Goal: Communication & Community: Participate in discussion

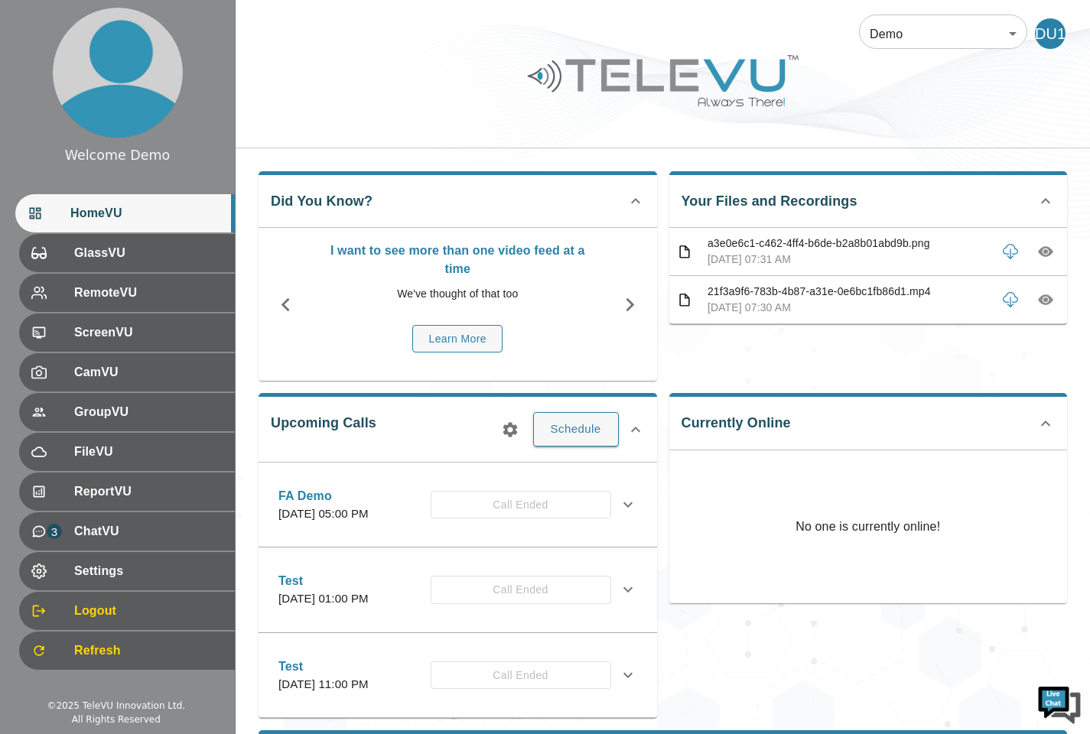
click at [992, 38] on body "Welcome Demo HomeVU GlassVU RemoteVU ScreenVU CamVU GroupVU FileVU ReportVU 3 C…" at bounding box center [545, 566] width 1090 height 1132
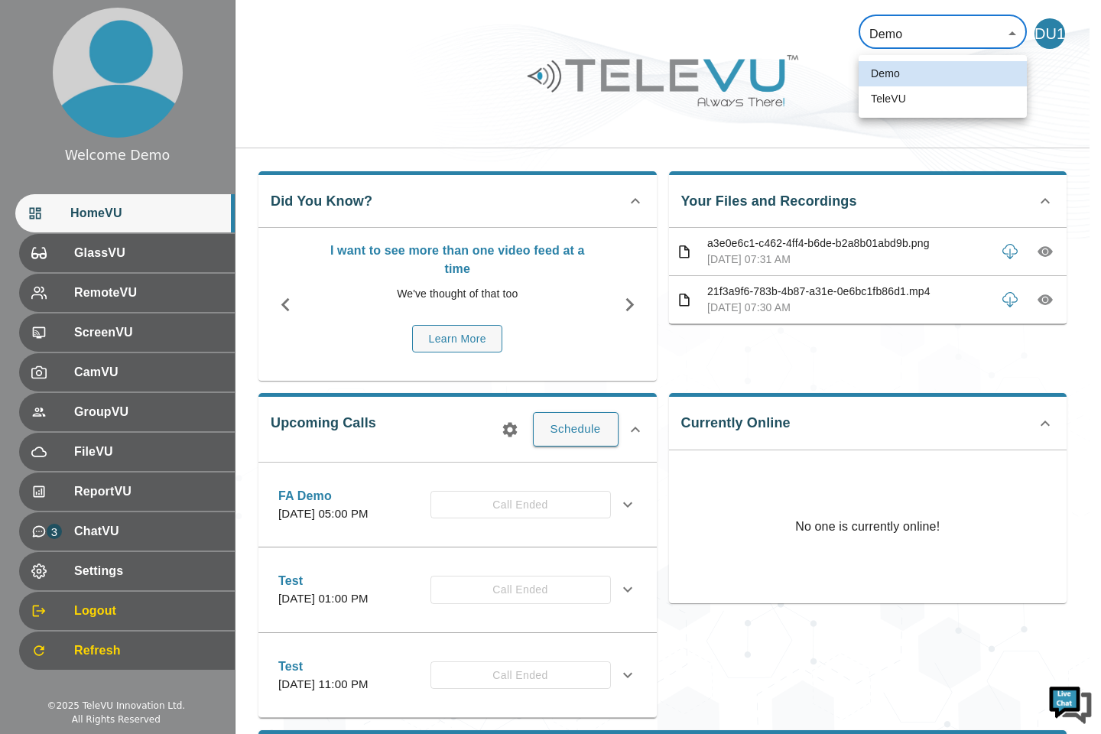
click at [1053, 97] on div at bounding box center [550, 367] width 1101 height 734
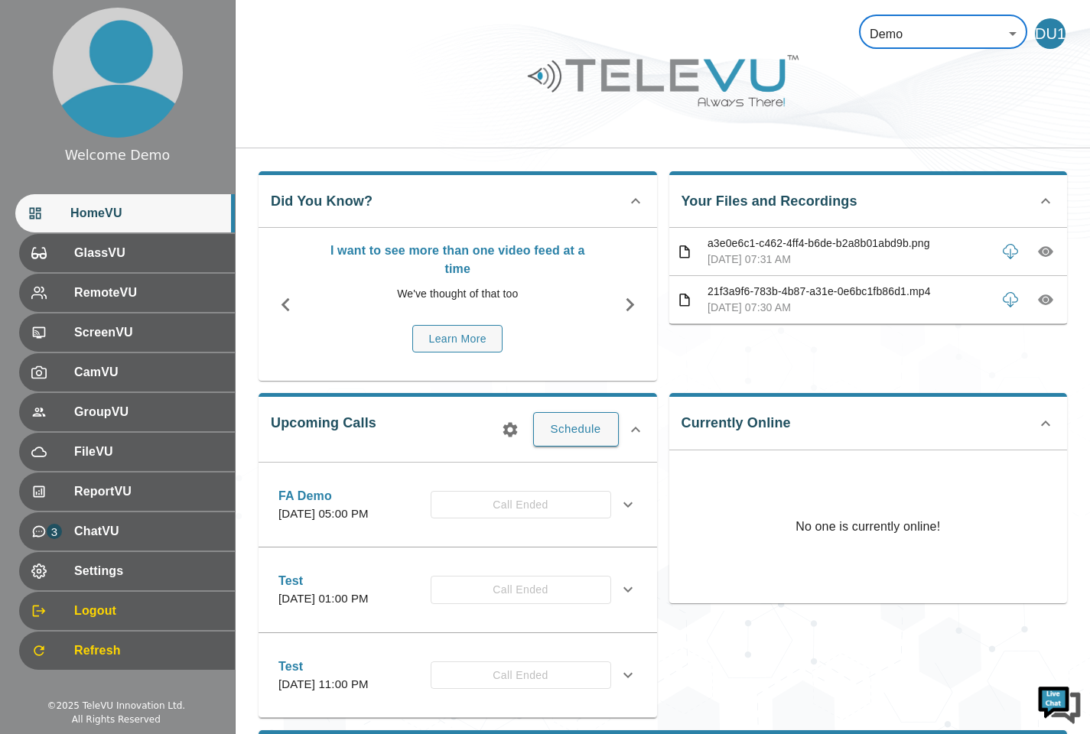
click at [976, 47] on body "Welcome Demo HomeVU GlassVU RemoteVU ScreenVU CamVU GroupVU FileVU ReportVU 3 C…" at bounding box center [545, 566] width 1090 height 1132
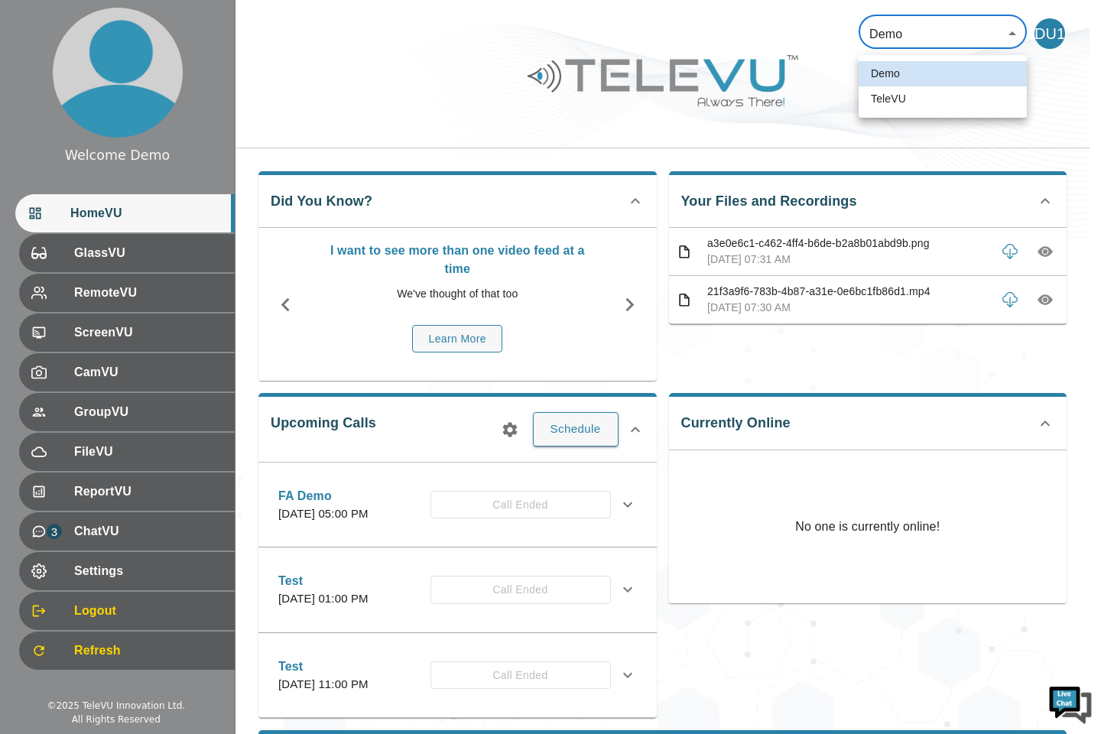
click at [957, 113] on ul "Demo TeleVU" at bounding box center [943, 86] width 168 height 63
click at [956, 109] on li "TeleVU" at bounding box center [943, 98] width 168 height 25
type input "1"
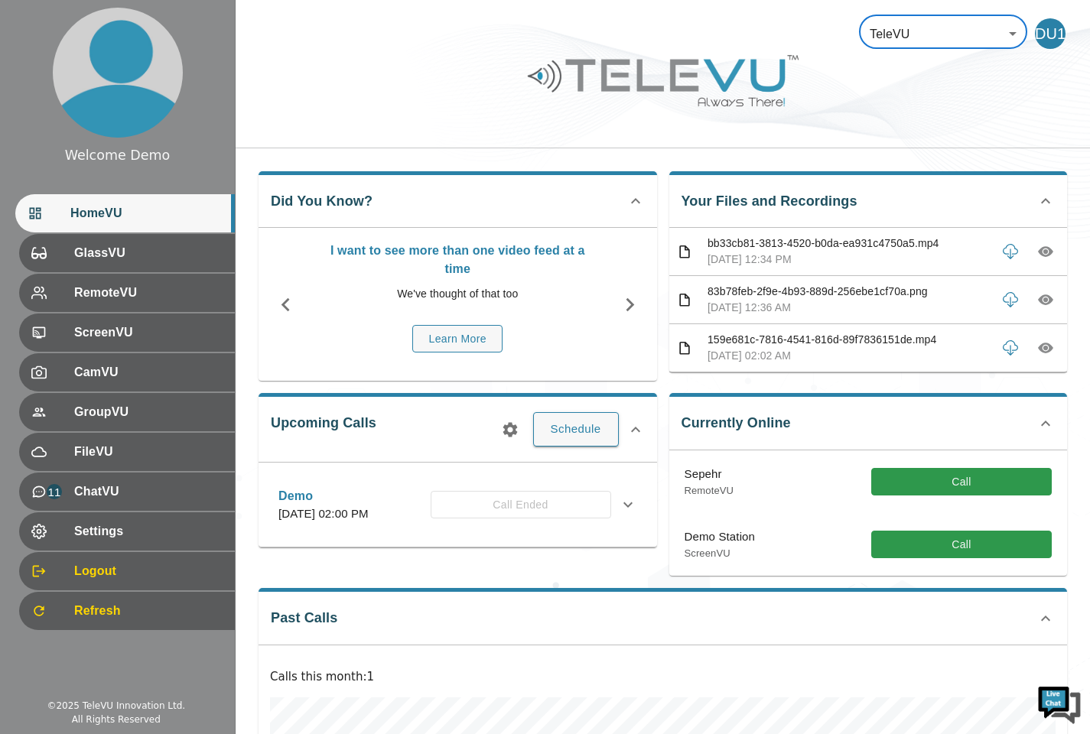
click at [92, 492] on span "ChatVU" at bounding box center [148, 491] width 148 height 18
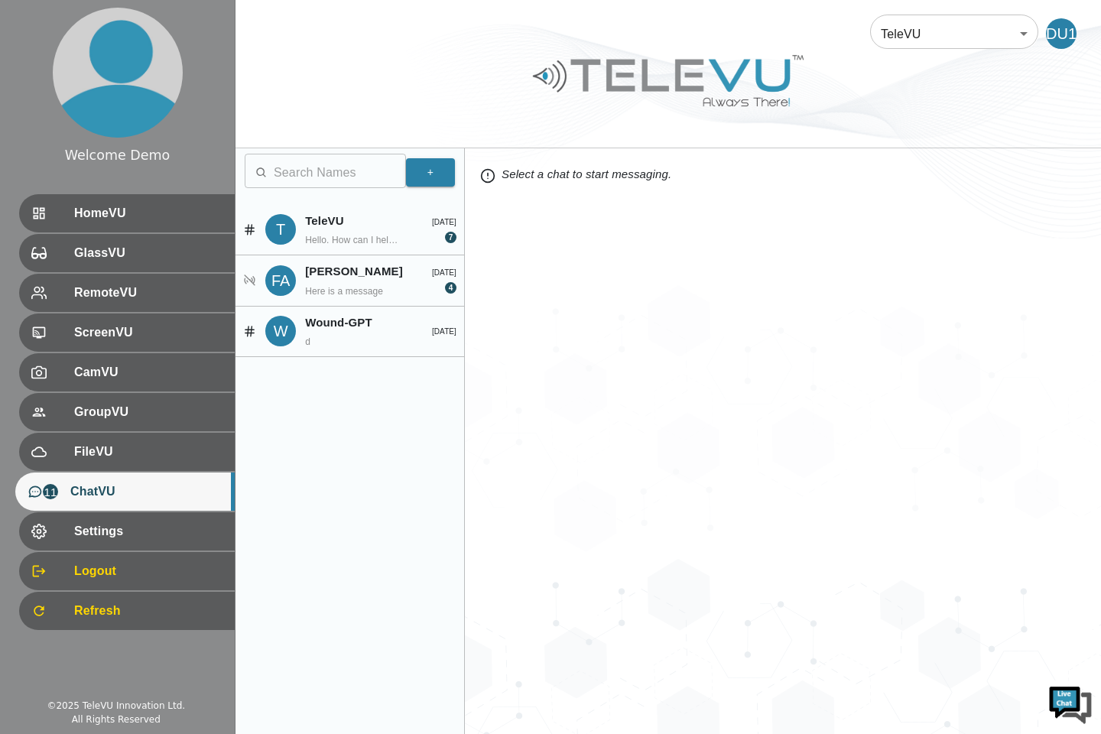
click at [120, 234] on div "GlassVU" at bounding box center [127, 253] width 216 height 38
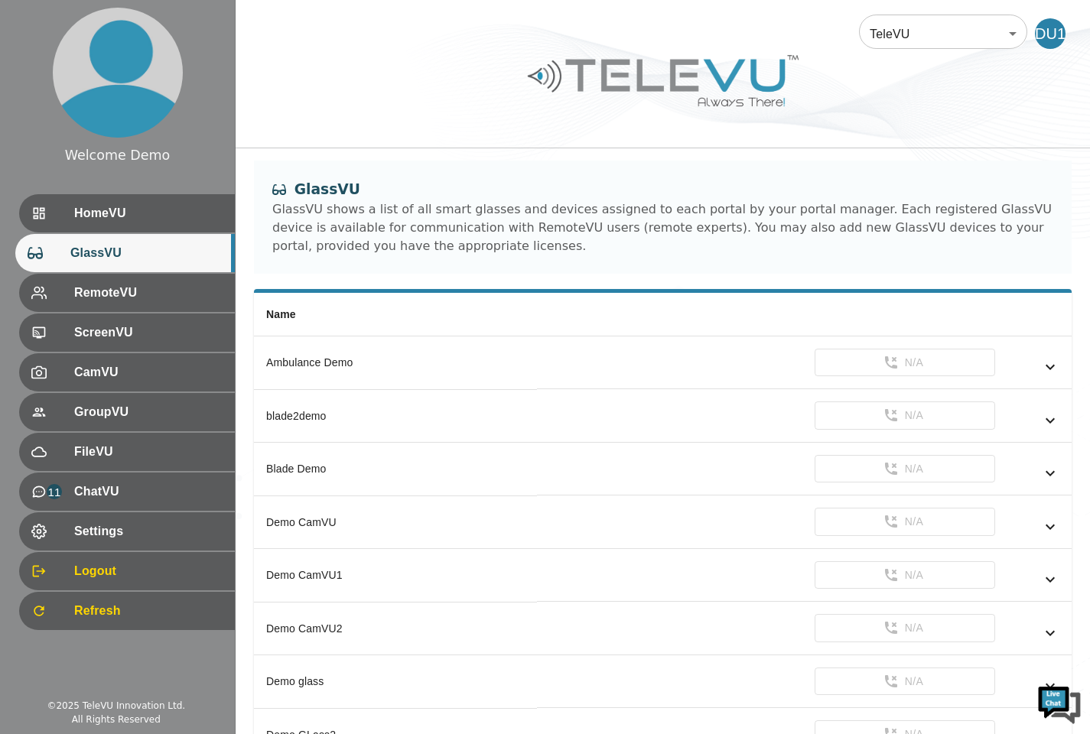
click at [87, 533] on span "Settings" at bounding box center [148, 531] width 148 height 18
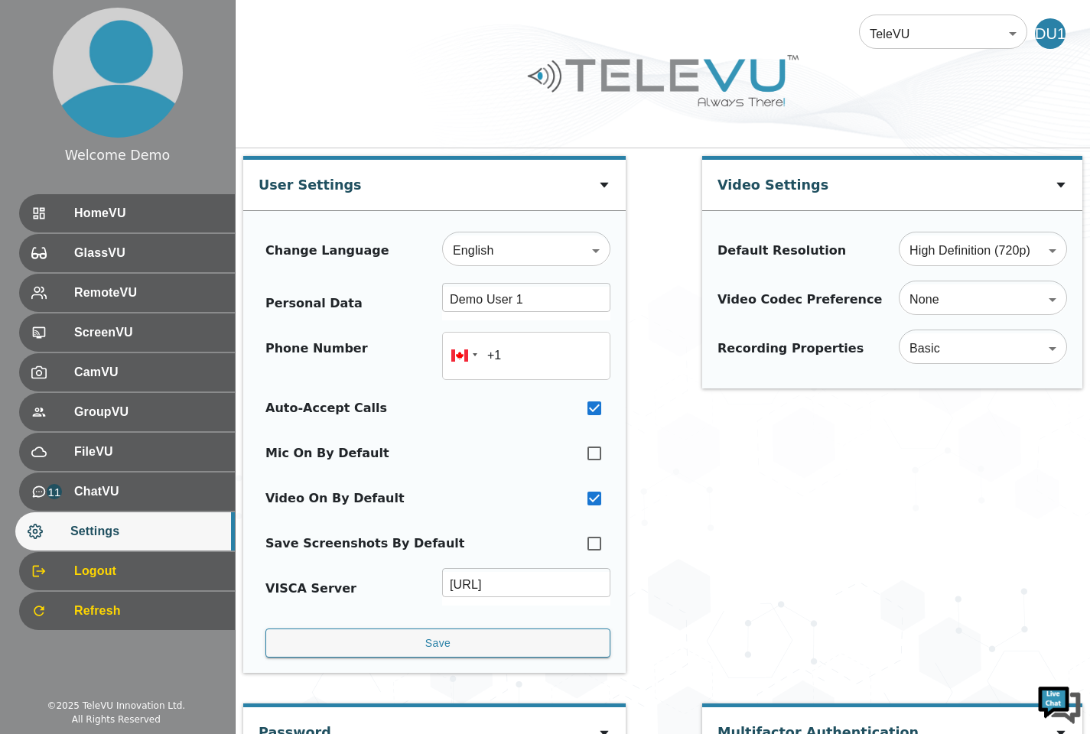
click at [955, 49] on body "Welcome Demo HomeVU GlassVU RemoteVU ScreenVU CamVU GroupVU FileVU 11 ChatVU Se…" at bounding box center [545, 678] width 1090 height 1356
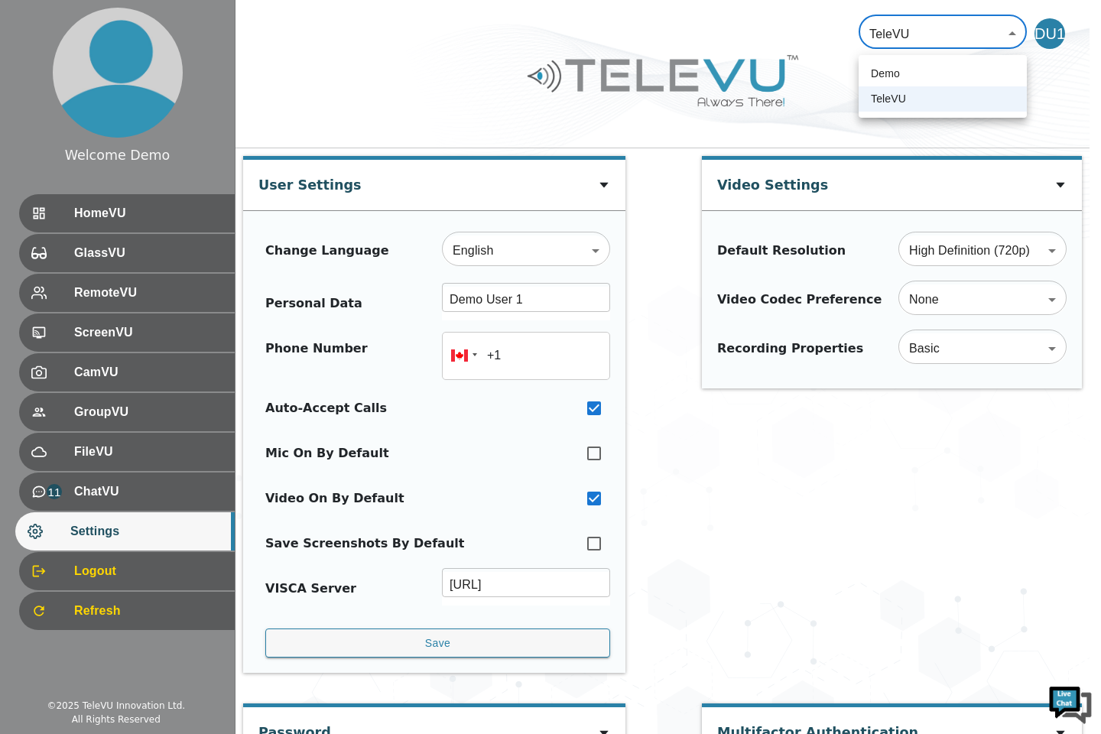
click at [947, 78] on li "Demo" at bounding box center [943, 73] width 168 height 25
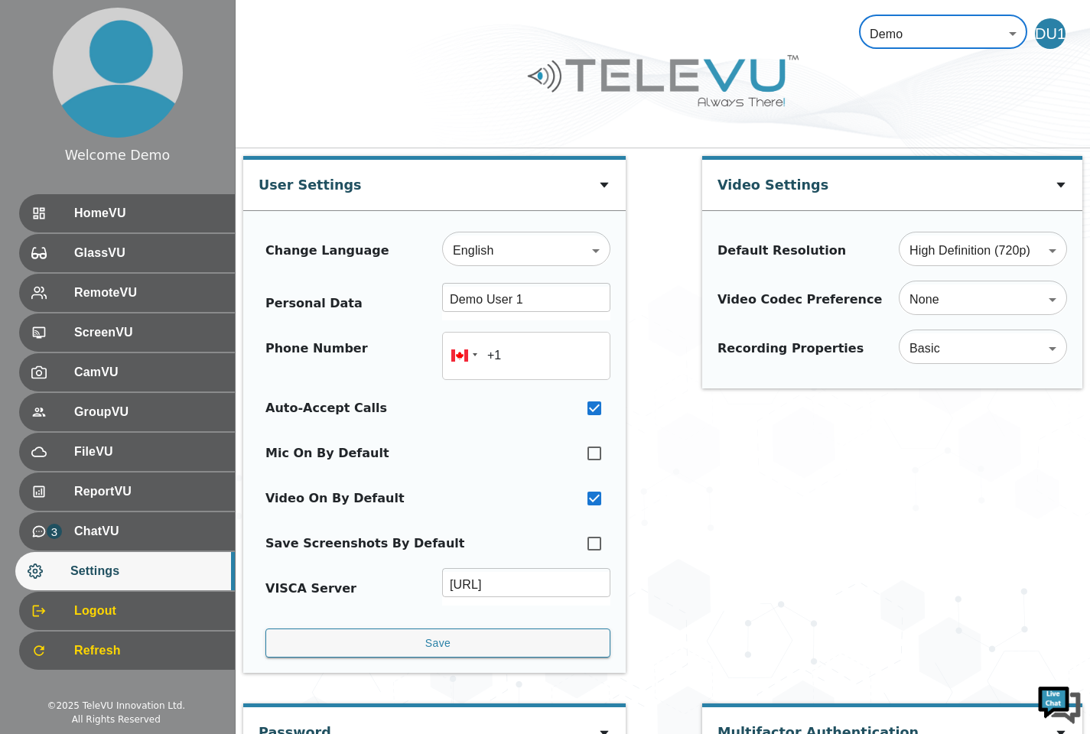
click at [963, 43] on body "Welcome Demo HomeVU GlassVU RemoteVU ScreenVU CamVU GroupVU FileVU ReportVU 3 C…" at bounding box center [545, 678] width 1090 height 1356
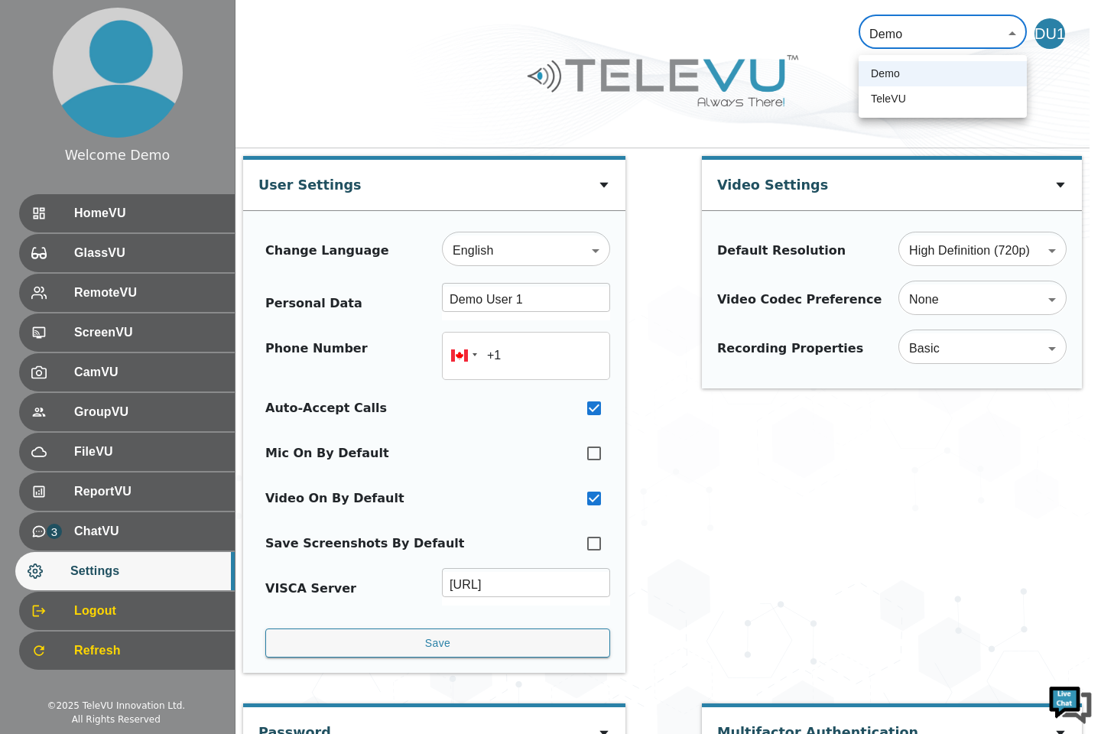
click at [953, 105] on li "TeleVU" at bounding box center [943, 98] width 168 height 25
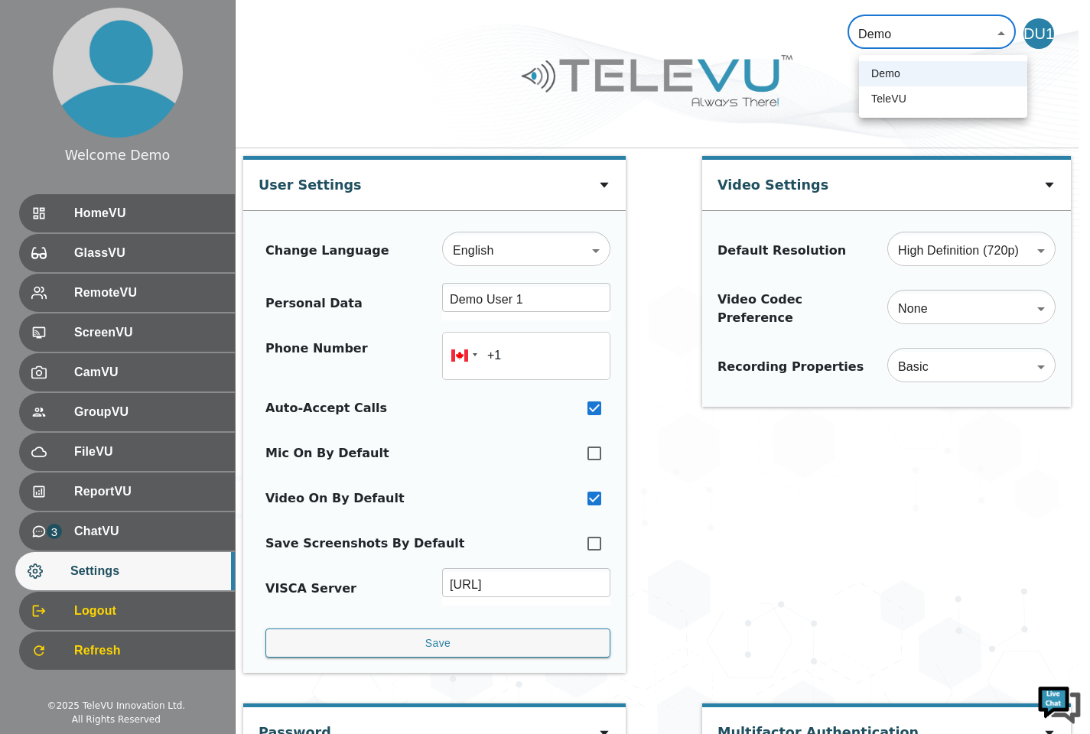
type input "1"
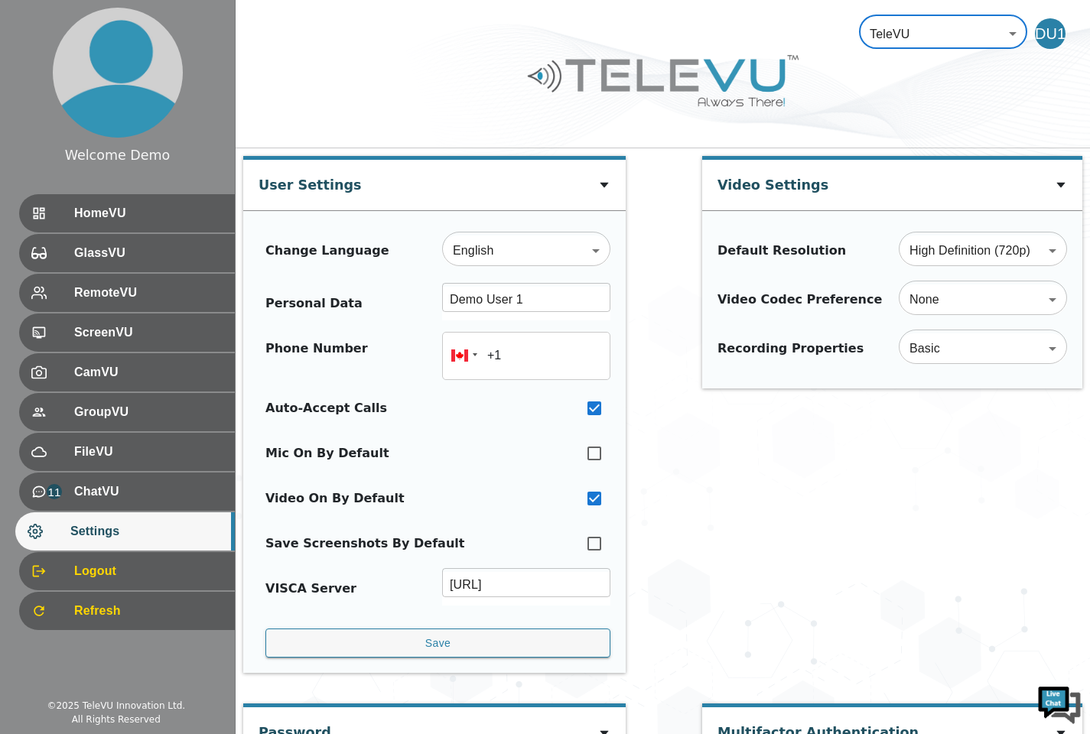
click at [147, 503] on div "11 ChatVU" at bounding box center [127, 492] width 216 height 38
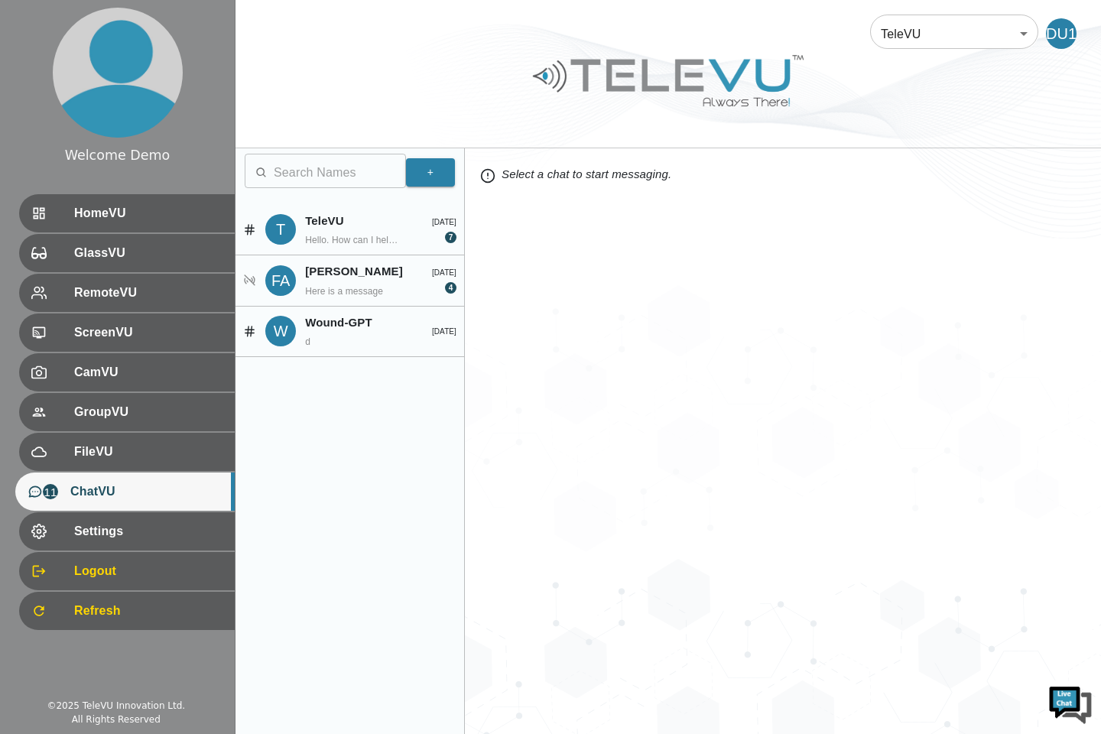
click at [293, 296] on div "FA" at bounding box center [280, 280] width 31 height 31
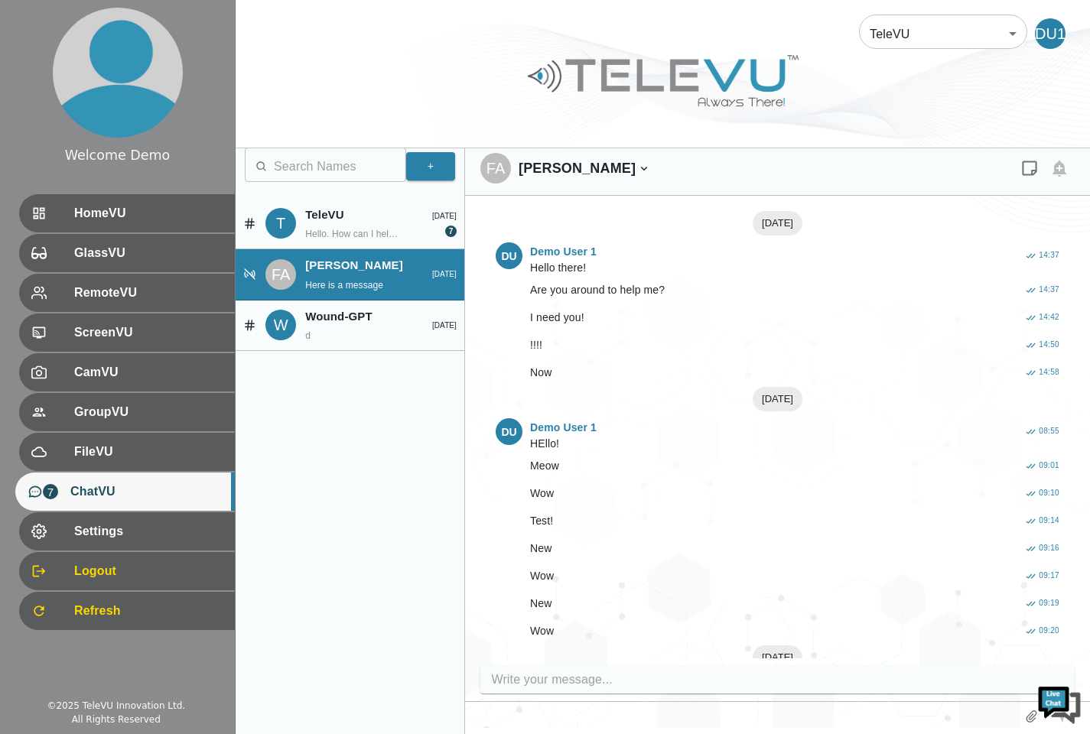
scroll to position [211, 0]
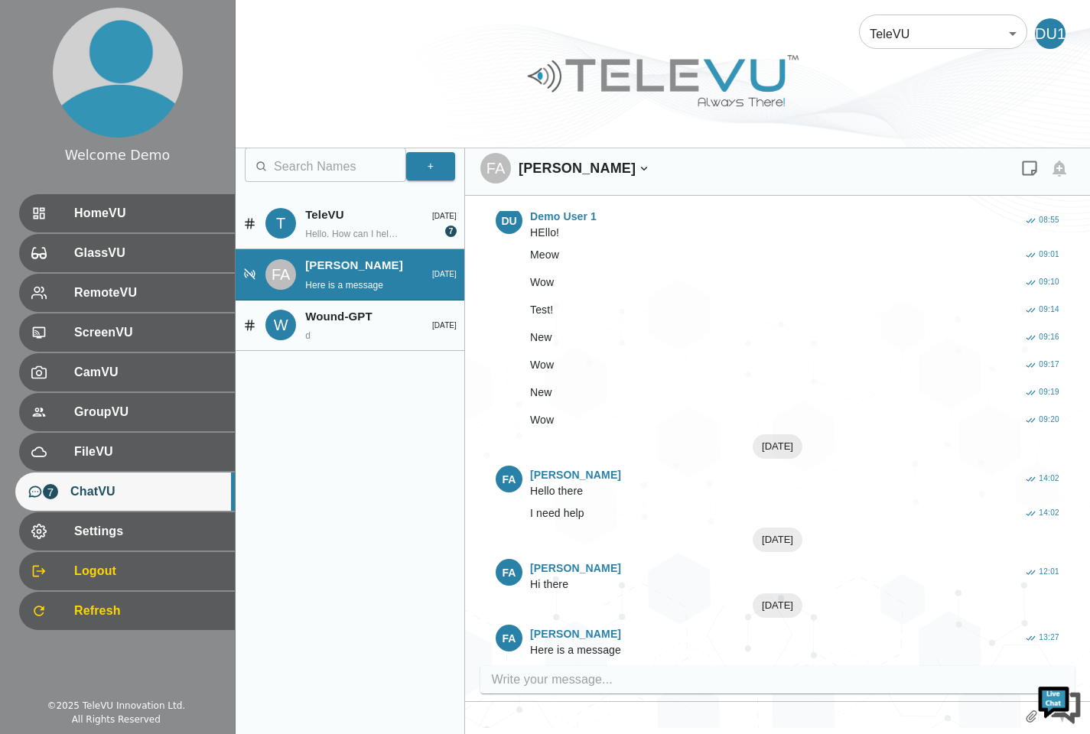
click at [135, 486] on span "ChatVU" at bounding box center [146, 491] width 152 height 18
click at [128, 463] on div "FileVU" at bounding box center [127, 452] width 216 height 38
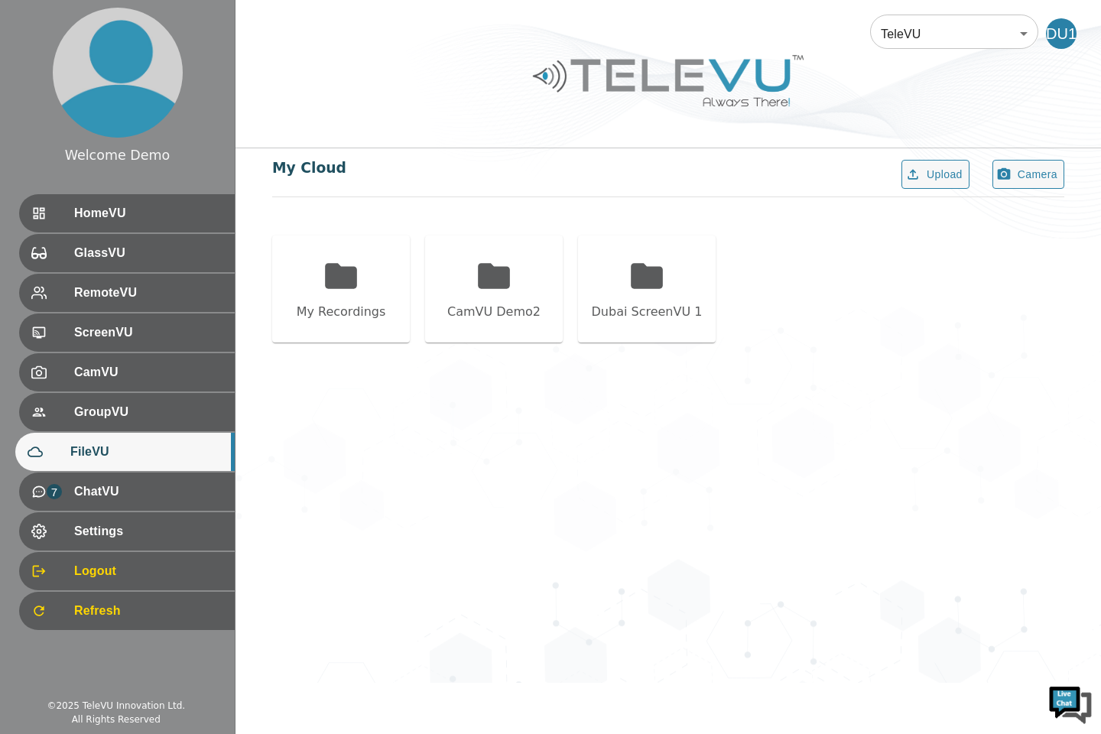
click at [137, 408] on span "GroupVU" at bounding box center [148, 412] width 148 height 18
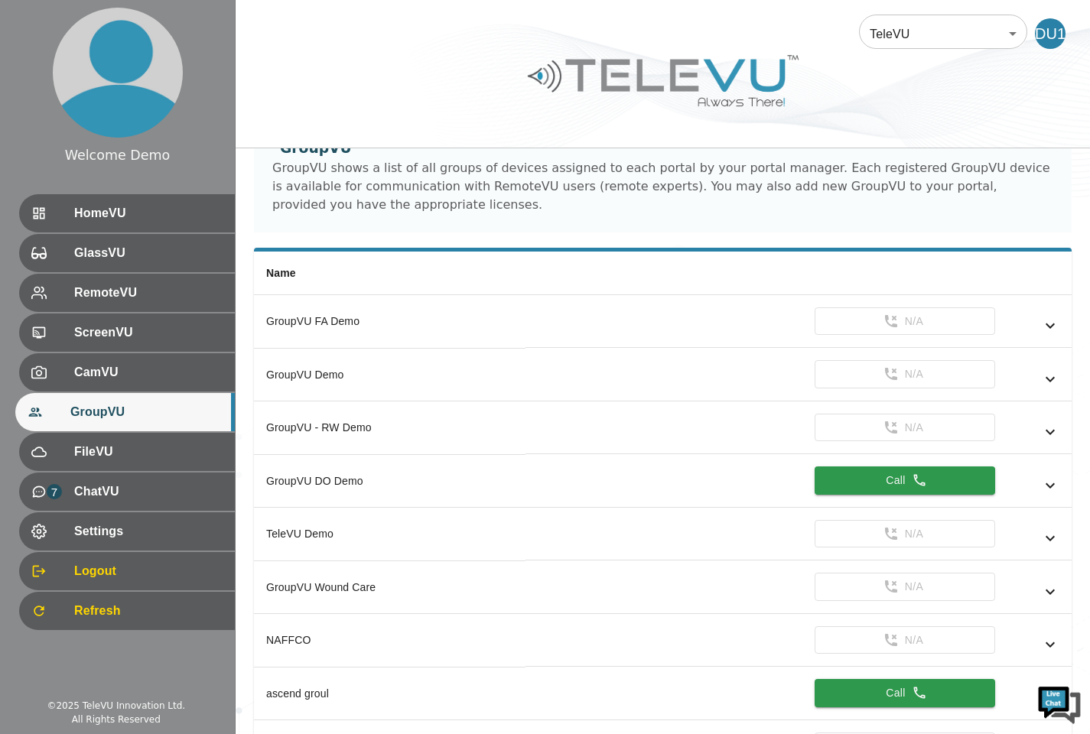
scroll to position [41, 0]
click at [163, 388] on div "CamVU" at bounding box center [127, 372] width 216 height 38
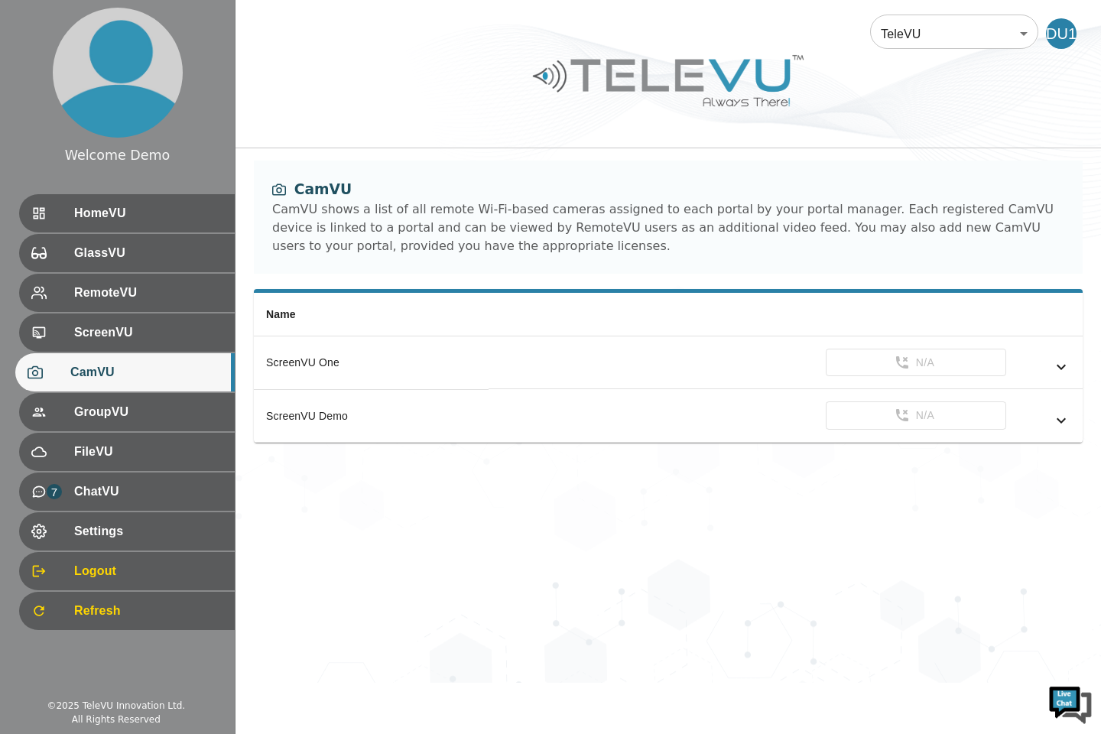
click at [99, 349] on div "ScreenVU" at bounding box center [127, 332] width 216 height 38
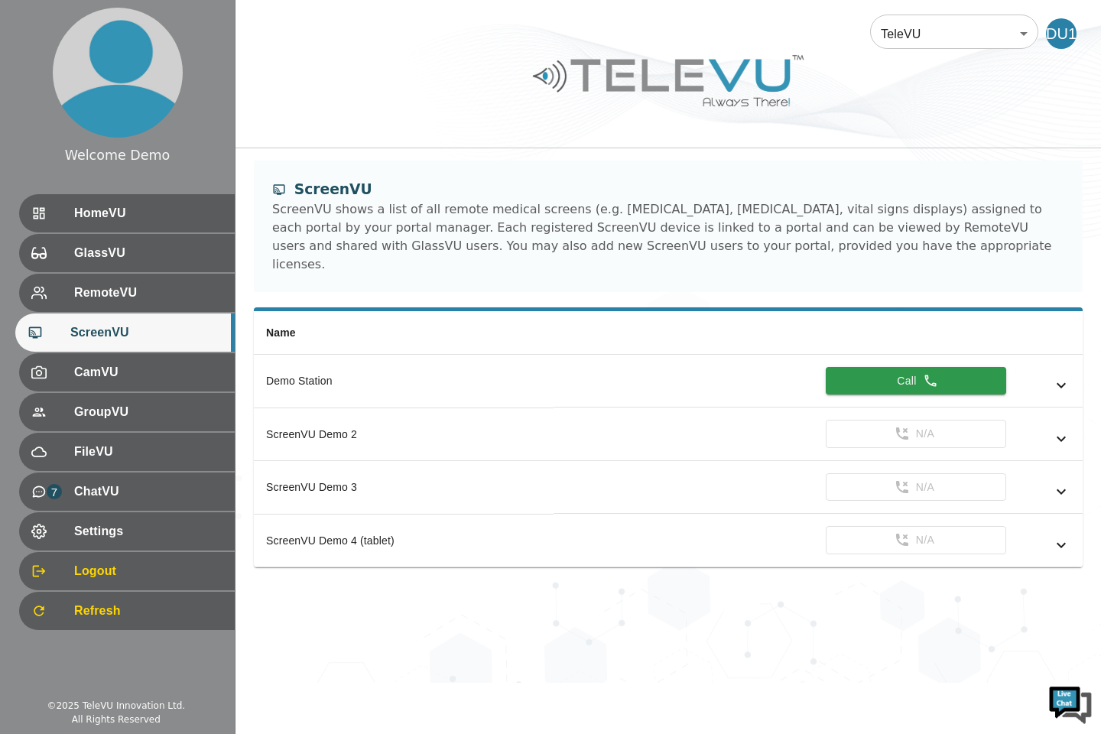
click at [123, 308] on div "RemoteVU" at bounding box center [127, 293] width 216 height 38
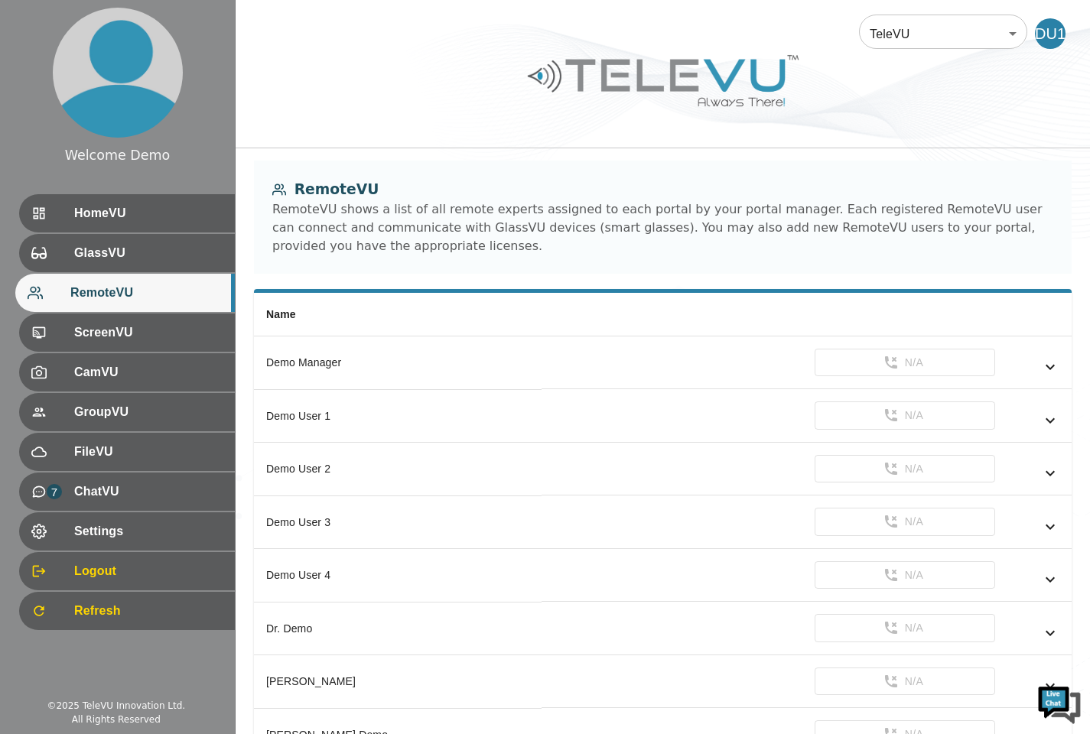
click at [114, 271] on div "GlassVU" at bounding box center [127, 253] width 216 height 38
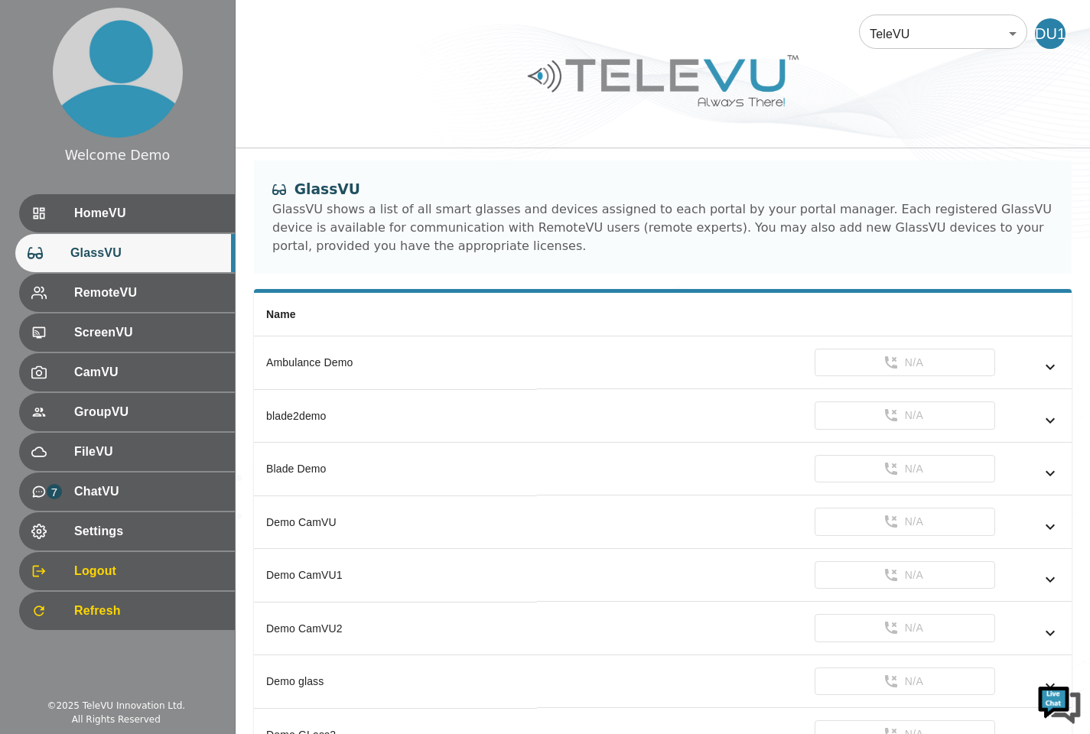
click at [86, 422] on div "GroupVU" at bounding box center [127, 412] width 216 height 38
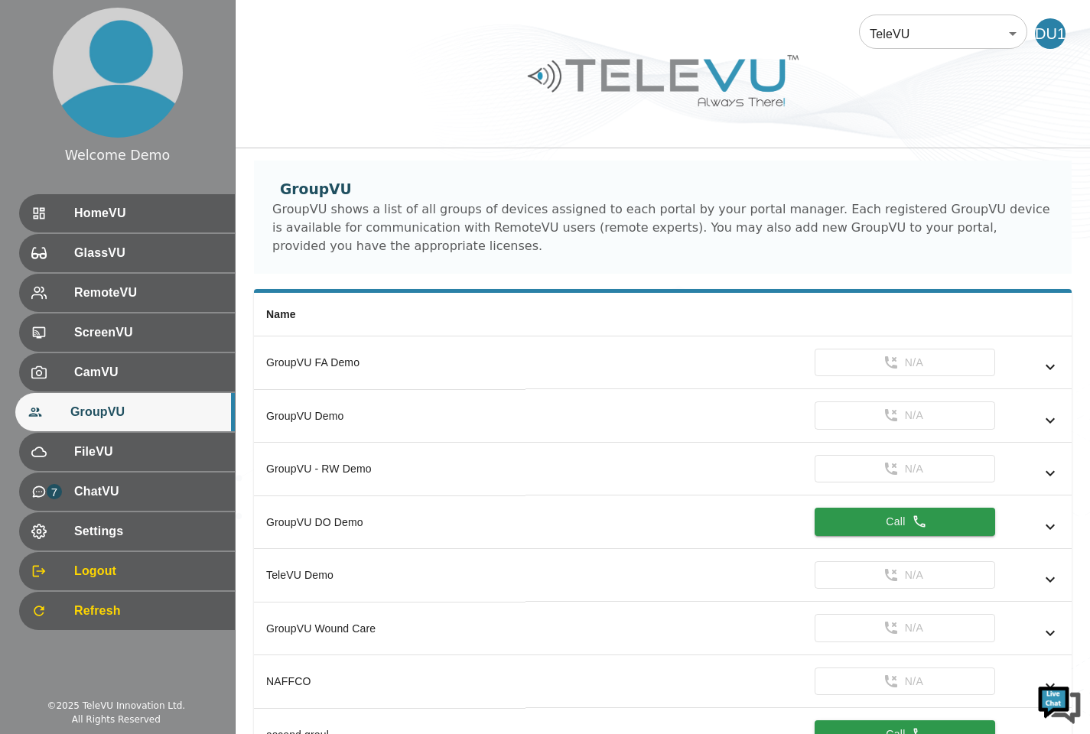
click at [95, 453] on span "FileVU" at bounding box center [148, 452] width 148 height 18
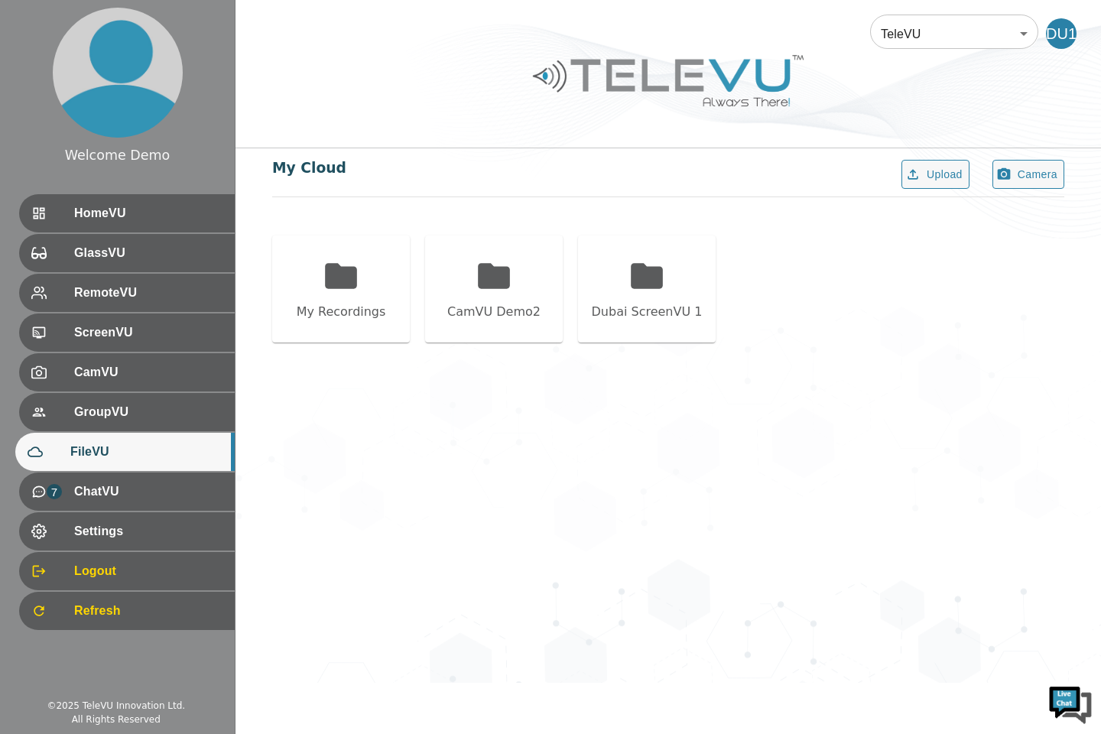
click at [86, 413] on span "GroupVU" at bounding box center [148, 412] width 148 height 18
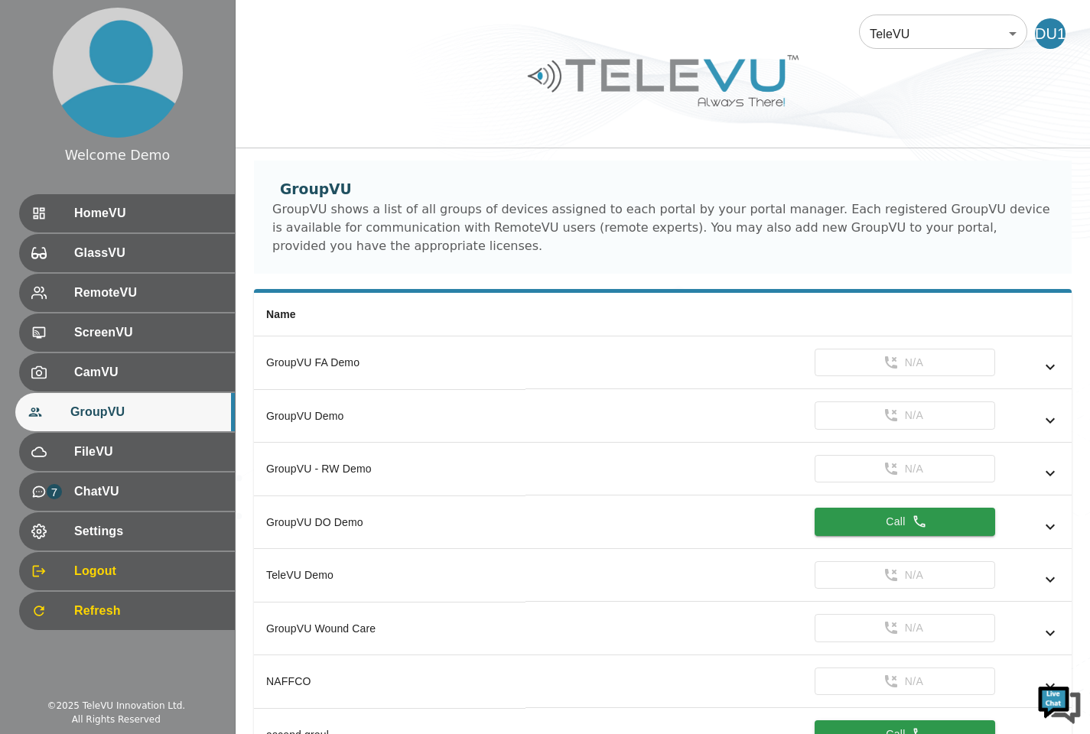
click at [151, 376] on span "CamVU" at bounding box center [148, 372] width 148 height 18
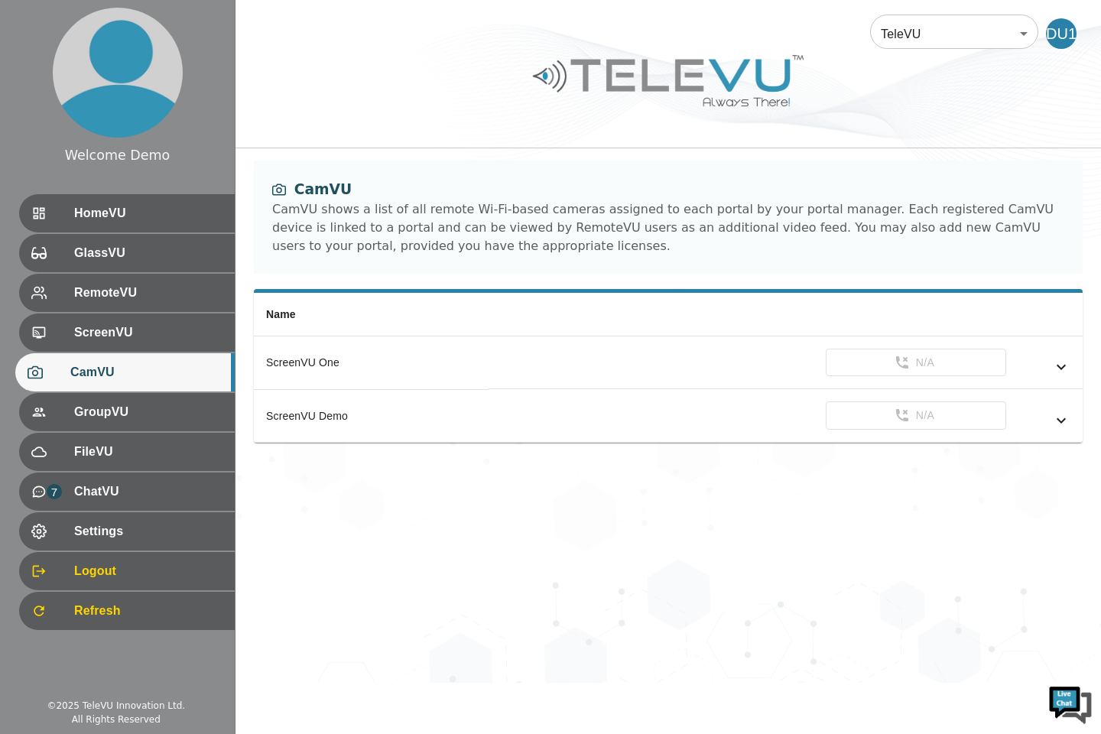
click at [103, 440] on div "FileVU" at bounding box center [127, 452] width 216 height 38
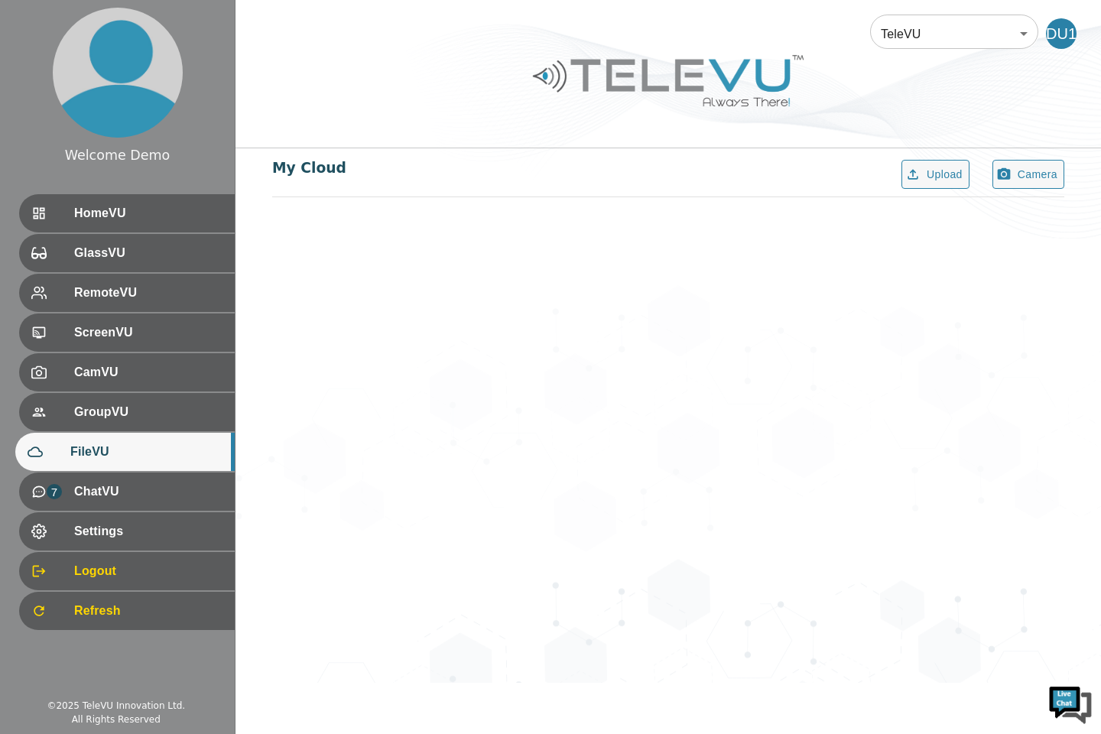
click at [115, 427] on div "GroupVU" at bounding box center [127, 412] width 216 height 38
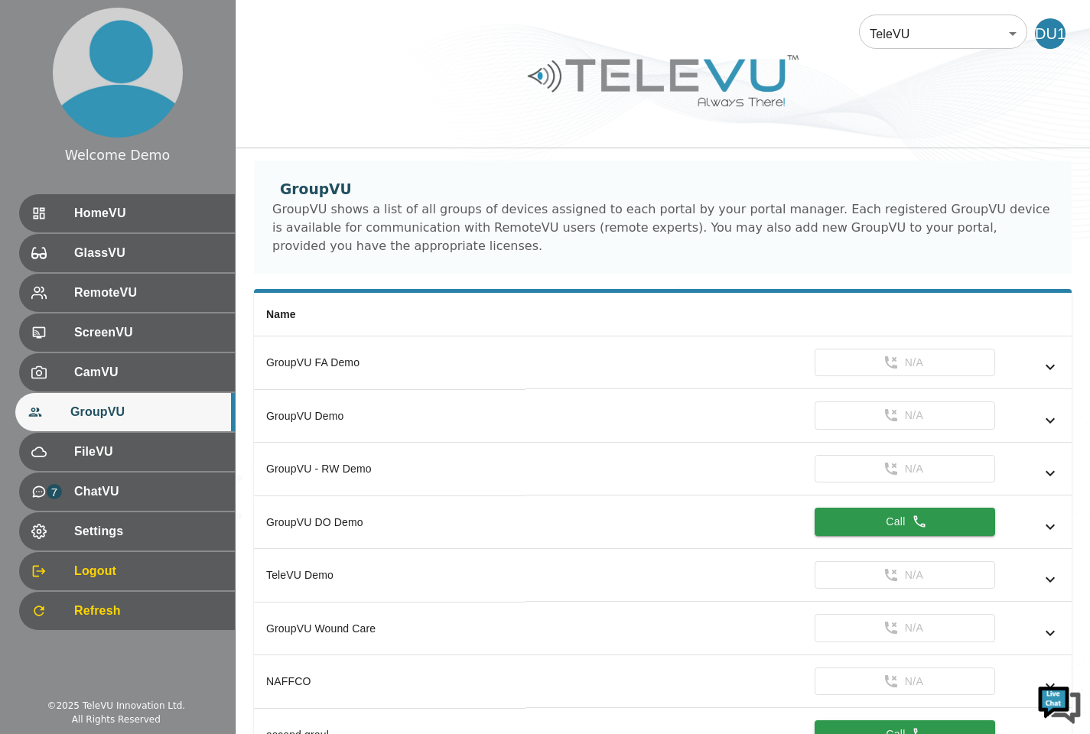
click at [87, 460] on span "FileVU" at bounding box center [148, 452] width 148 height 18
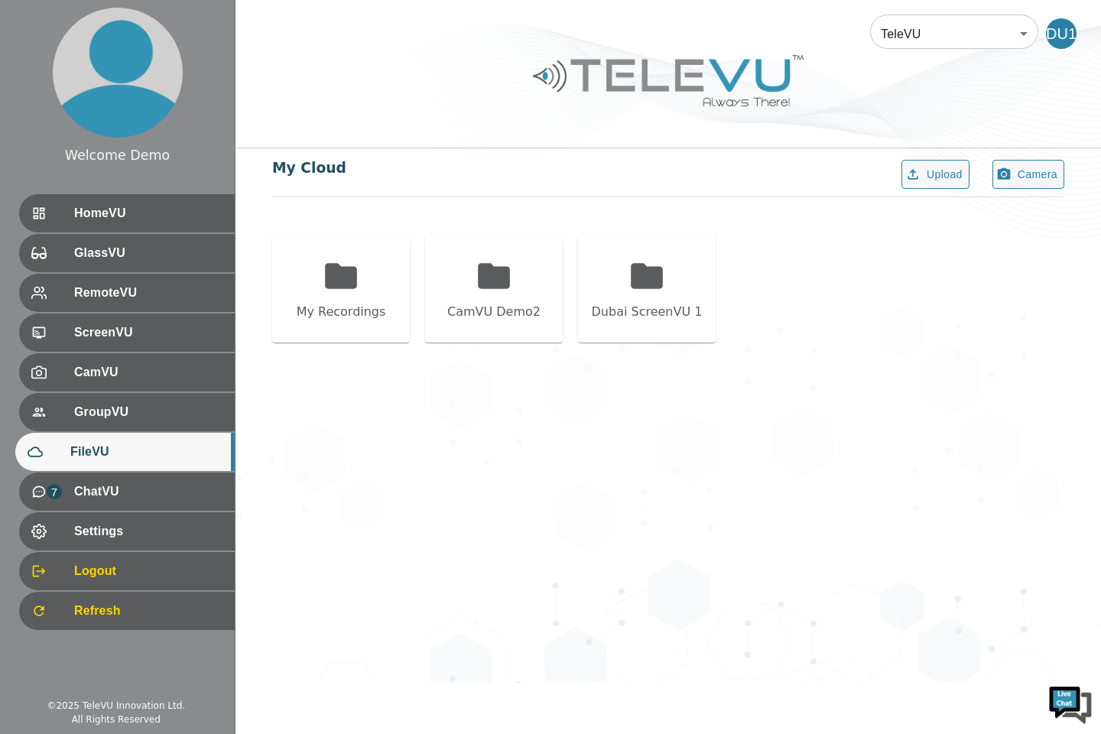
click at [118, 407] on span "GroupVU" at bounding box center [148, 412] width 148 height 18
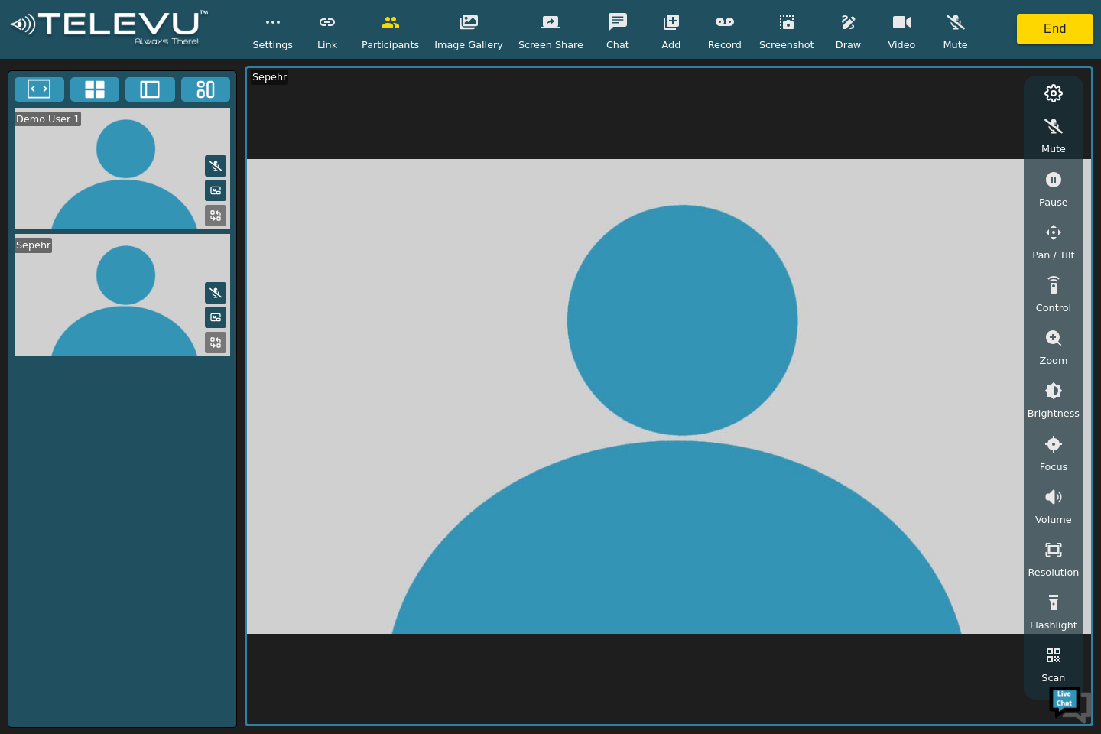
click at [401, 31] on button "button" at bounding box center [391, 22] width 38 height 31
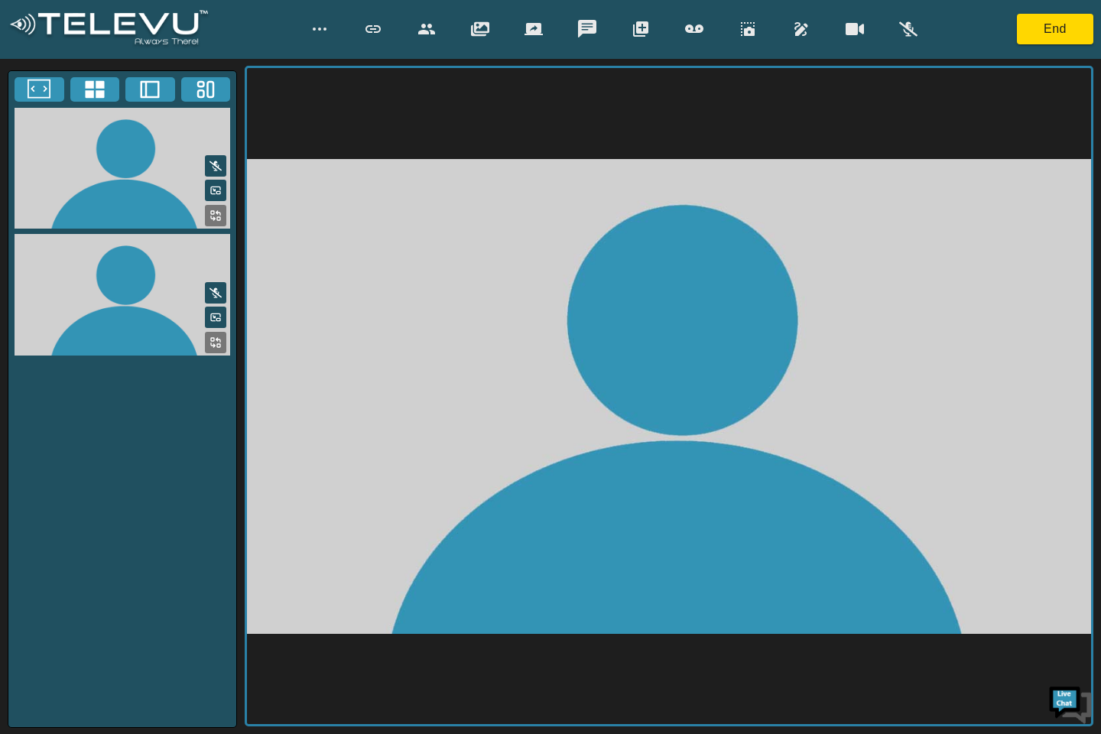
click at [424, 20] on icon "button" at bounding box center [426, 29] width 18 height 18
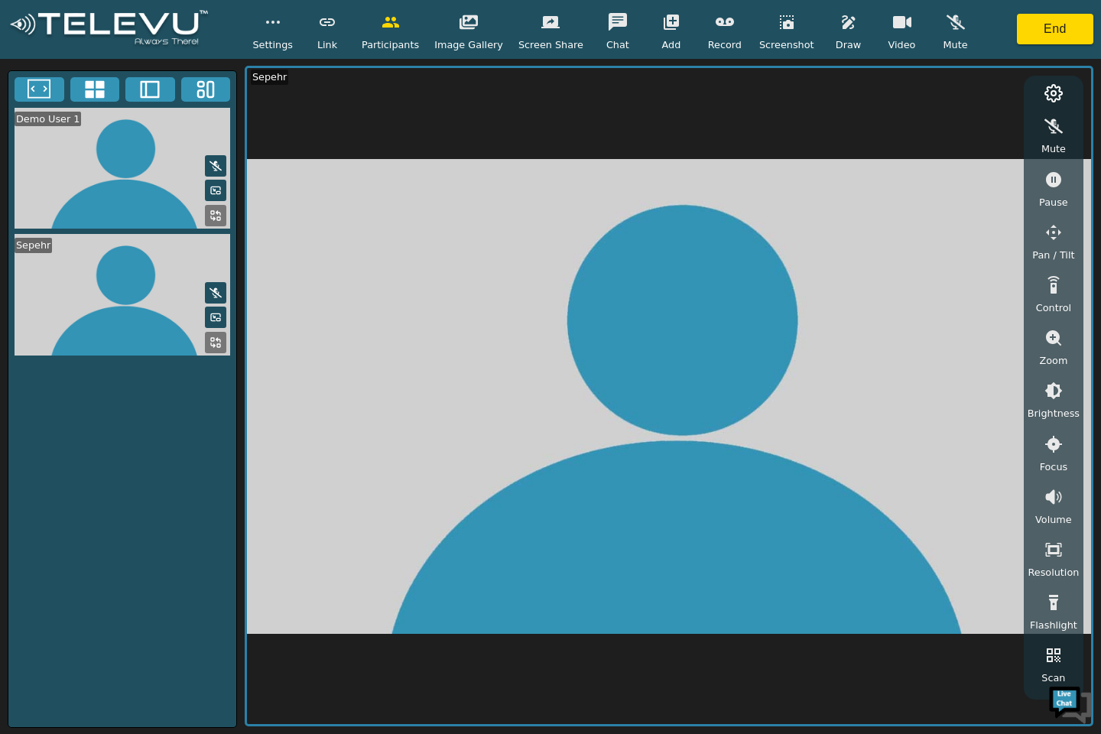
click at [268, 21] on circle "button" at bounding box center [268, 22] width 2 height 2
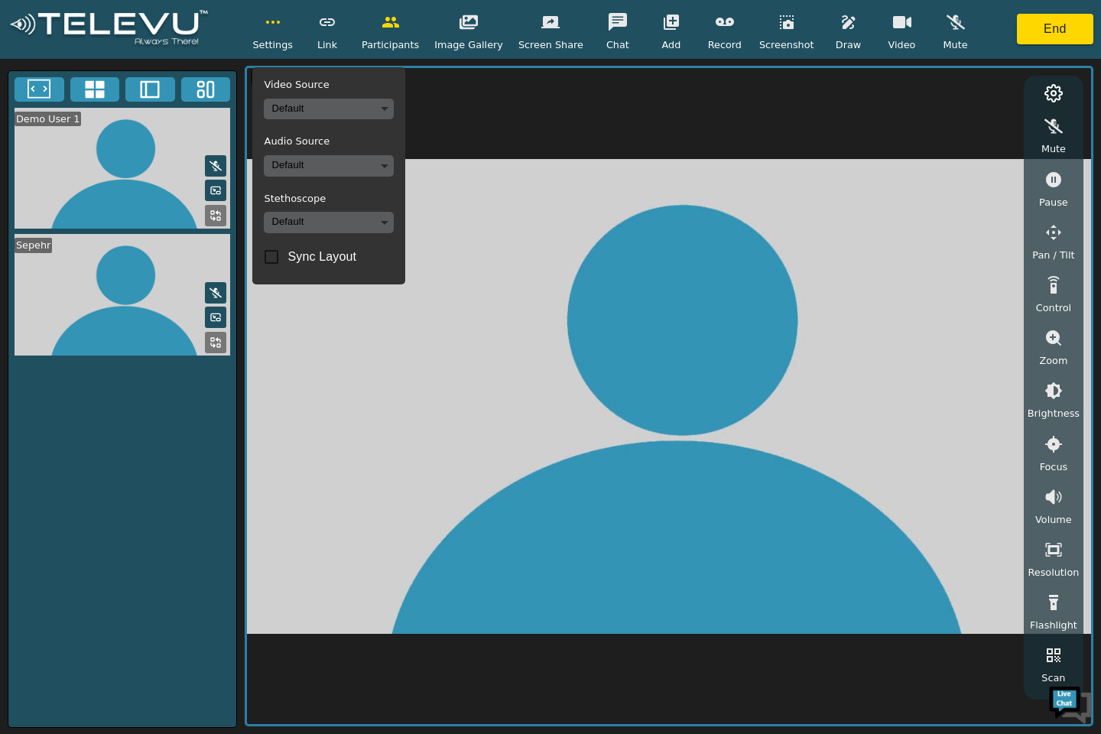
click at [294, 103] on body "Settings Video Source Default Audio Source Default Stethoscope Default Sync Lay…" at bounding box center [550, 367] width 1101 height 734
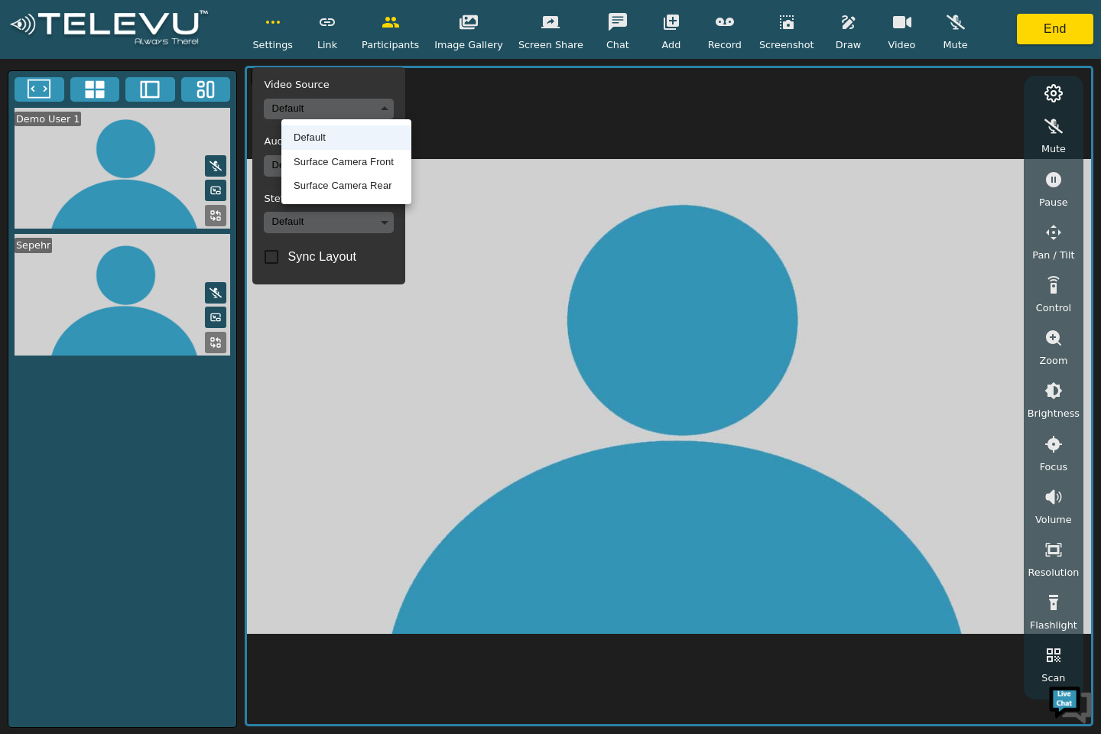
click at [296, 141] on li "Default" at bounding box center [346, 137] width 130 height 24
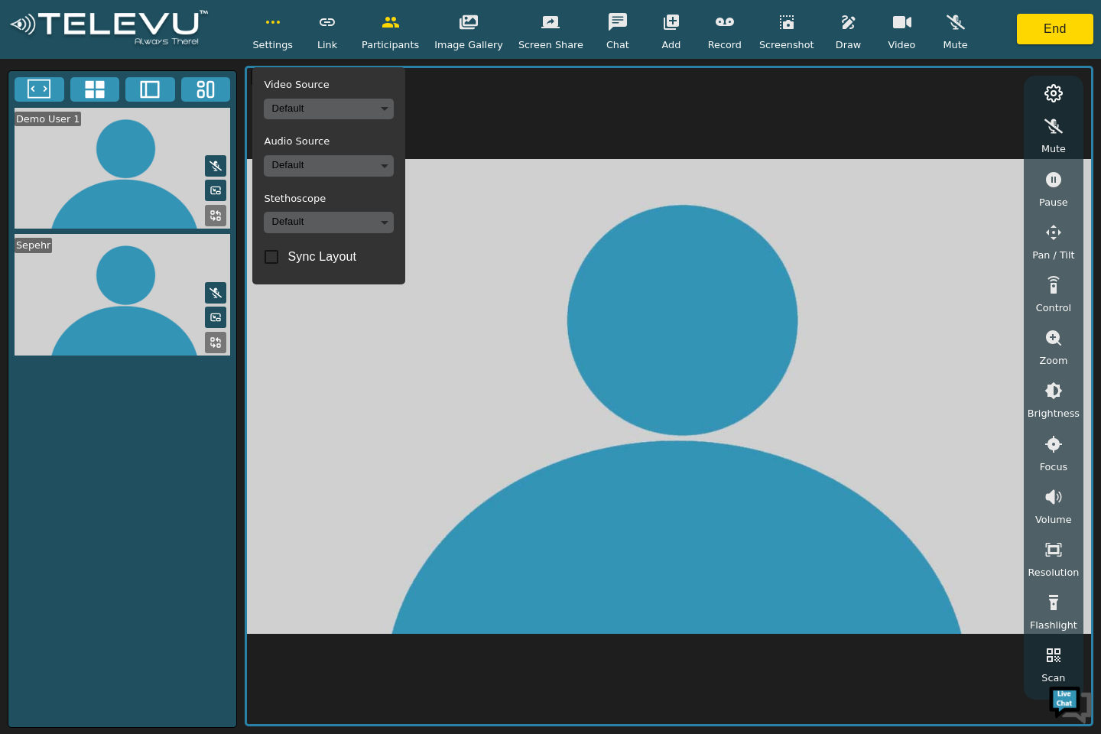
click at [883, 34] on button "button" at bounding box center [902, 22] width 38 height 31
click at [883, 31] on button "button" at bounding box center [902, 22] width 38 height 31
click at [883, 35] on button "button" at bounding box center [902, 22] width 38 height 31
click at [893, 29] on icon "button" at bounding box center [902, 22] width 18 height 18
click at [279, 28] on button "button" at bounding box center [273, 22] width 38 height 31
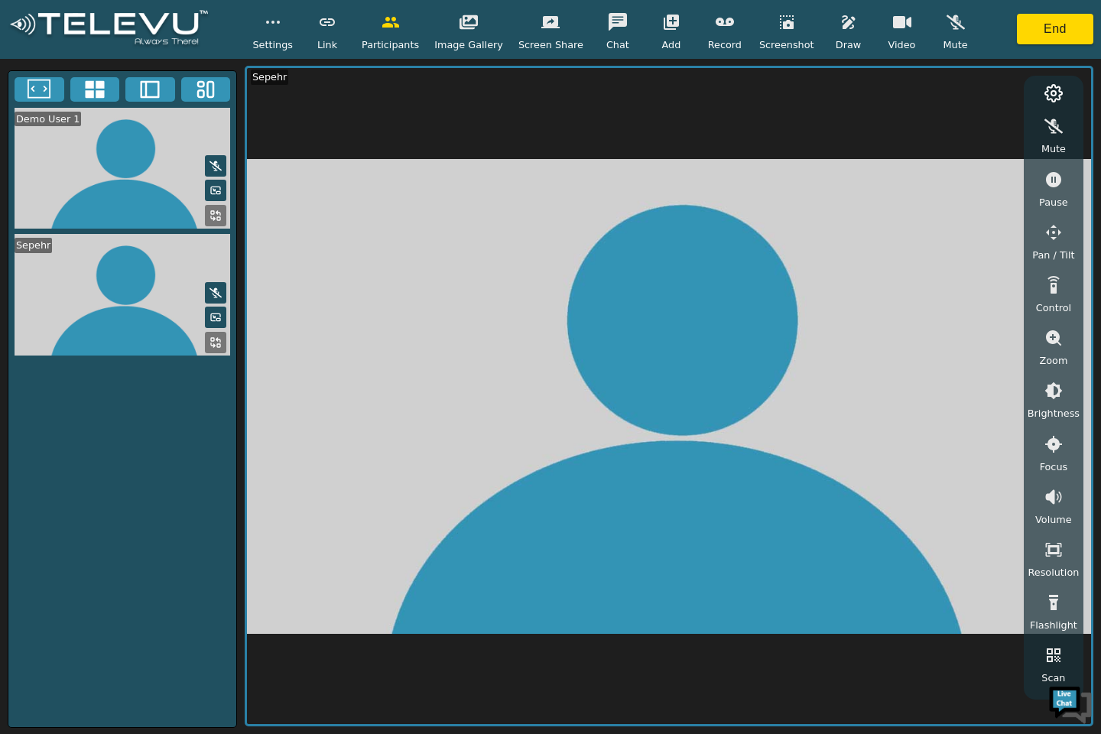
click at [292, 36] on button "button" at bounding box center [273, 22] width 38 height 31
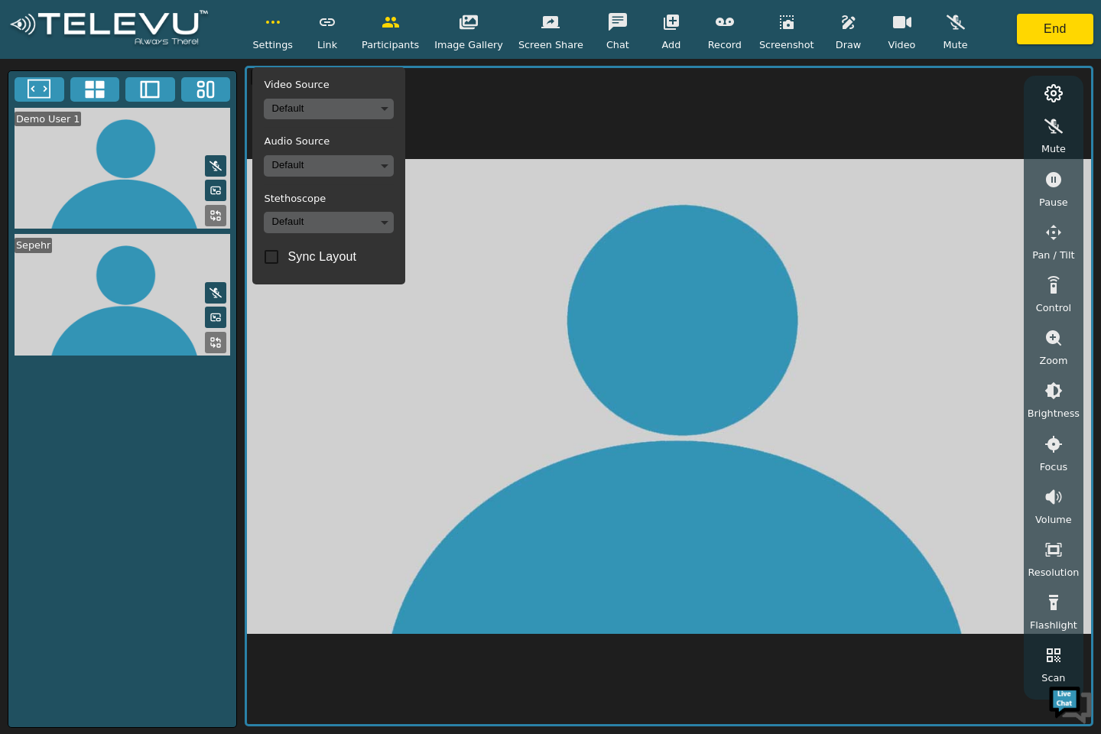
click at [310, 167] on body "Settings Video Source Default Audio Source Default Stethoscope Default Sync Lay…" at bounding box center [550, 367] width 1101 height 734
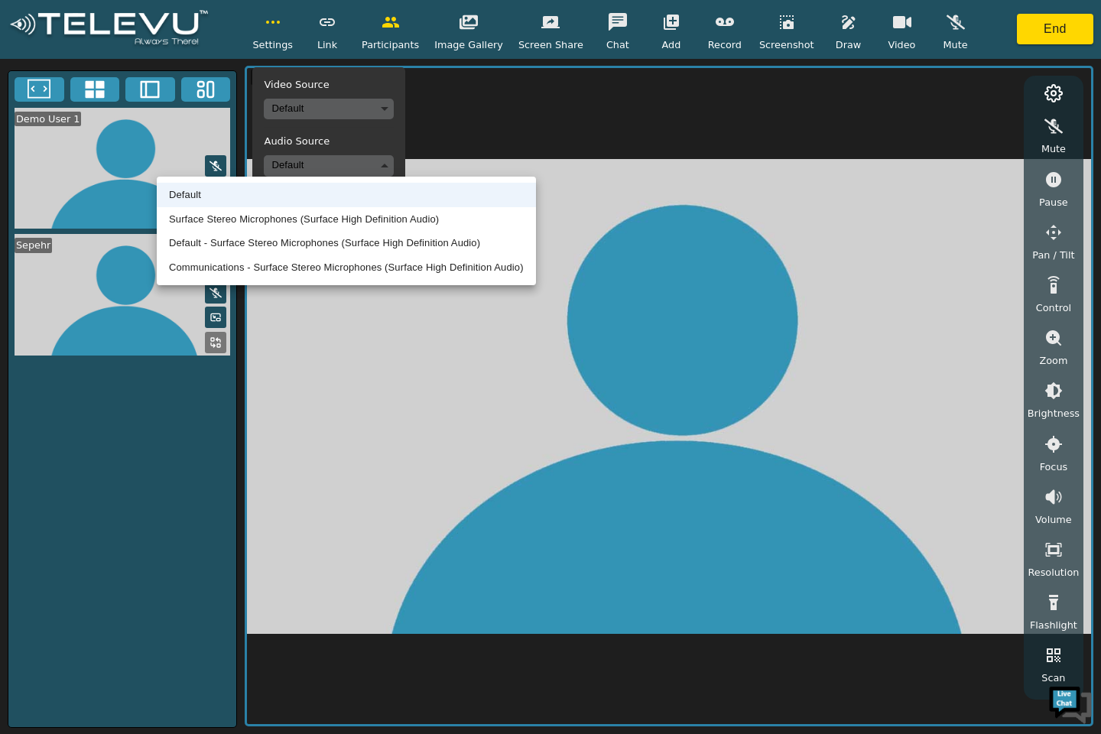
click at [198, 220] on li "Surface Stereo Microphones (Surface High Definition Audio)" at bounding box center [346, 219] width 379 height 24
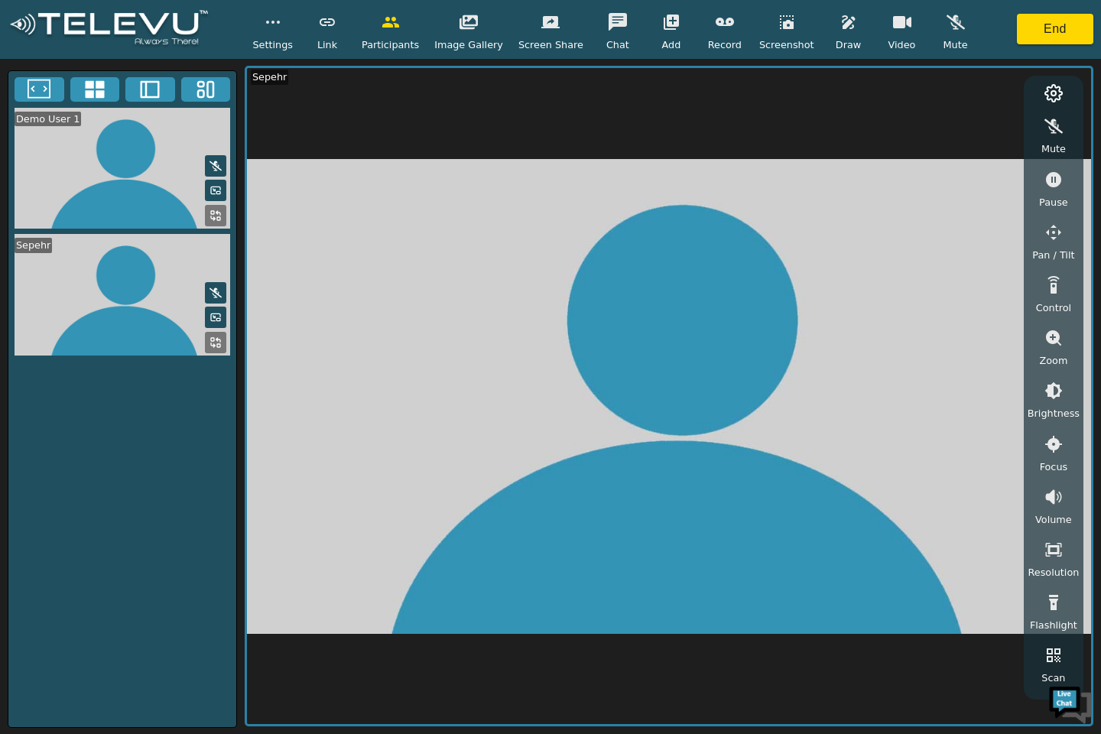
click at [1043, 141] on div "Mute" at bounding box center [1053, 133] width 38 height 45
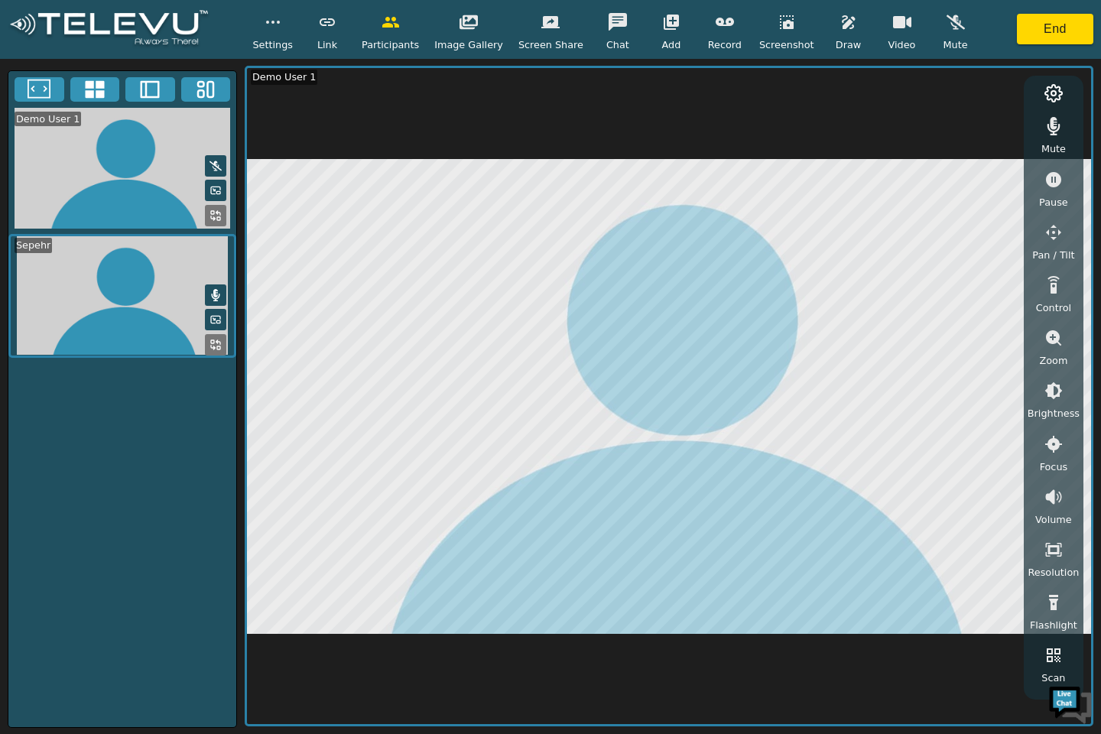
click at [1041, 138] on div "Mute" at bounding box center [1053, 133] width 38 height 45
click at [1038, 141] on div "Mute" at bounding box center [1053, 133] width 38 height 45
click at [1053, 139] on button "button" at bounding box center [1053, 126] width 38 height 31
click at [1054, 39] on button "End" at bounding box center [1055, 29] width 76 height 31
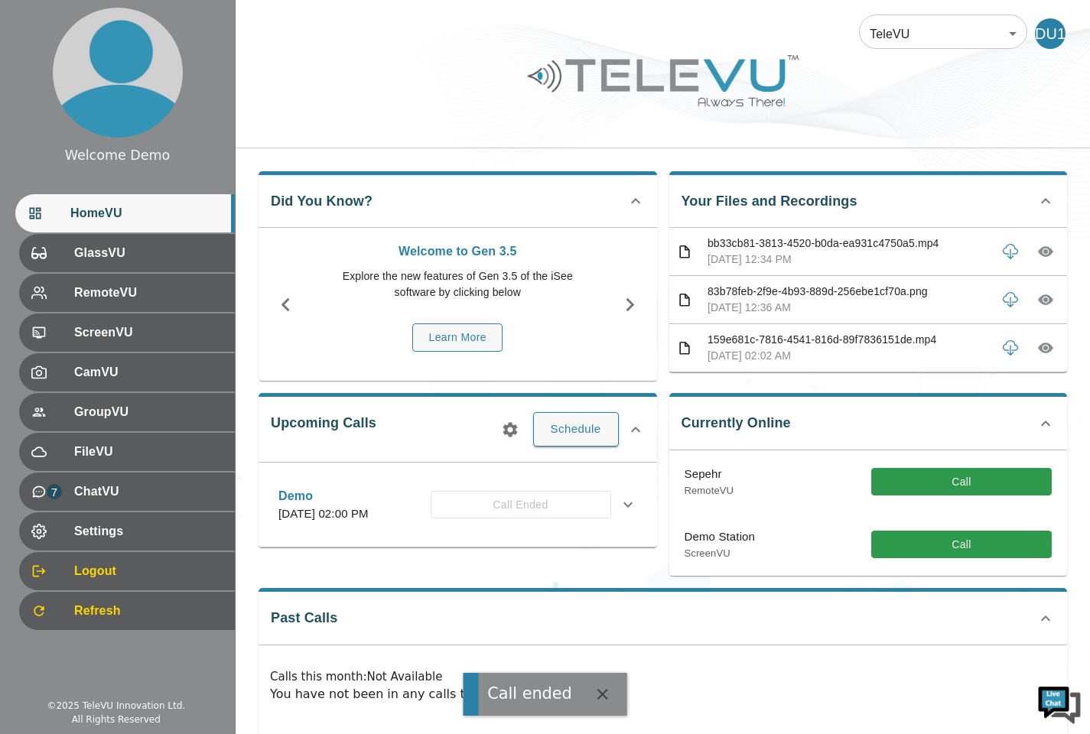
scroll to position [31, 0]
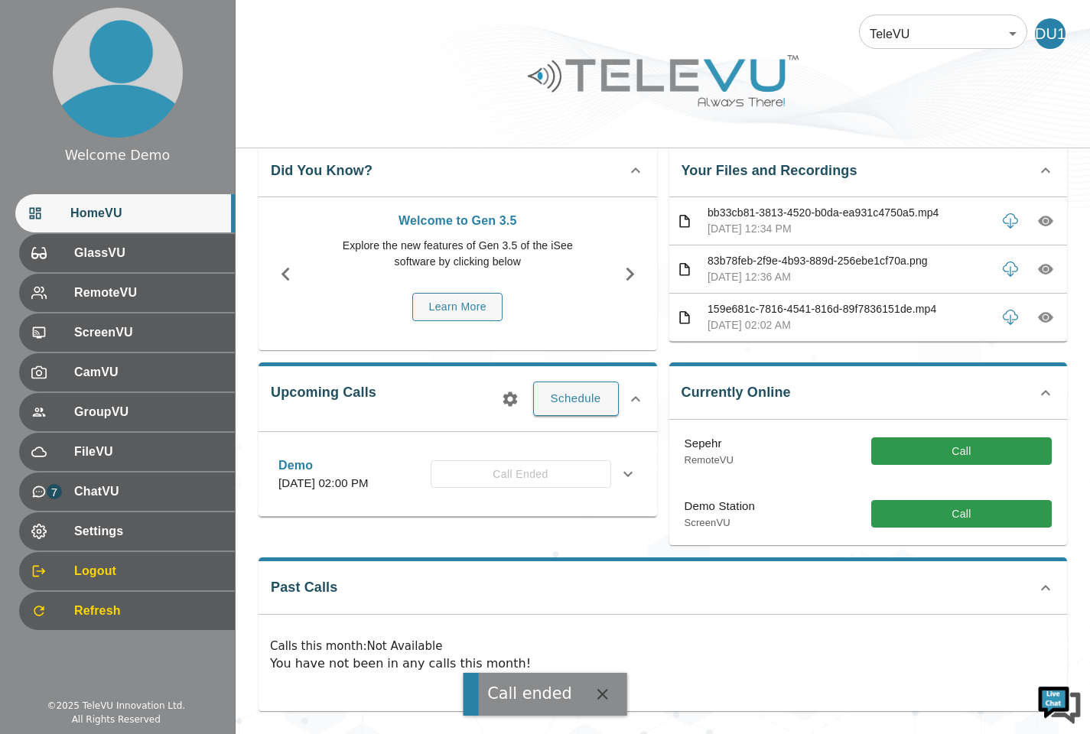
click at [82, 268] on div "GlassVU" at bounding box center [127, 253] width 216 height 38
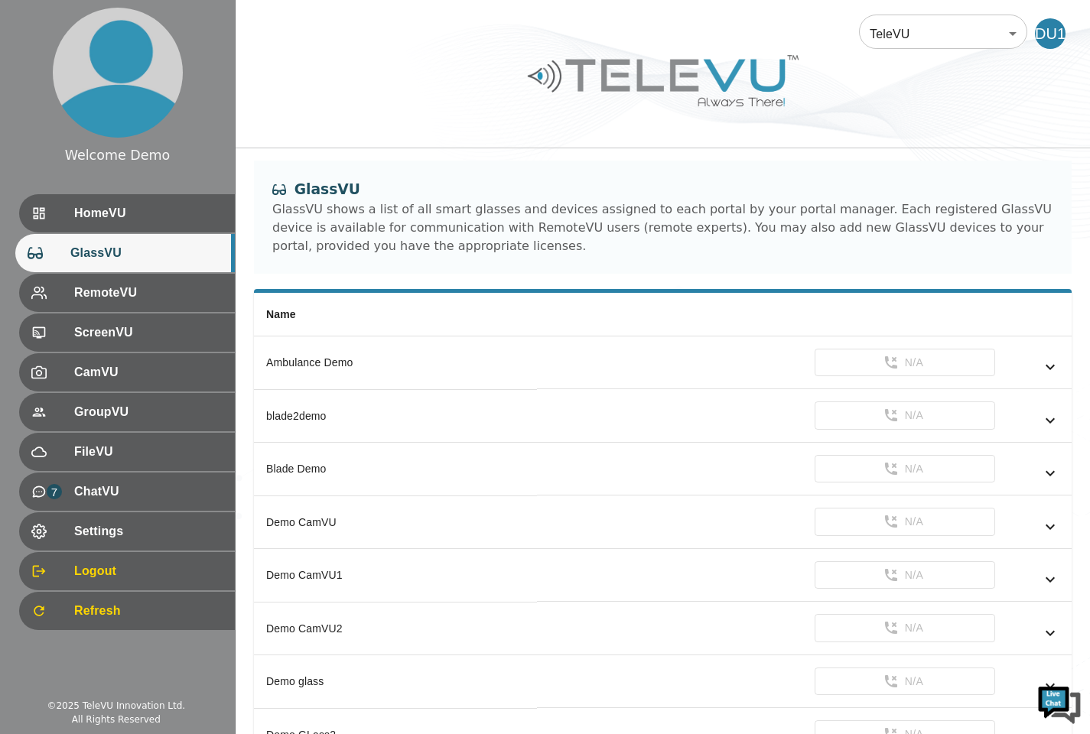
click at [56, 486] on div "7" at bounding box center [52, 491] width 43 height 15
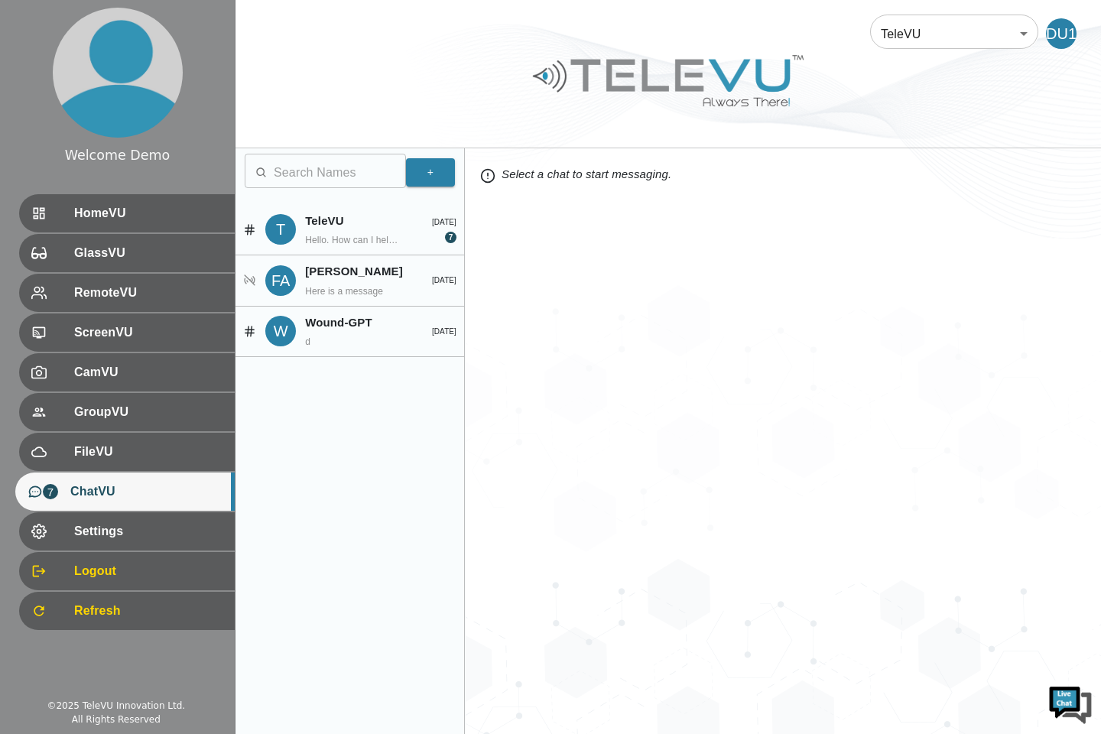
click at [73, 239] on div "GlassVU" at bounding box center [127, 253] width 216 height 38
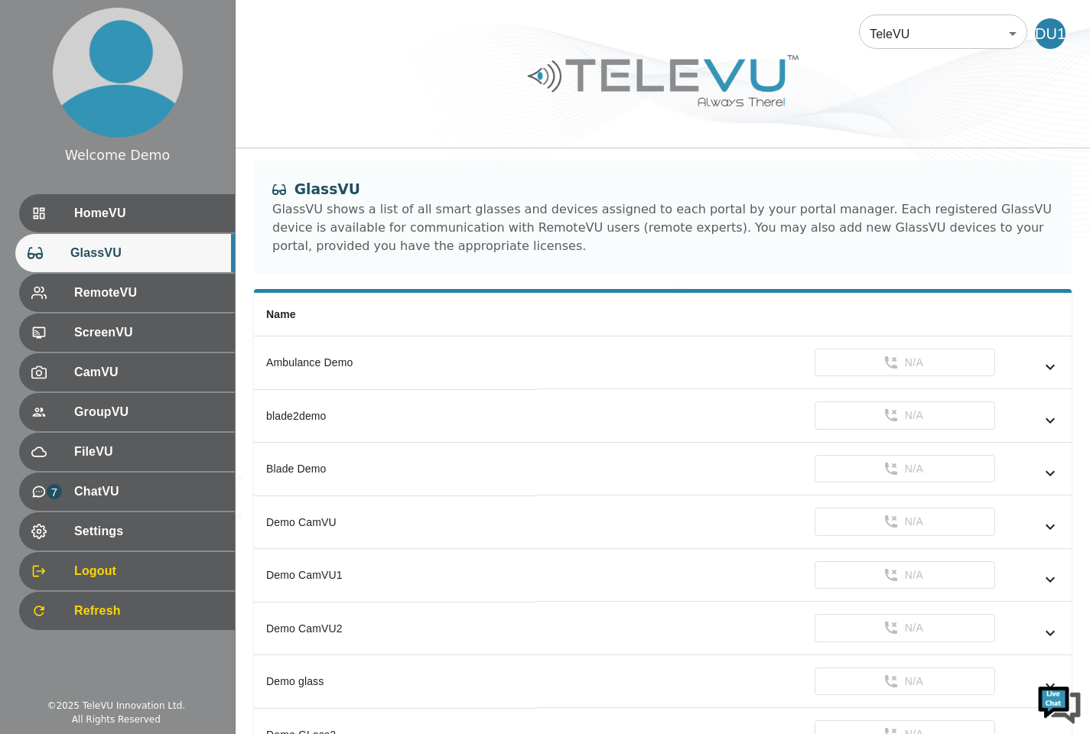
click at [81, 217] on span "HomeVU" at bounding box center [148, 213] width 148 height 18
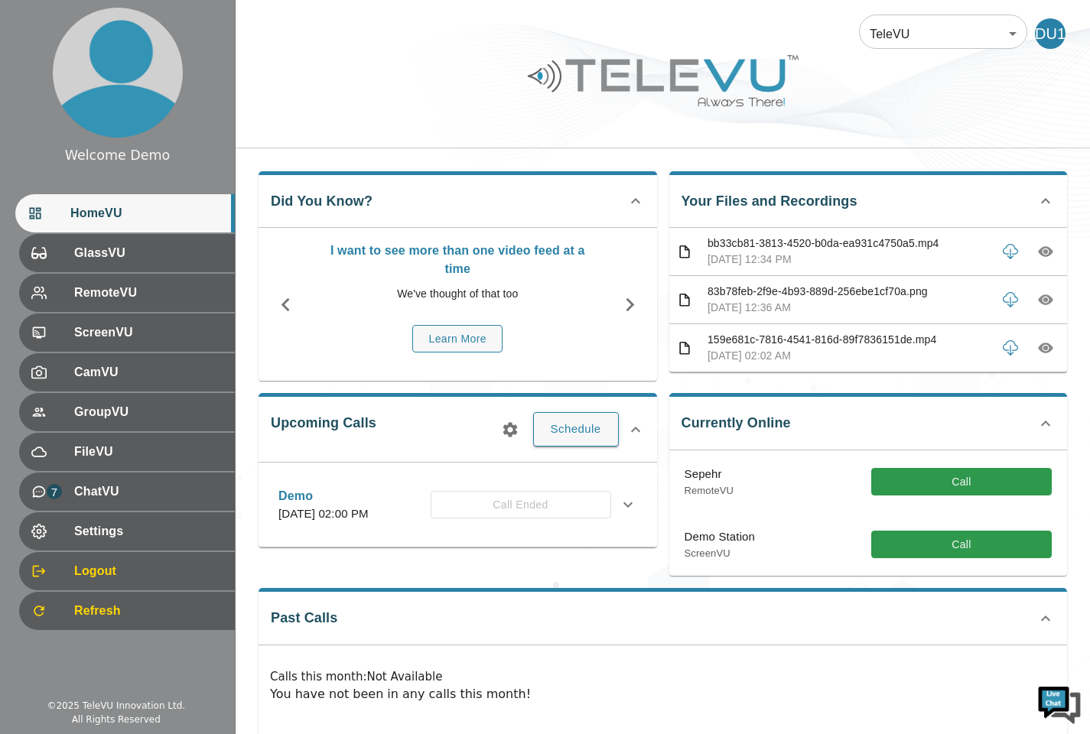
click at [113, 279] on div "RemoteVU" at bounding box center [127, 293] width 216 height 38
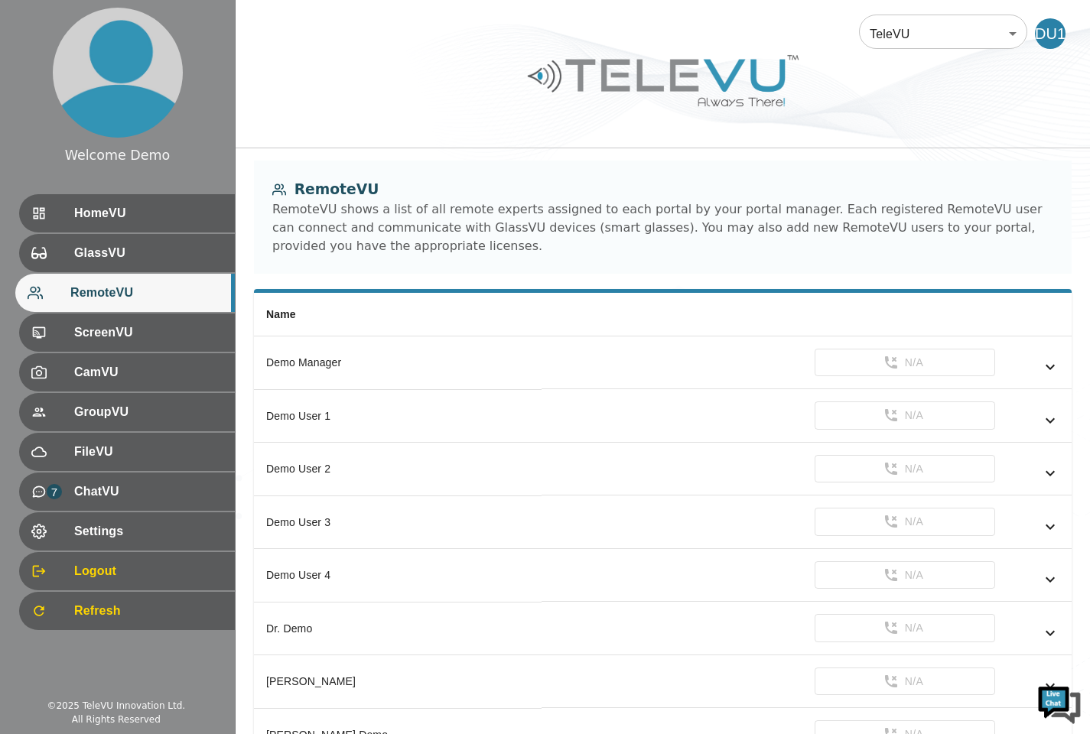
click at [106, 222] on div "HomeVU" at bounding box center [127, 213] width 216 height 38
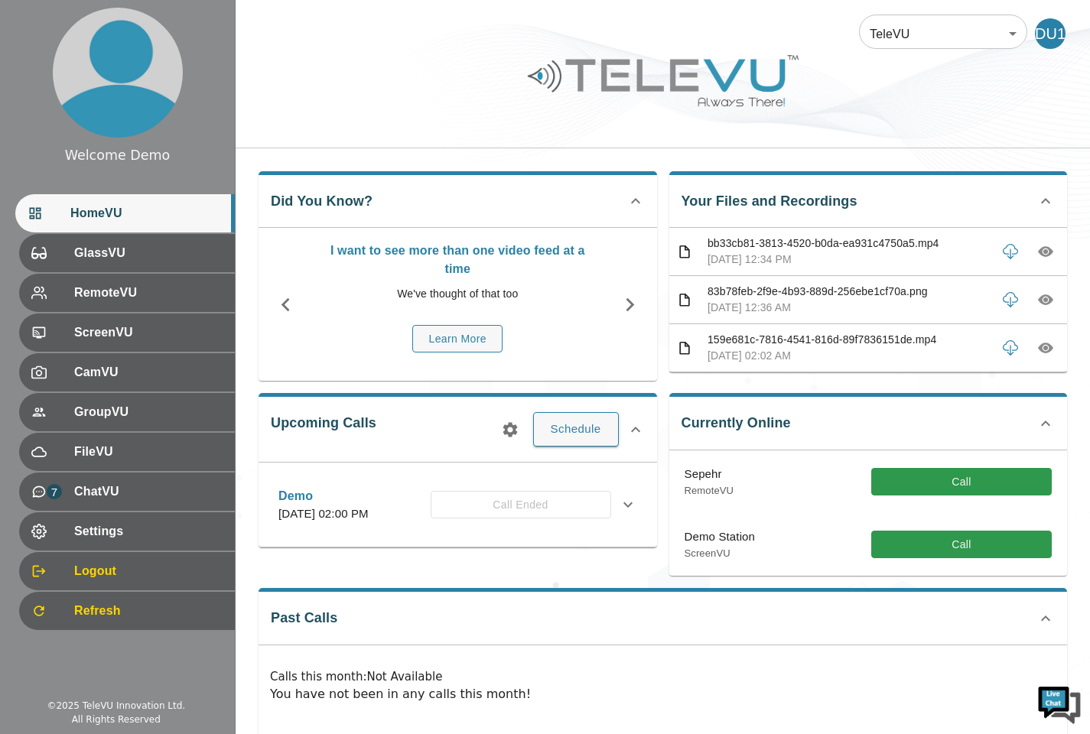
click at [113, 539] on span "Settings" at bounding box center [148, 531] width 148 height 18
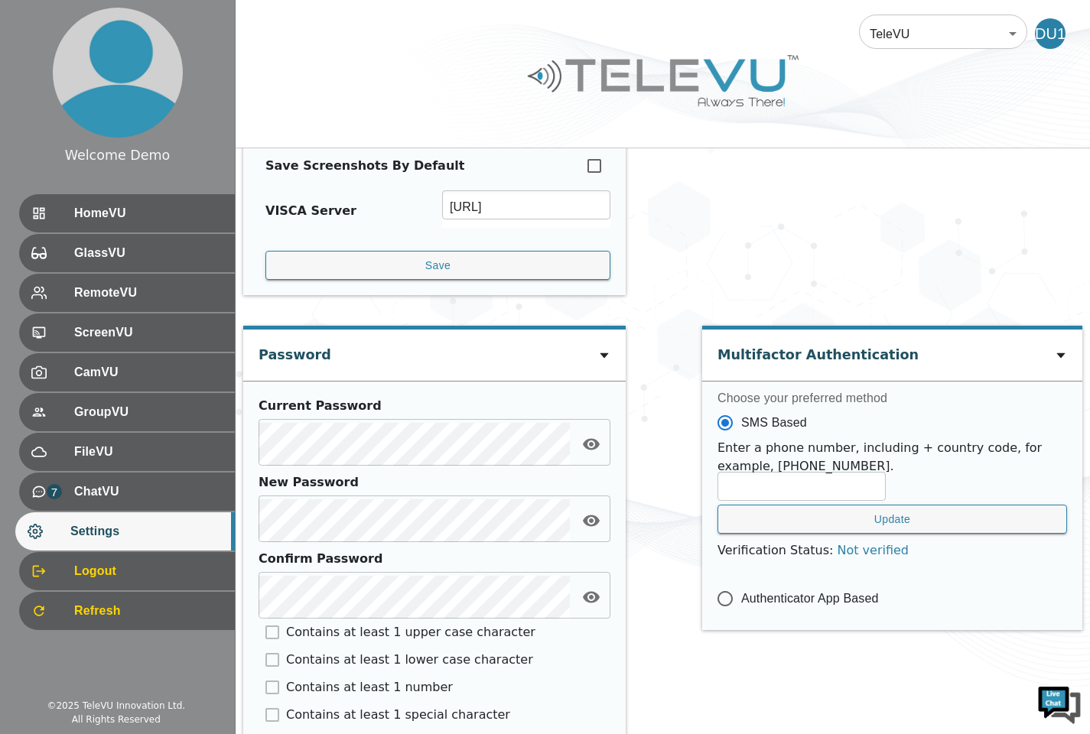
scroll to position [622, 0]
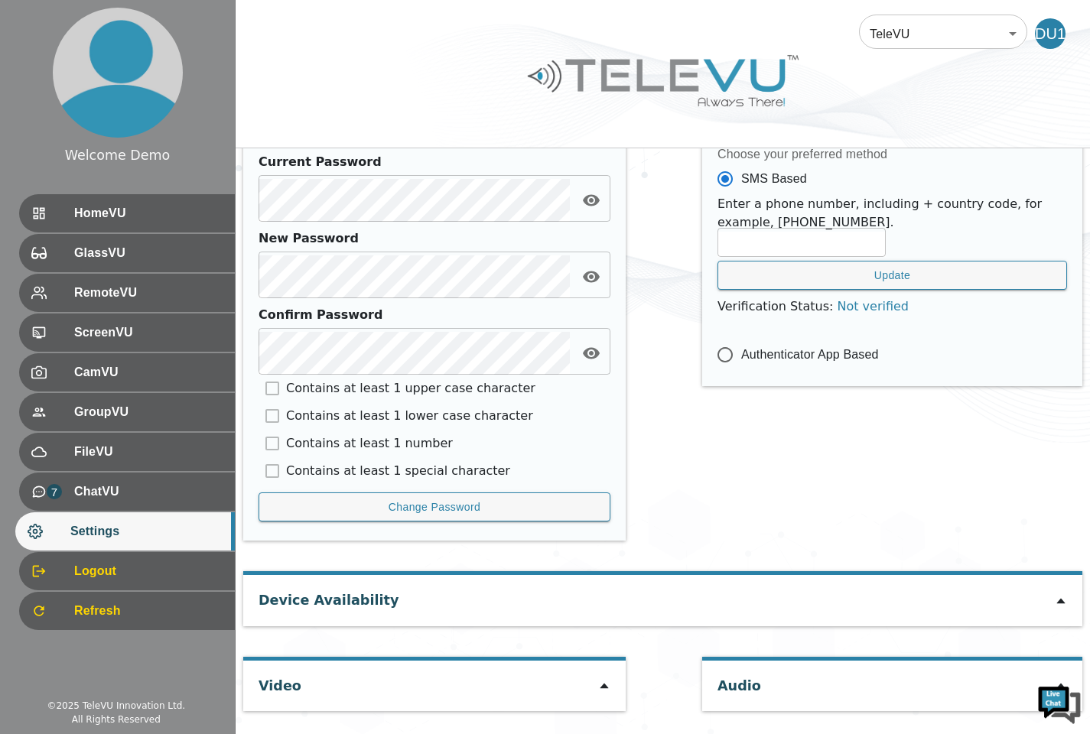
click at [602, 692] on icon at bounding box center [604, 686] width 12 height 12
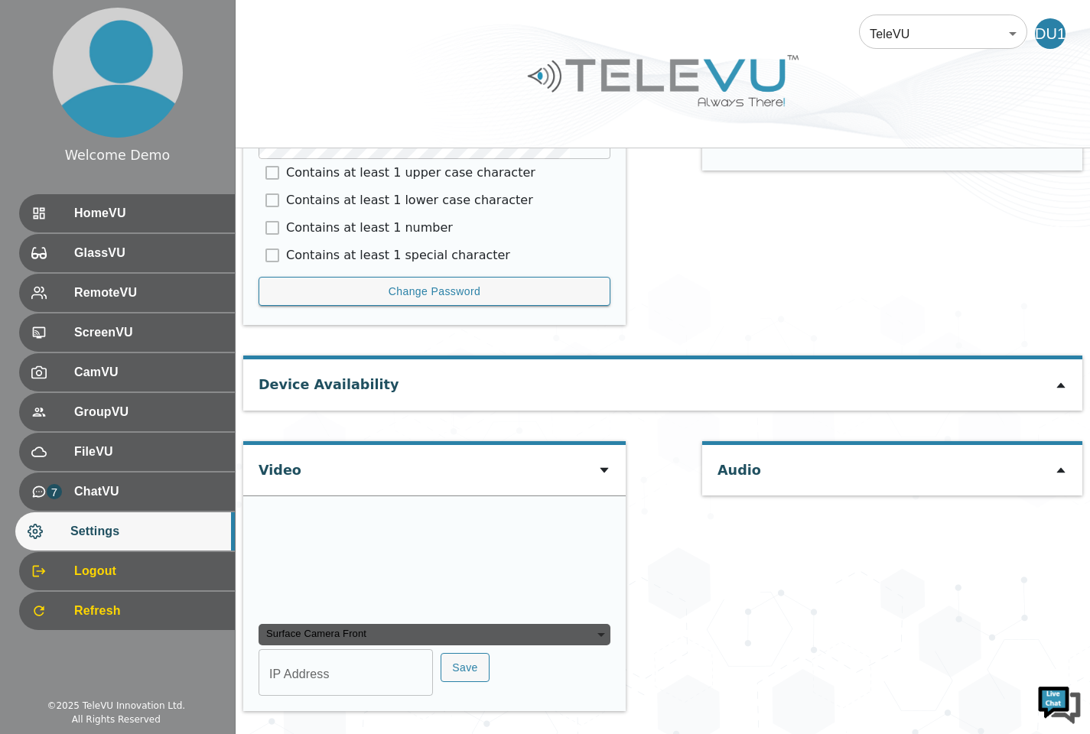
scroll to position [951, 0]
click at [597, 645] on div "Surface Camera Front" at bounding box center [434, 634] width 352 height 21
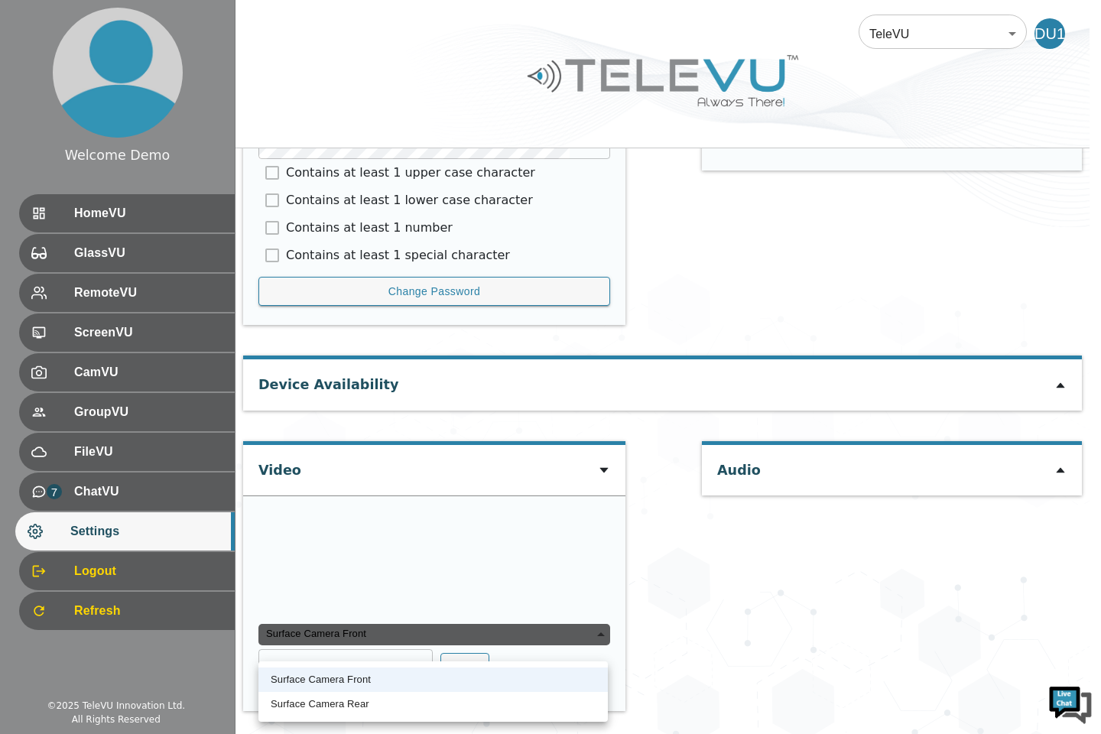
click at [572, 703] on li "Surface Camera Rear" at bounding box center [432, 704] width 349 height 24
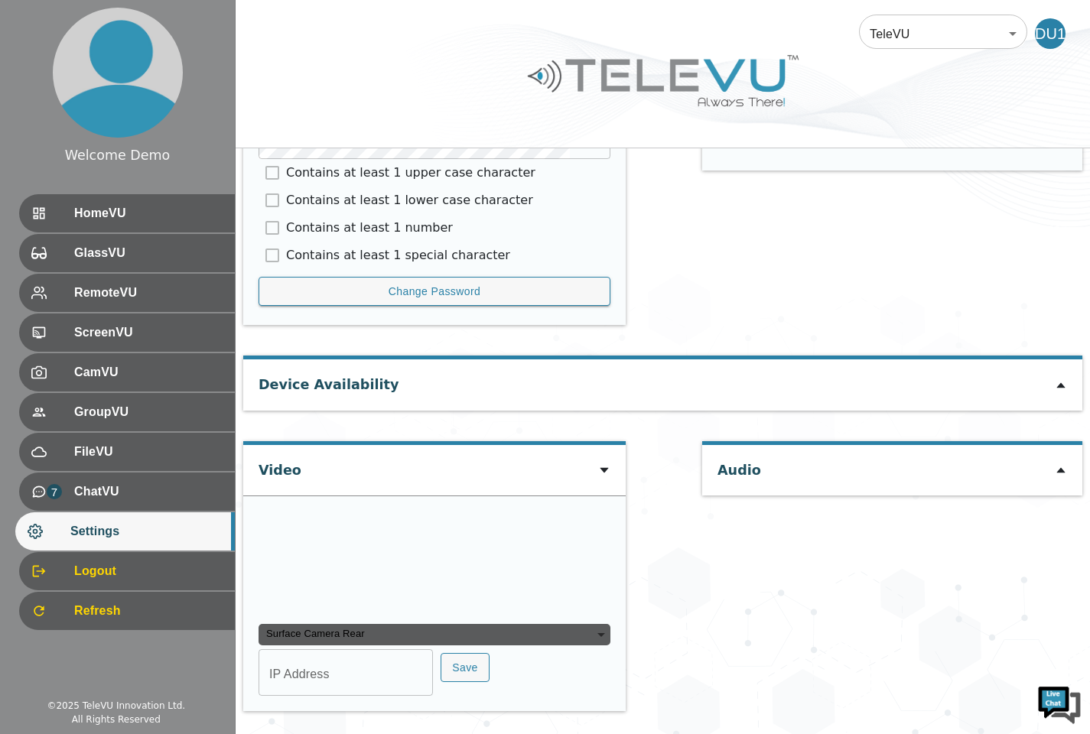
click at [583, 645] on div "Surface Camera Rear" at bounding box center [434, 634] width 352 height 21
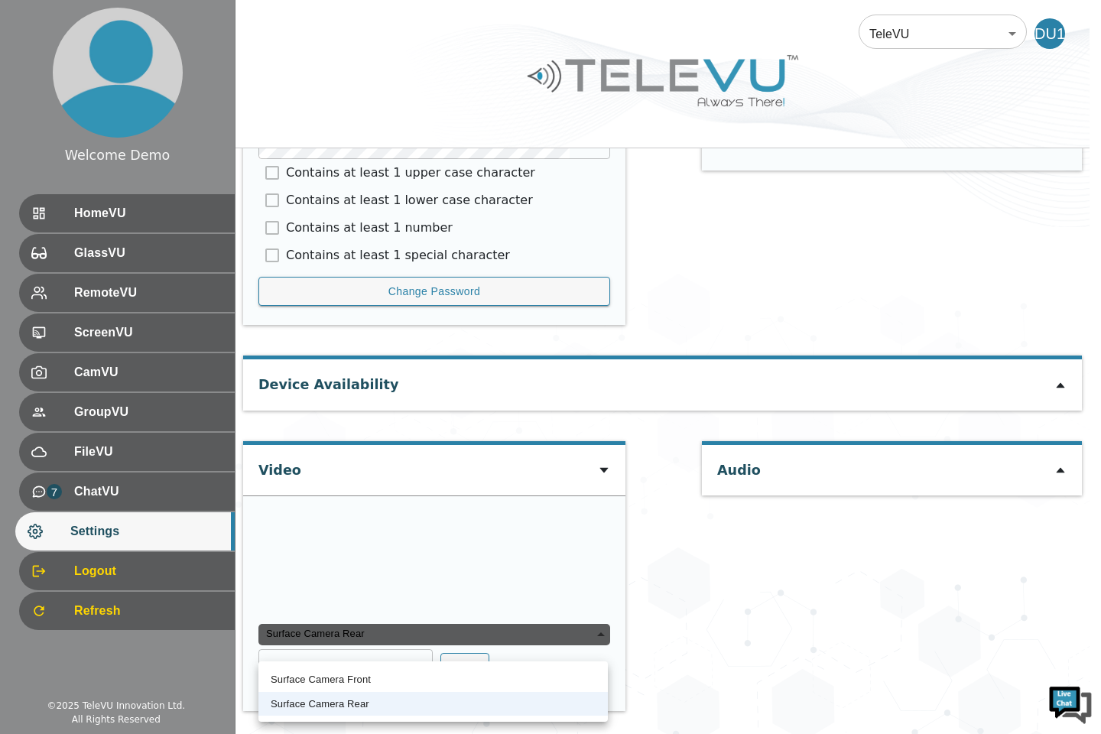
click at [575, 684] on li "Surface Camera Front" at bounding box center [432, 679] width 349 height 24
type input "b148ca3333cca46b479bb10cf79730a1c90c1e96e50be105c263595ab576a3fd"
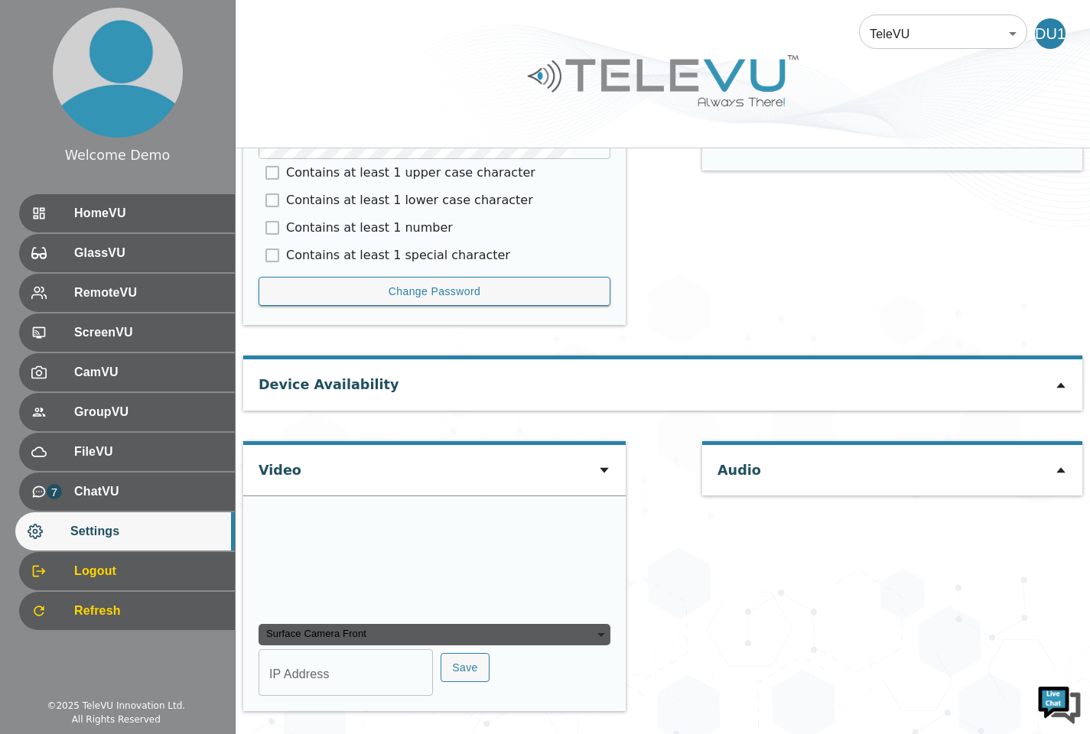
click at [568, 645] on div "Surface Camera Front" at bounding box center [434, 634] width 352 height 21
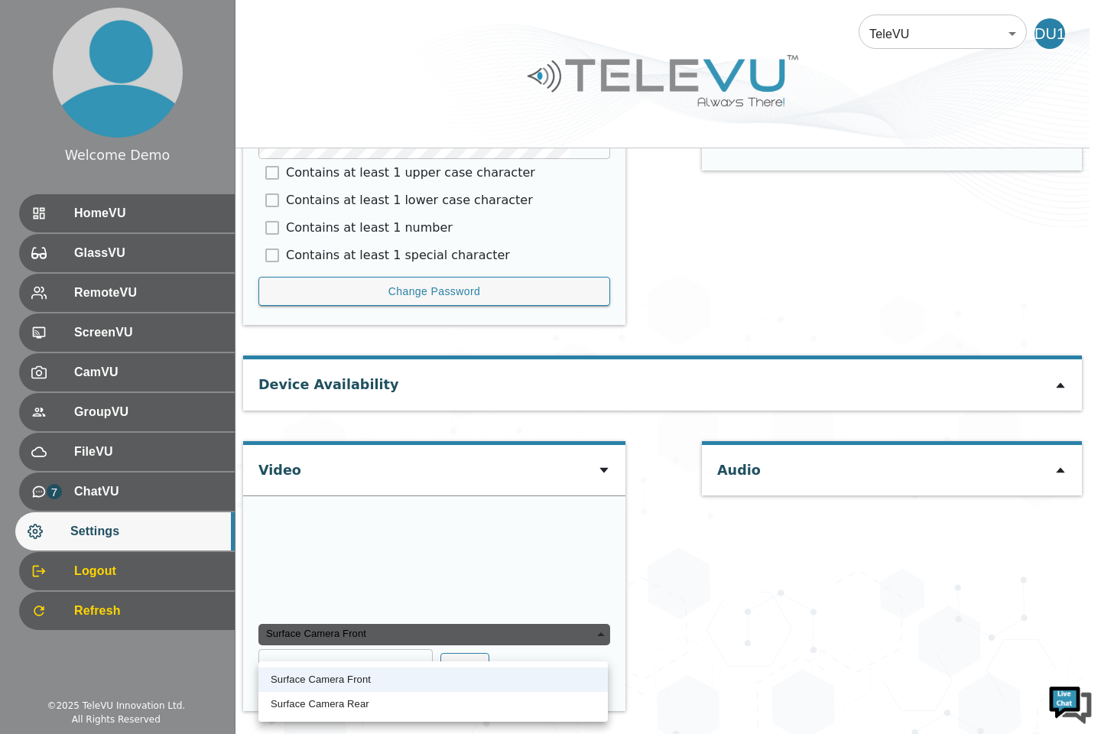
click at [579, 645] on div "Surface Camera Front" at bounding box center [434, 634] width 352 height 21
click at [592, 645] on div "Surface Camera Front" at bounding box center [434, 634] width 352 height 21
click at [577, 645] on div "Surface Camera Front" at bounding box center [434, 634] width 352 height 21
click at [595, 645] on div "Surface Camera Front" at bounding box center [434, 634] width 352 height 21
click at [601, 645] on div "Surface Camera Front" at bounding box center [434, 634] width 352 height 21
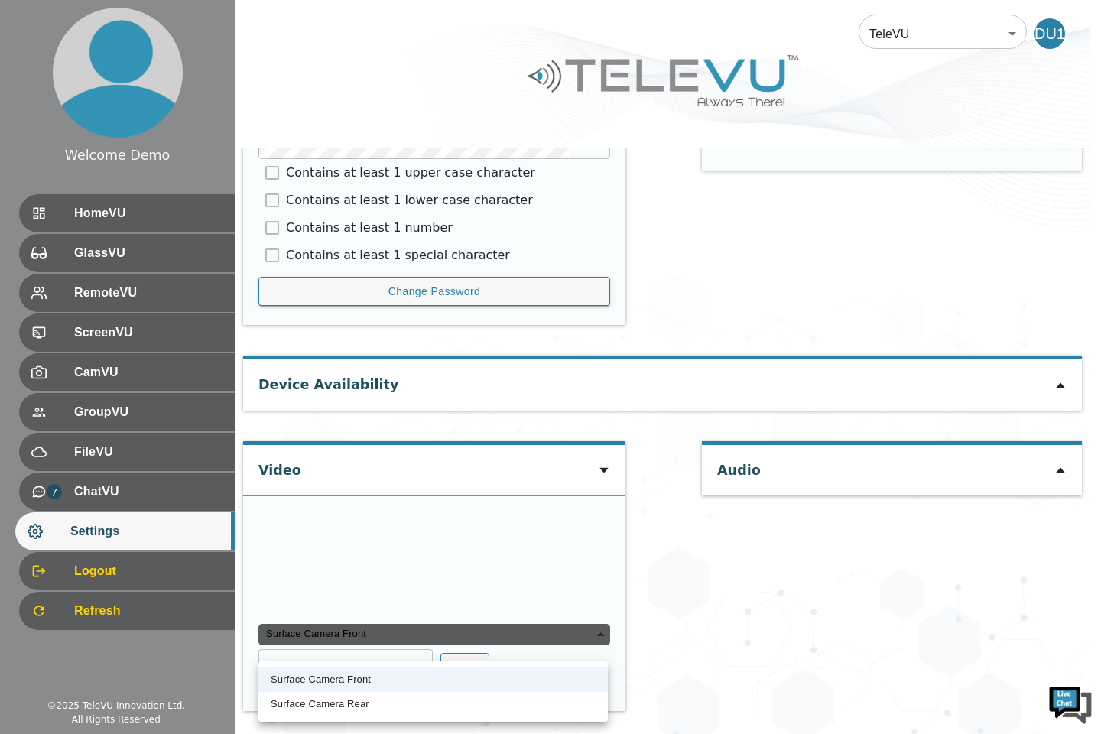
click at [1100, 0] on div at bounding box center [550, 367] width 1101 height 734
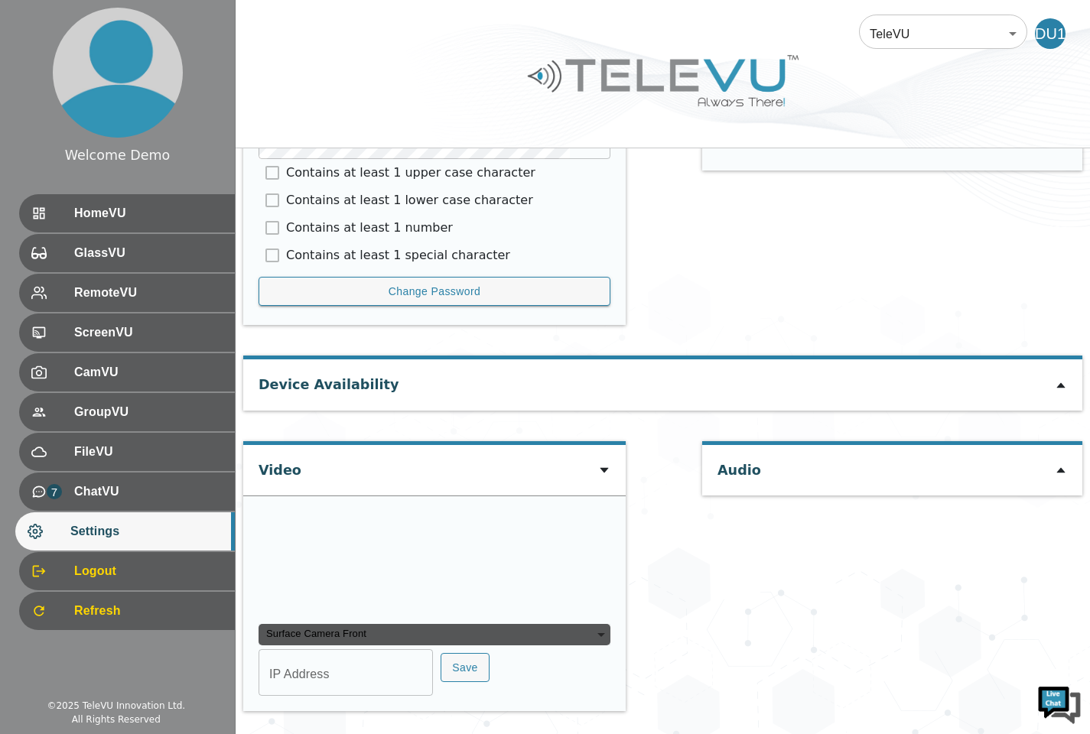
scroll to position [921, 0]
click at [1060, 379] on icon at bounding box center [1060, 385] width 12 height 12
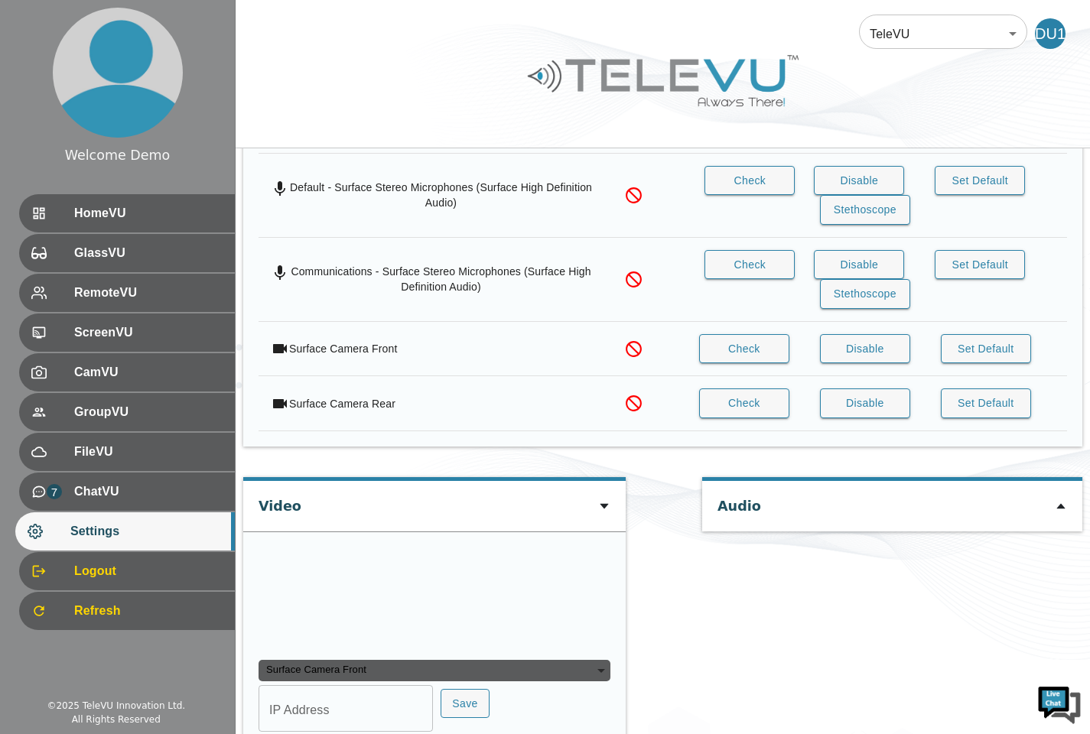
scroll to position [1228, 0]
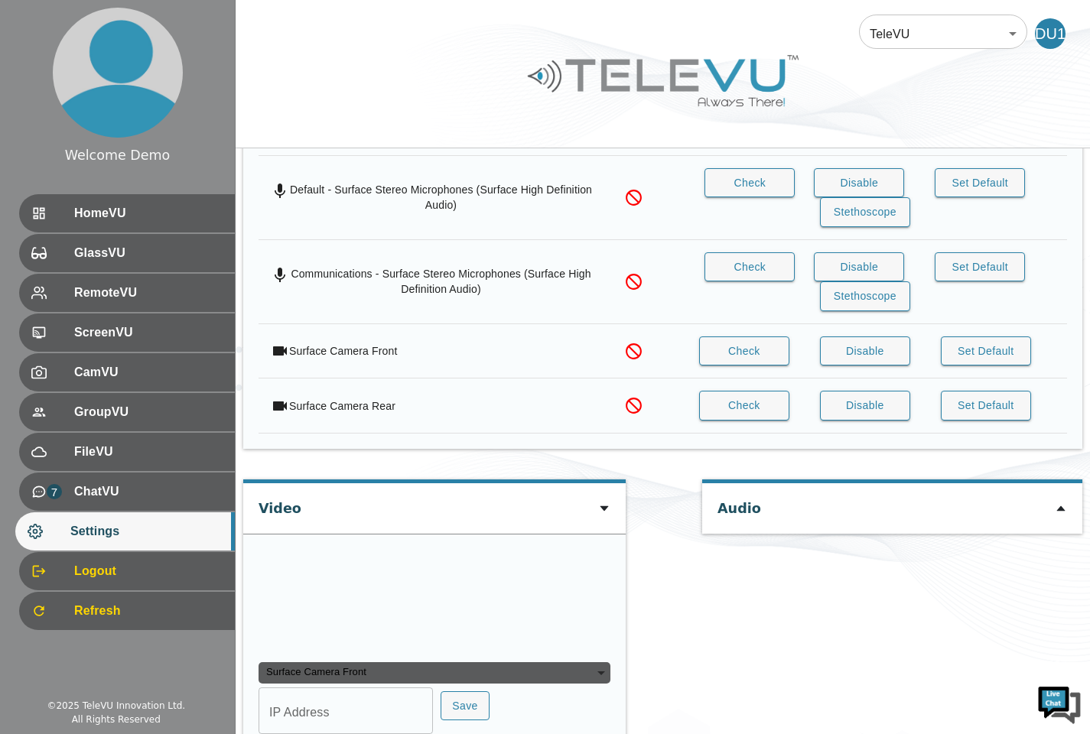
click at [882, 409] on button "Disable" at bounding box center [865, 406] width 90 height 30
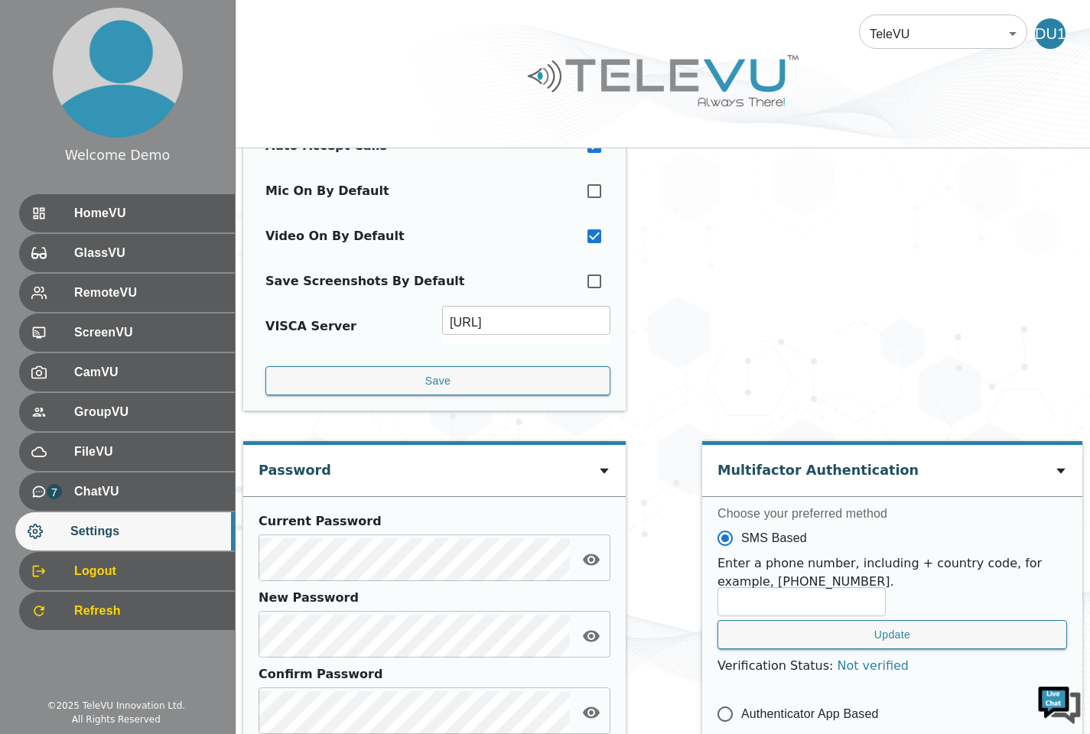
scroll to position [232, 0]
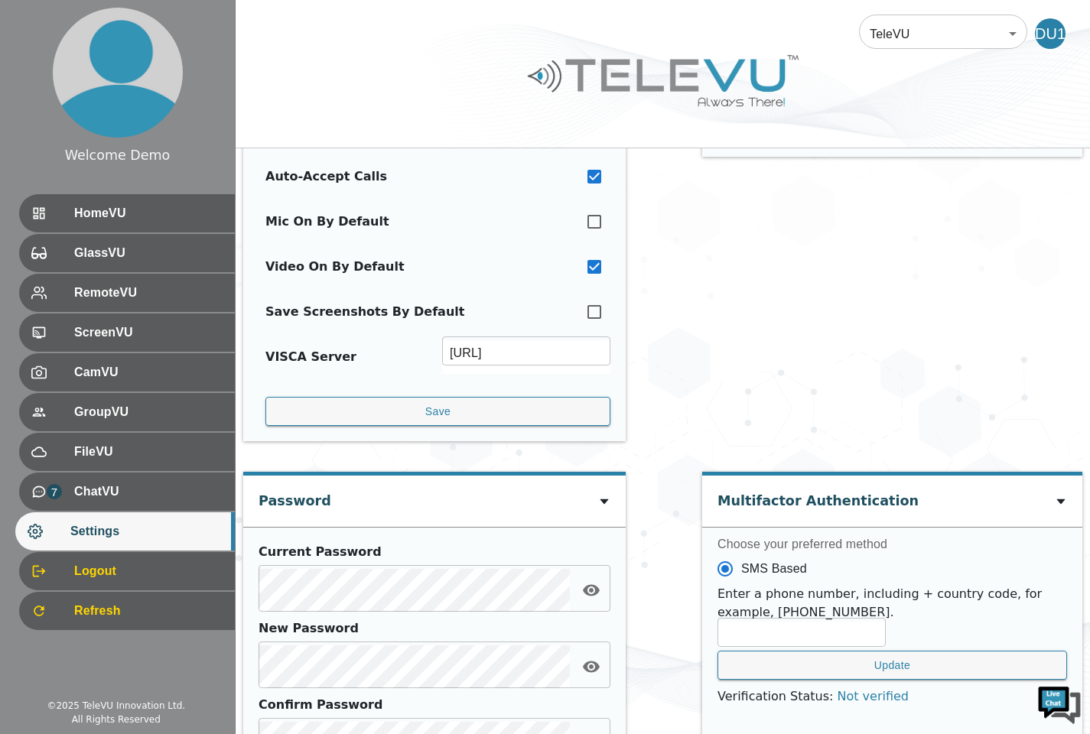
click at [0, 57] on div at bounding box center [117, 72] width 235 height 145
click at [76, 220] on span "HomeVU" at bounding box center [148, 213] width 148 height 18
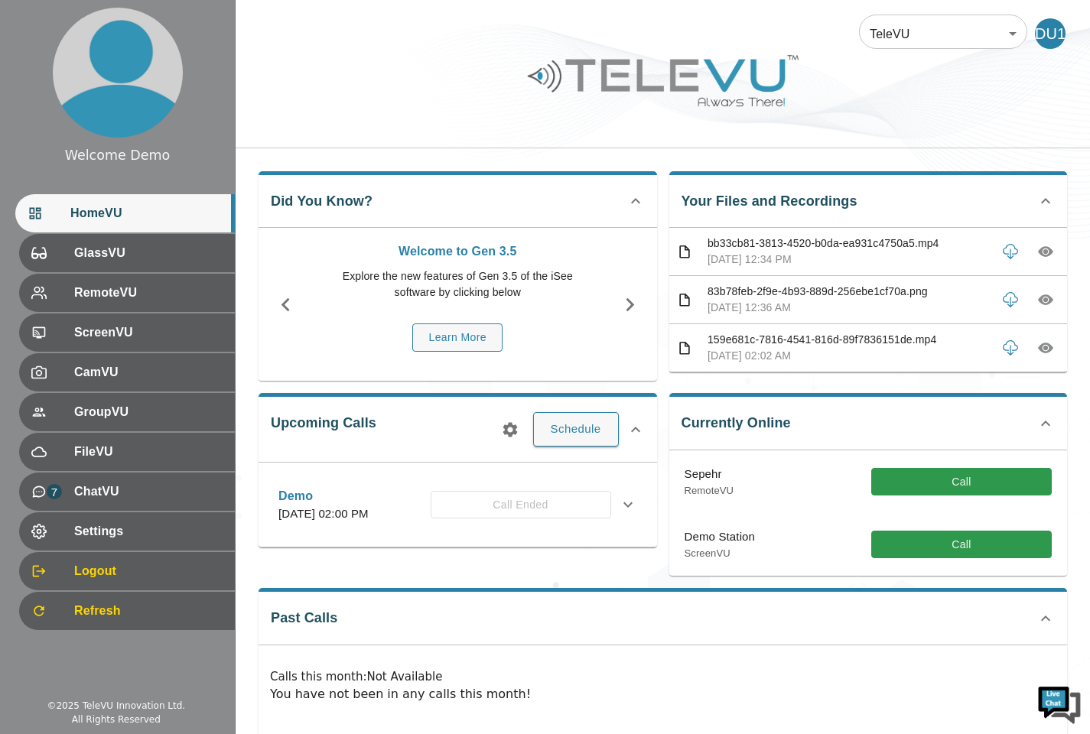
click at [132, 261] on span "GlassVU" at bounding box center [148, 253] width 148 height 18
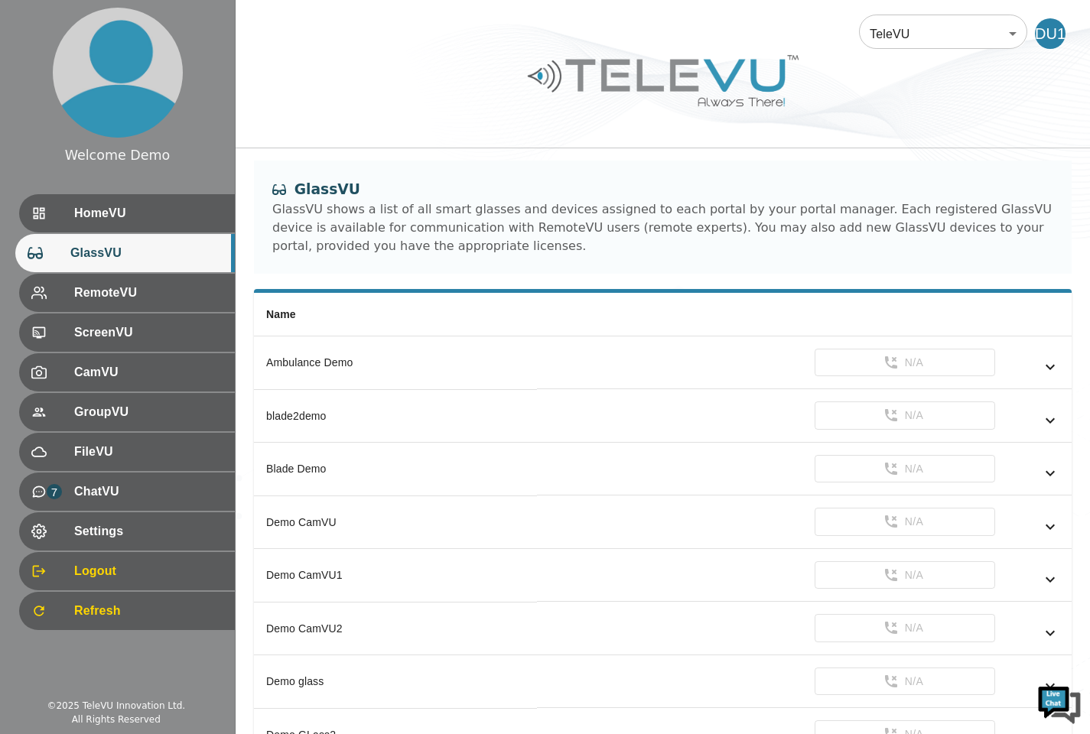
click at [132, 298] on span "RemoteVU" at bounding box center [148, 293] width 148 height 18
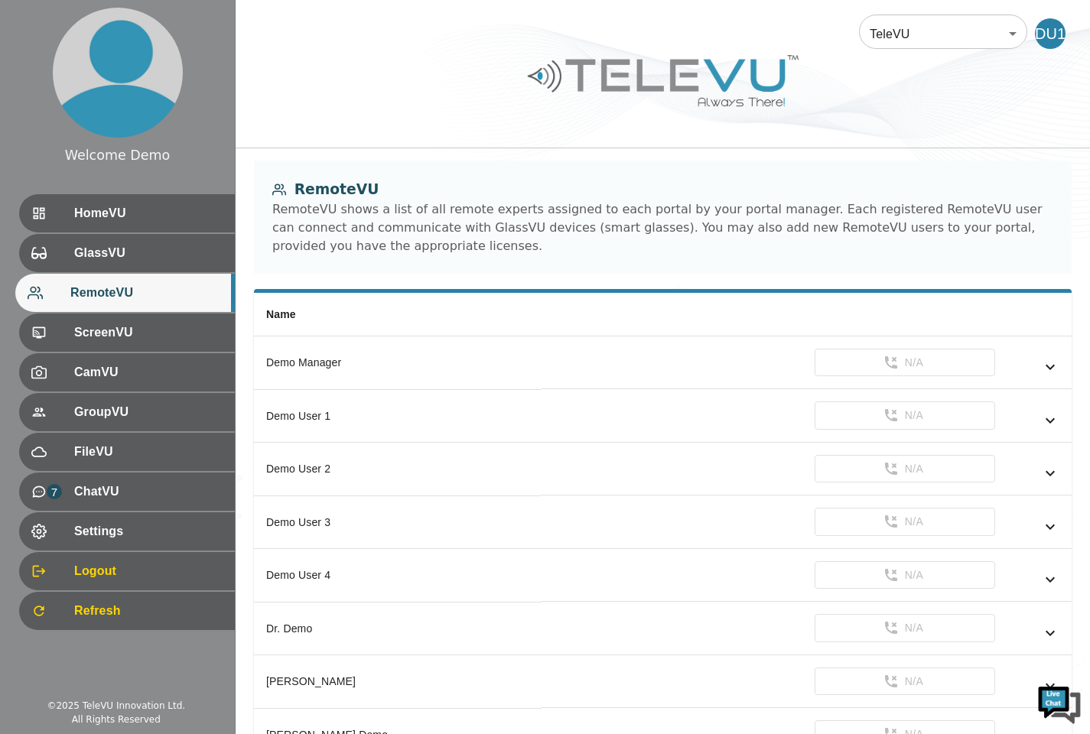
click at [115, 343] on div "ScreenVU" at bounding box center [127, 332] width 216 height 38
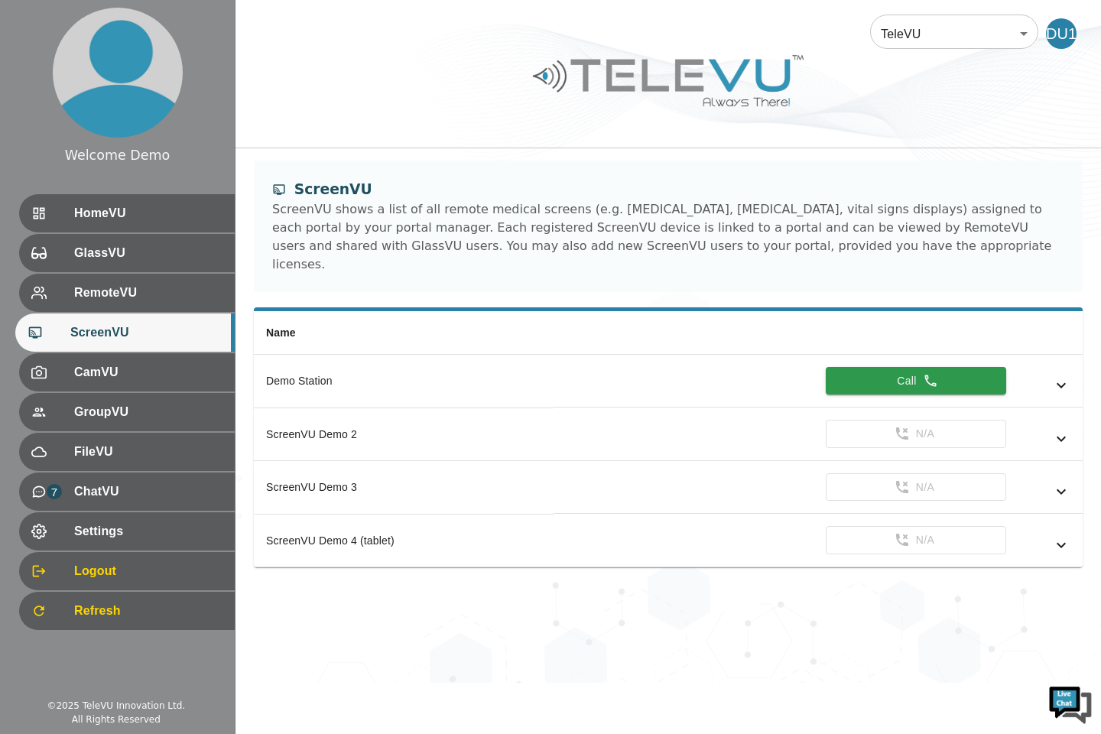
click at [122, 486] on span "ChatVU" at bounding box center [148, 491] width 148 height 18
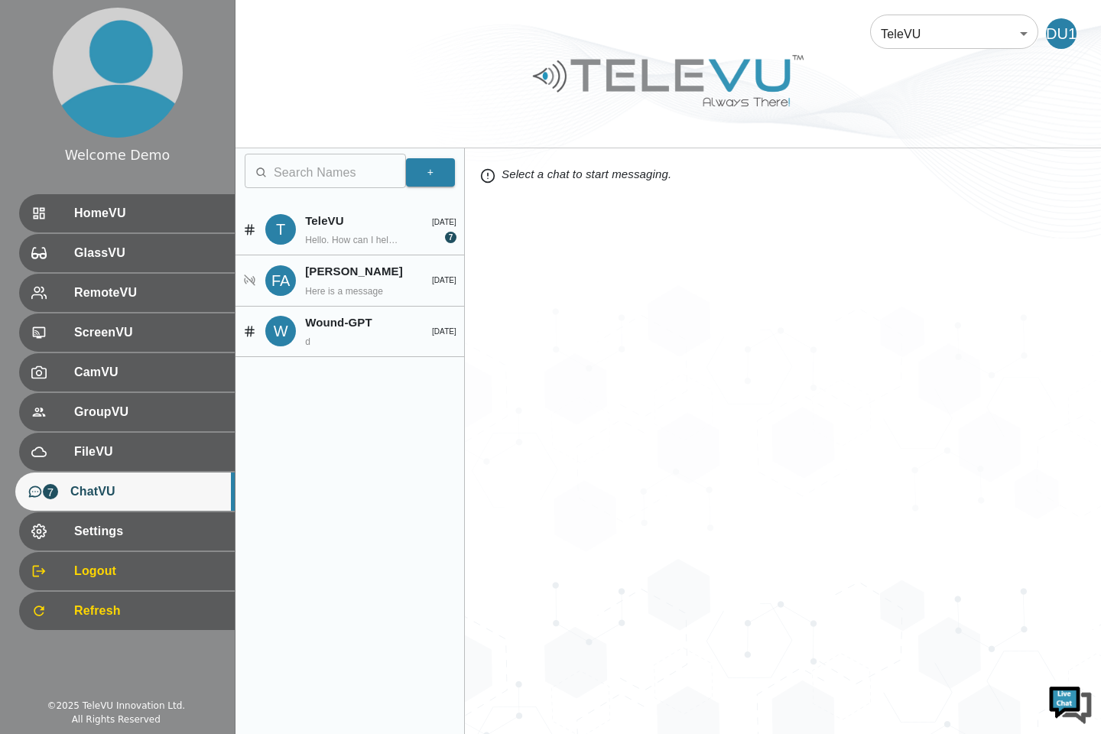
click at [292, 239] on div "T" at bounding box center [280, 229] width 31 height 31
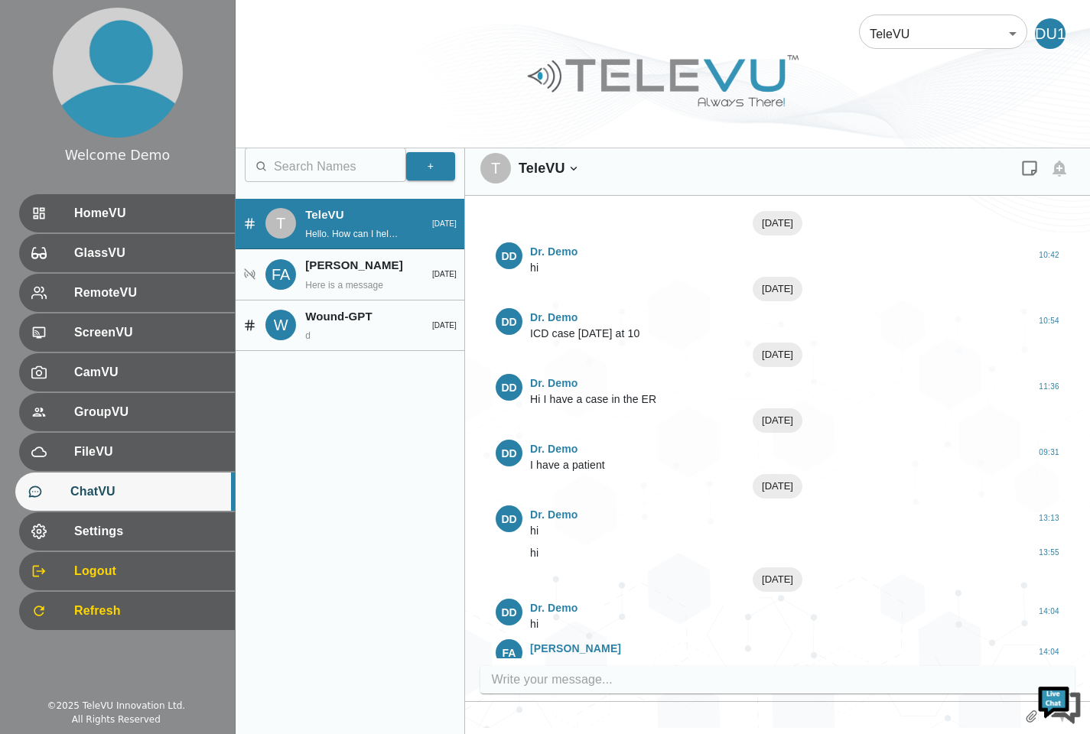
scroll to position [820, 0]
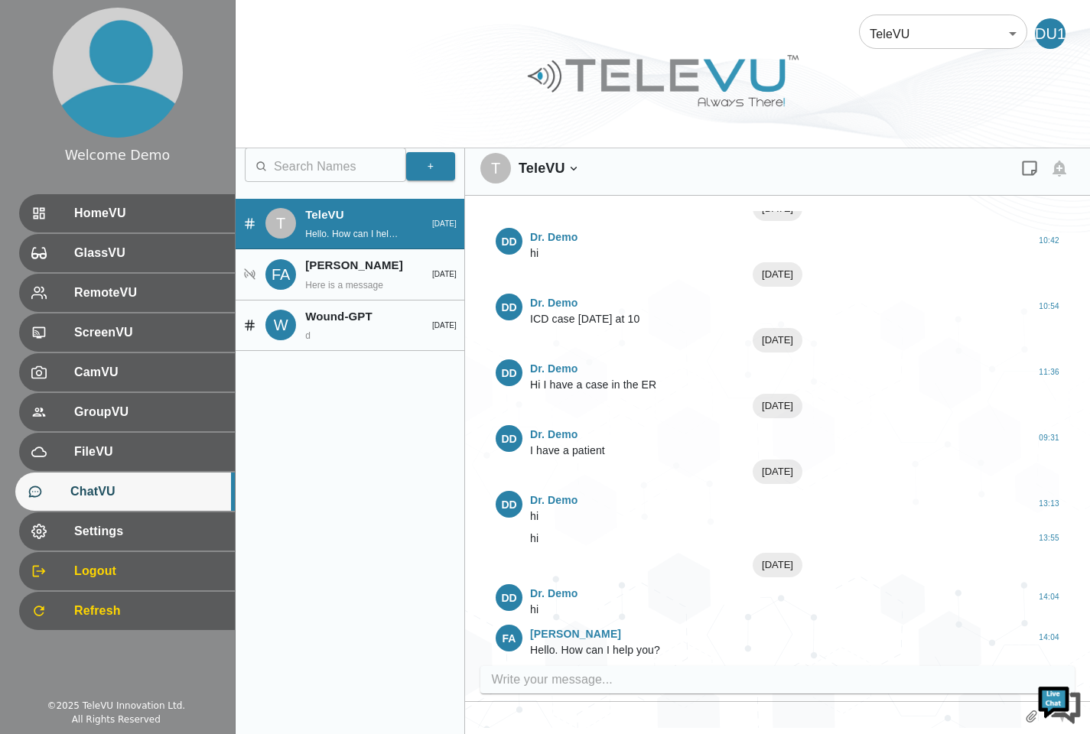
click at [126, 262] on div "GlassVU" at bounding box center [127, 253] width 216 height 38
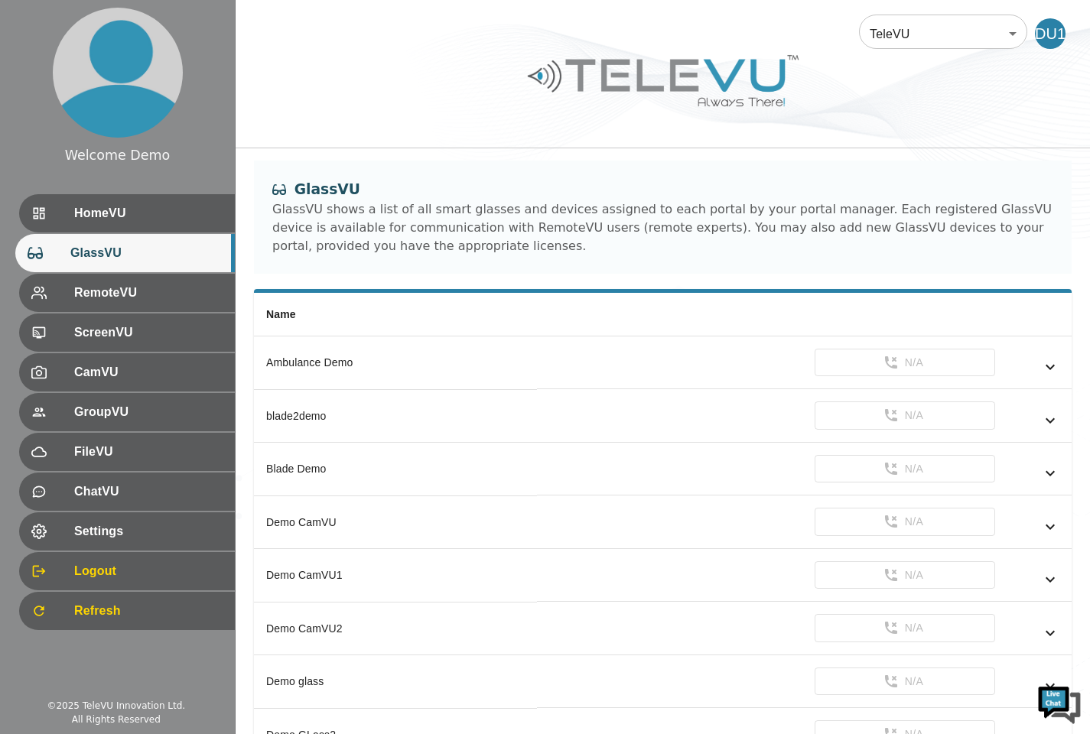
click at [111, 226] on div "HomeVU" at bounding box center [127, 213] width 216 height 38
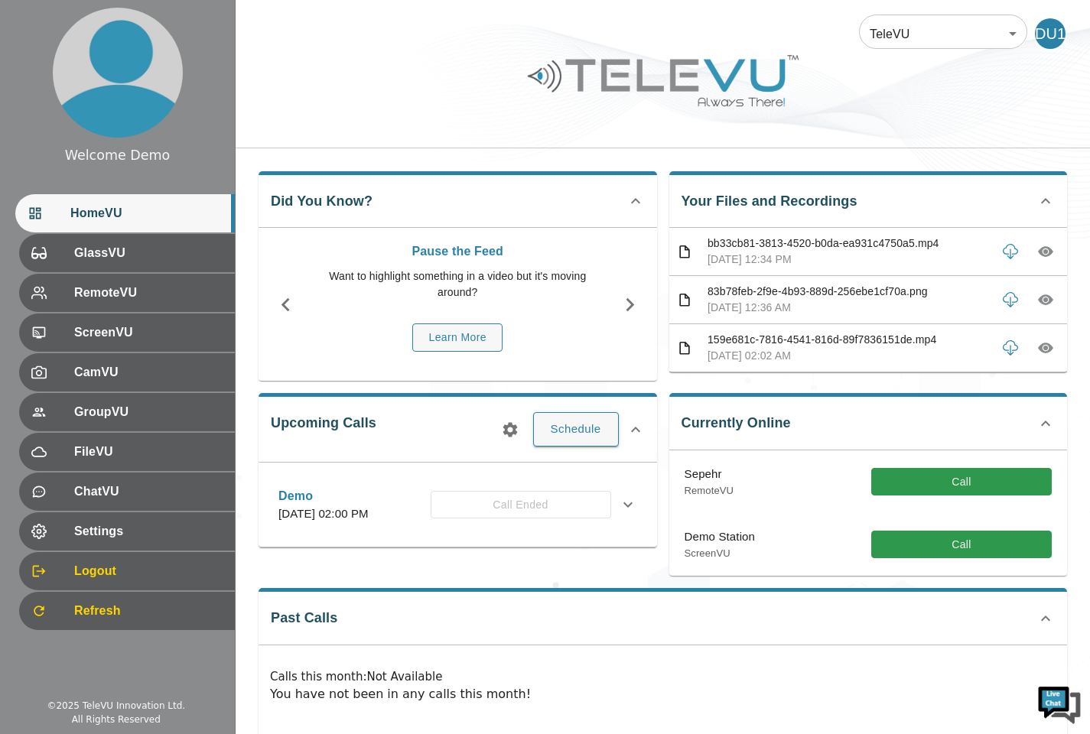
click at [219, 522] on span "Settings" at bounding box center [148, 531] width 148 height 18
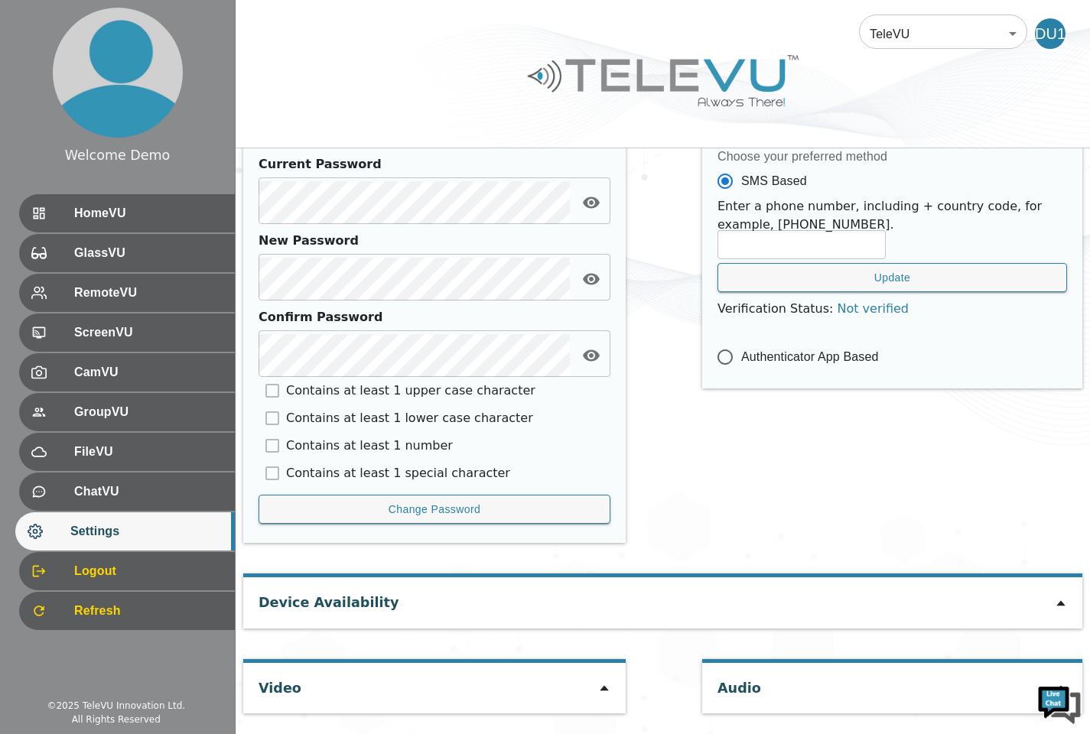
scroll to position [622, 0]
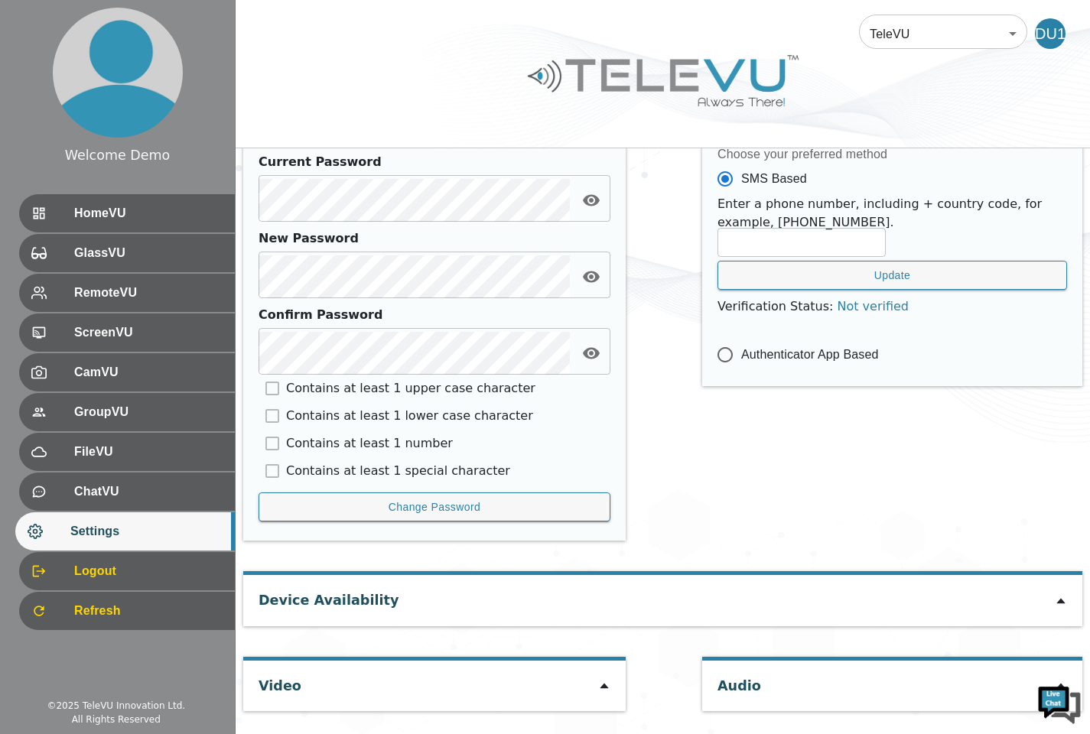
click at [1058, 604] on icon at bounding box center [1060, 601] width 8 height 5
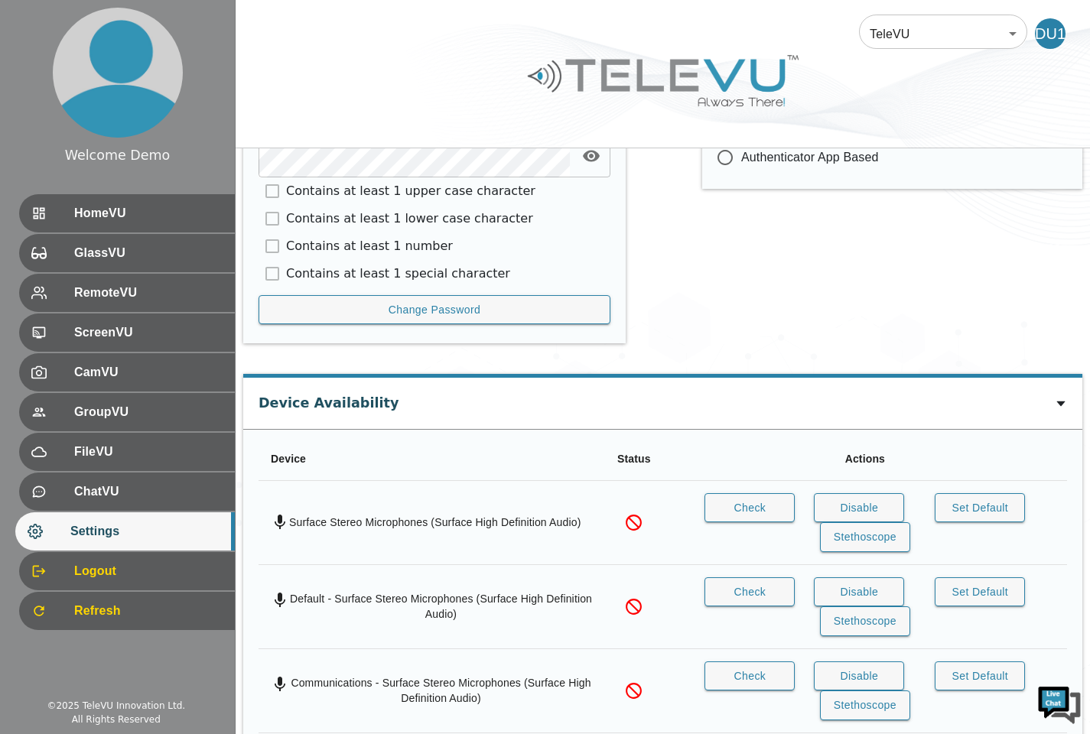
scroll to position [1051, 0]
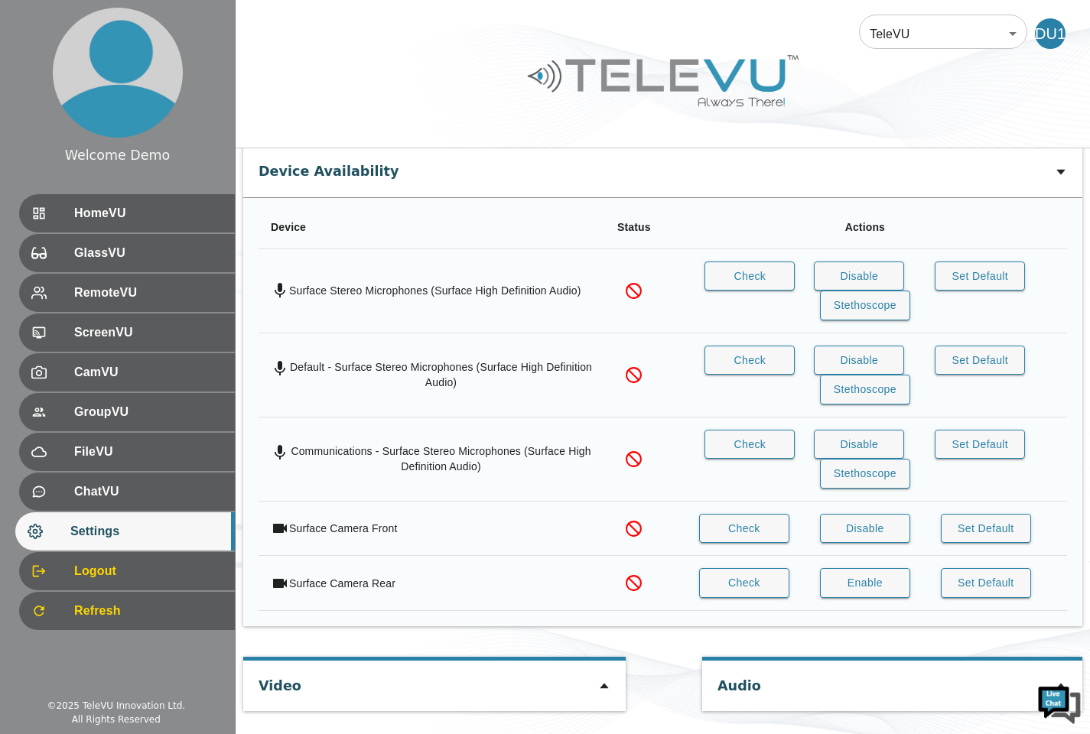
click at [135, 228] on div "HomeVU" at bounding box center [127, 213] width 216 height 38
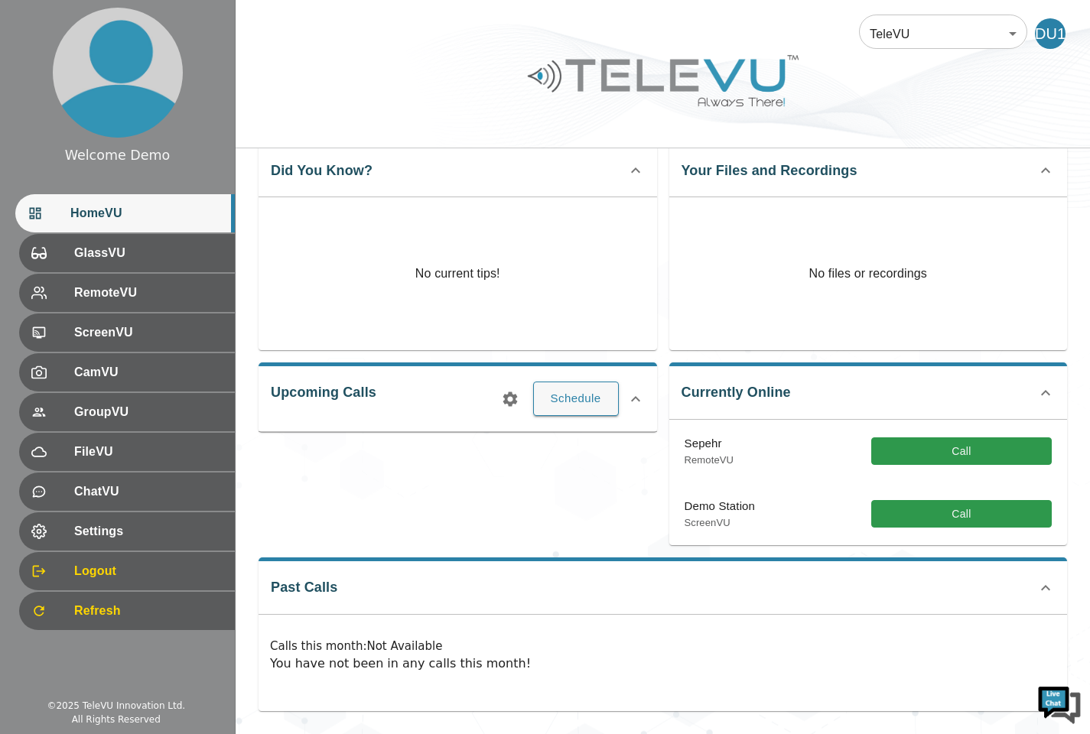
scroll to position [31, 0]
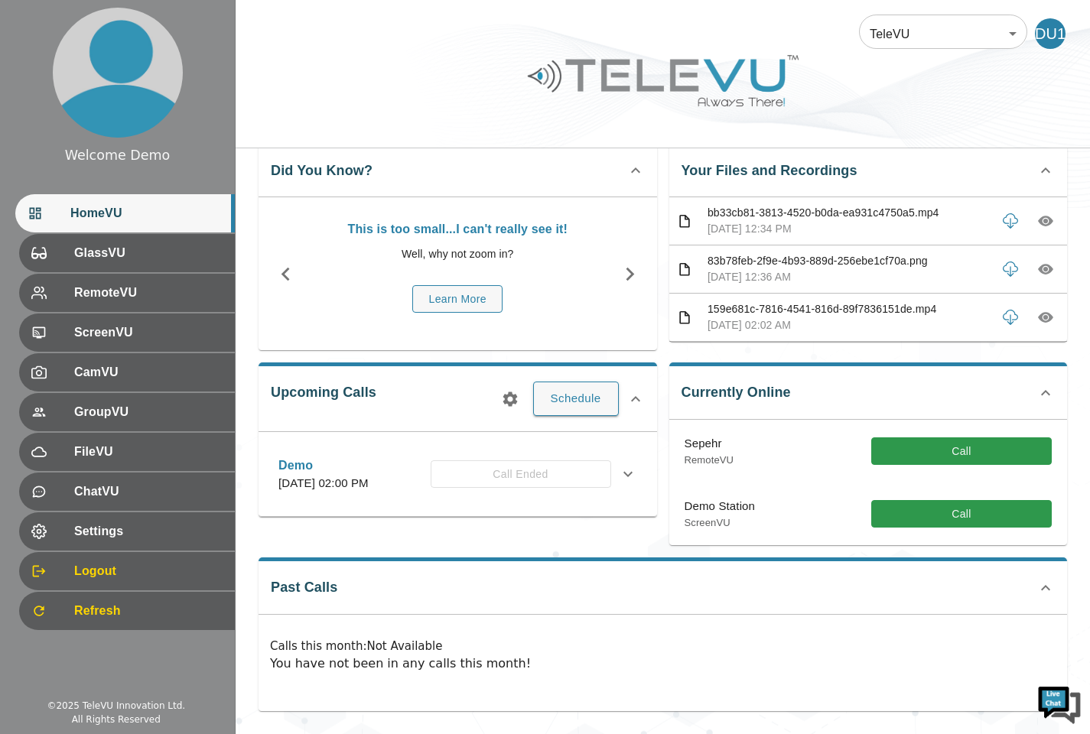
click at [135, 255] on span "GlassVU" at bounding box center [148, 253] width 148 height 18
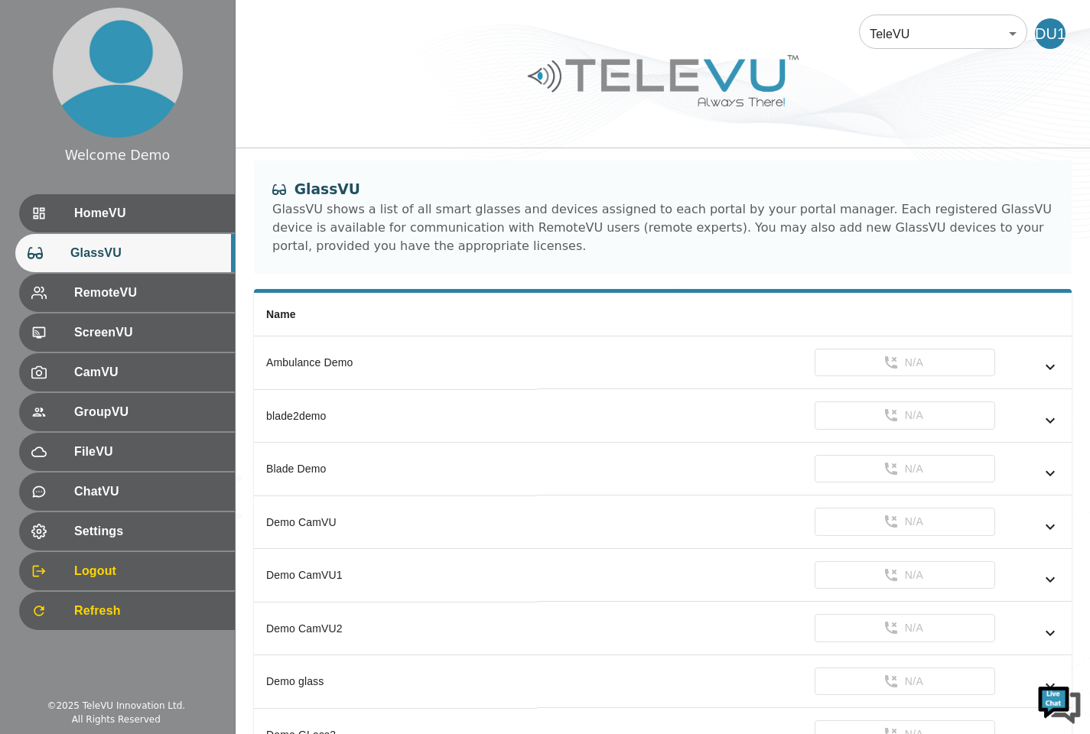
click at [131, 221] on span "HomeVU" at bounding box center [148, 213] width 148 height 18
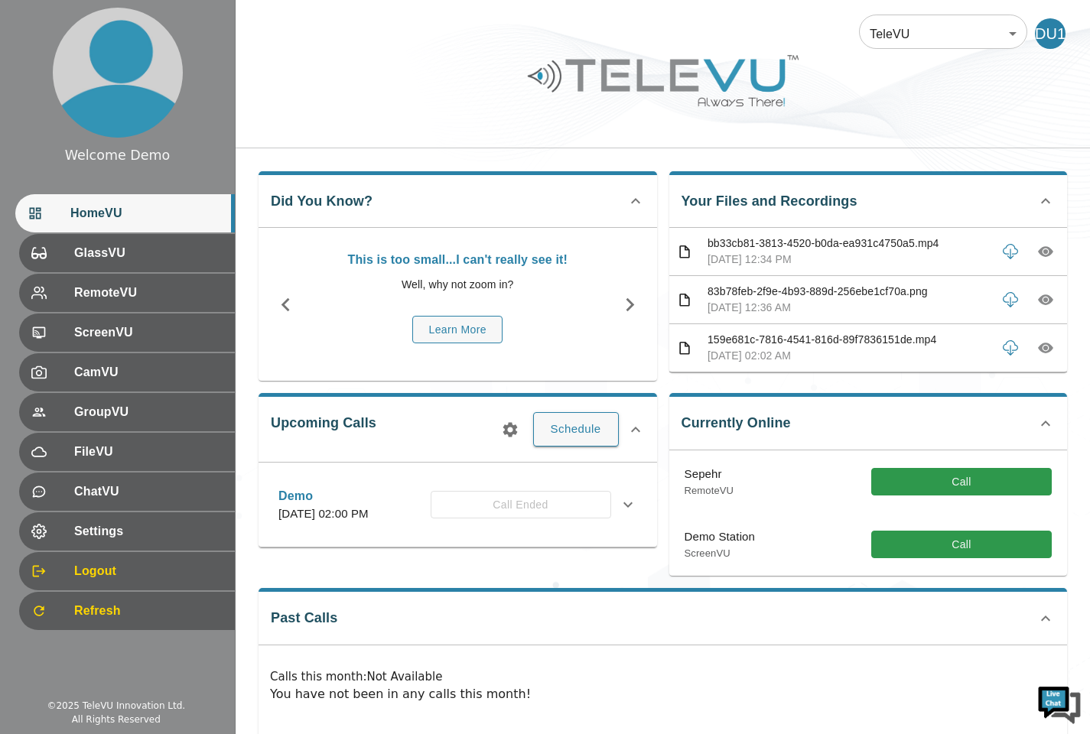
click at [143, 297] on span "RemoteVU" at bounding box center [148, 293] width 148 height 18
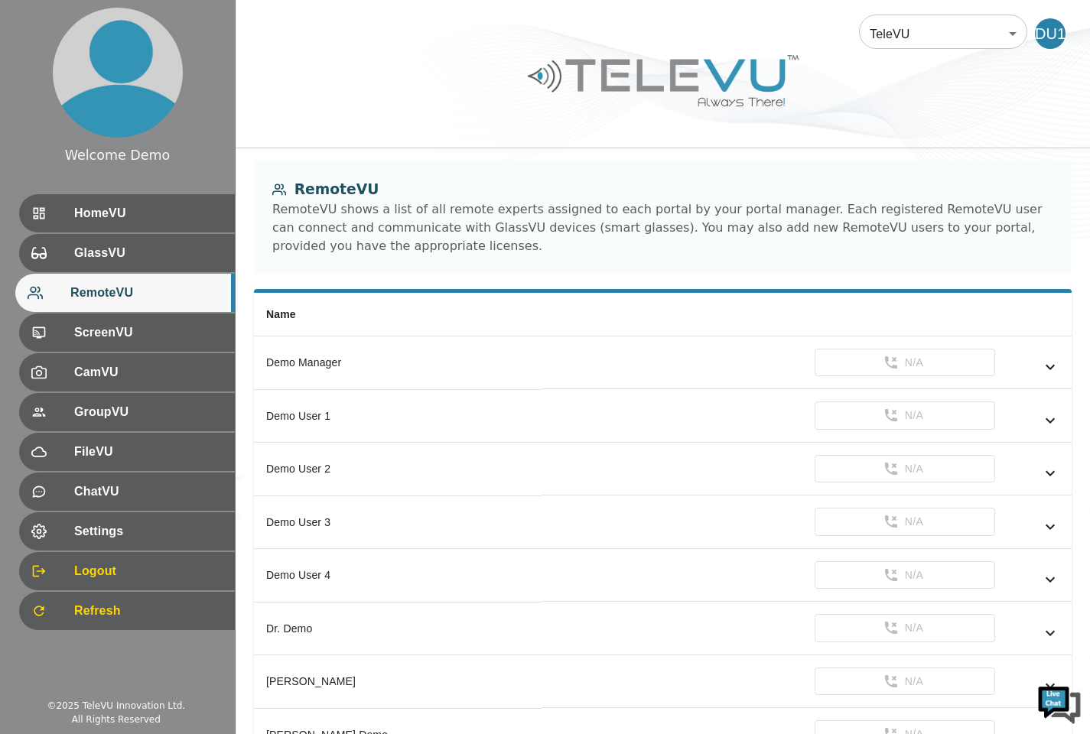
click at [138, 224] on div "HomeVU" at bounding box center [127, 213] width 216 height 38
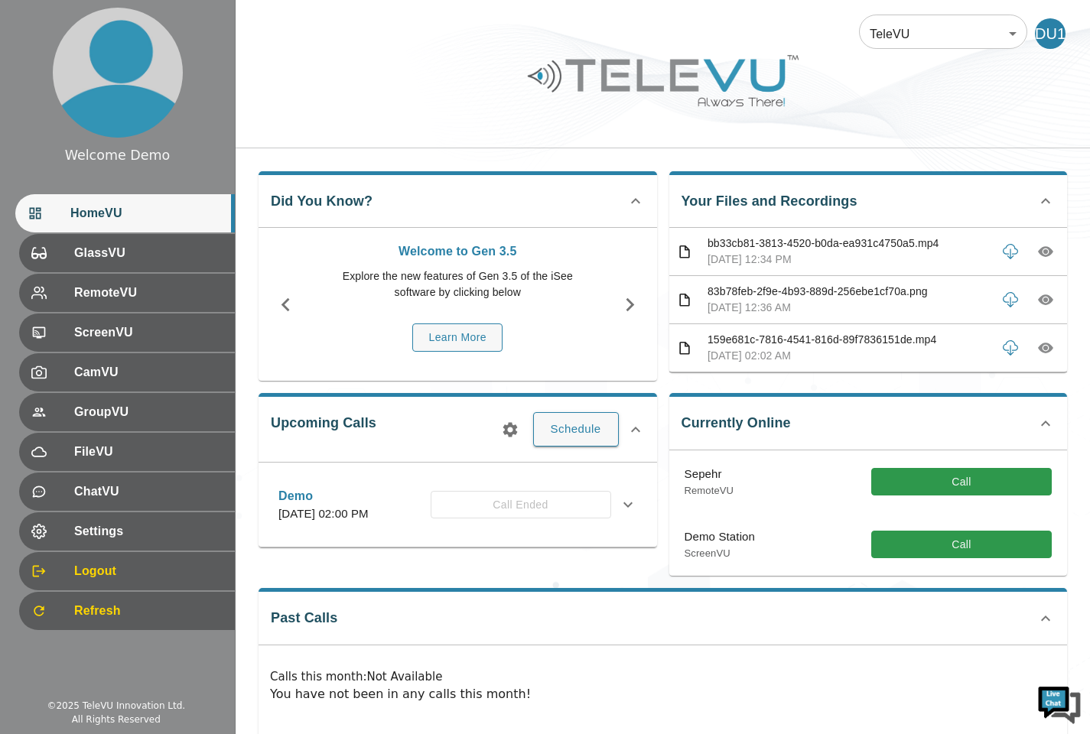
click at [89, 113] on img at bounding box center [118, 73] width 130 height 130
click at [113, 534] on span "Settings" at bounding box center [148, 531] width 148 height 18
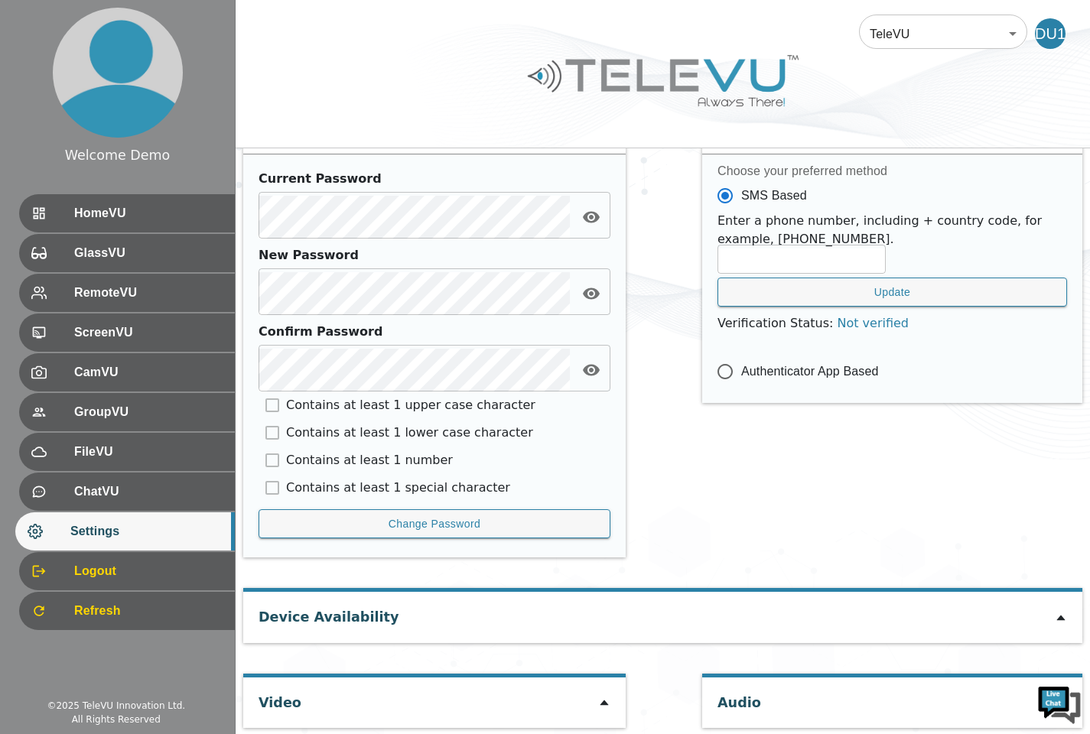
scroll to position [622, 0]
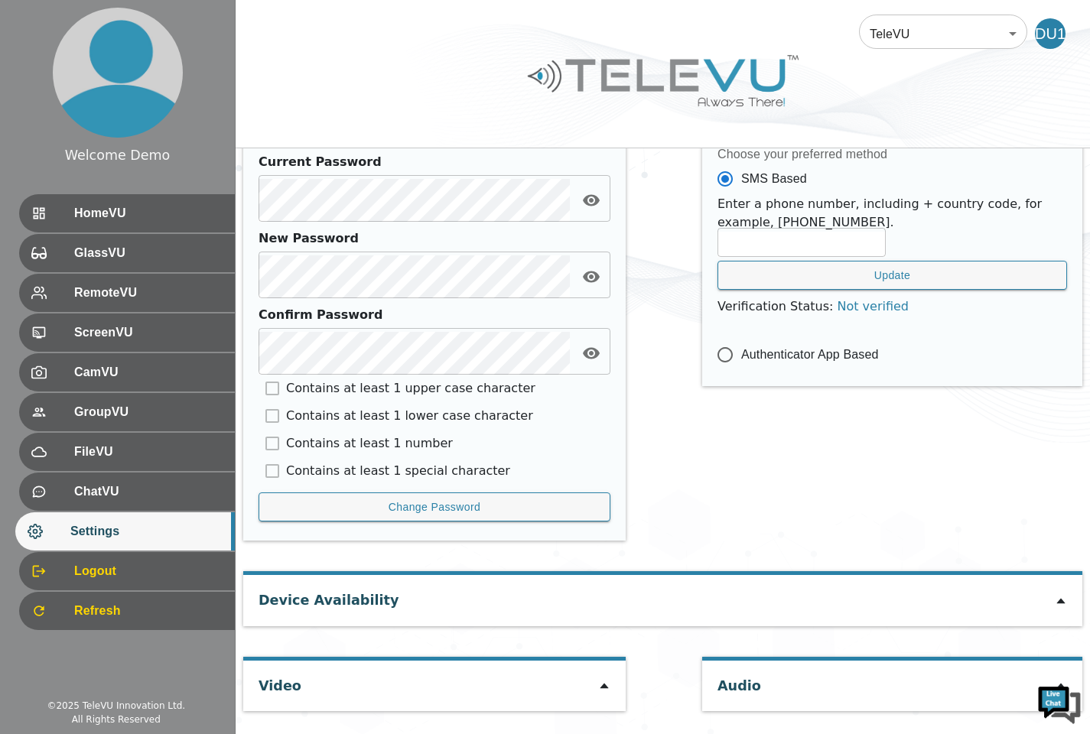
click at [1064, 603] on icon at bounding box center [1060, 601] width 12 height 12
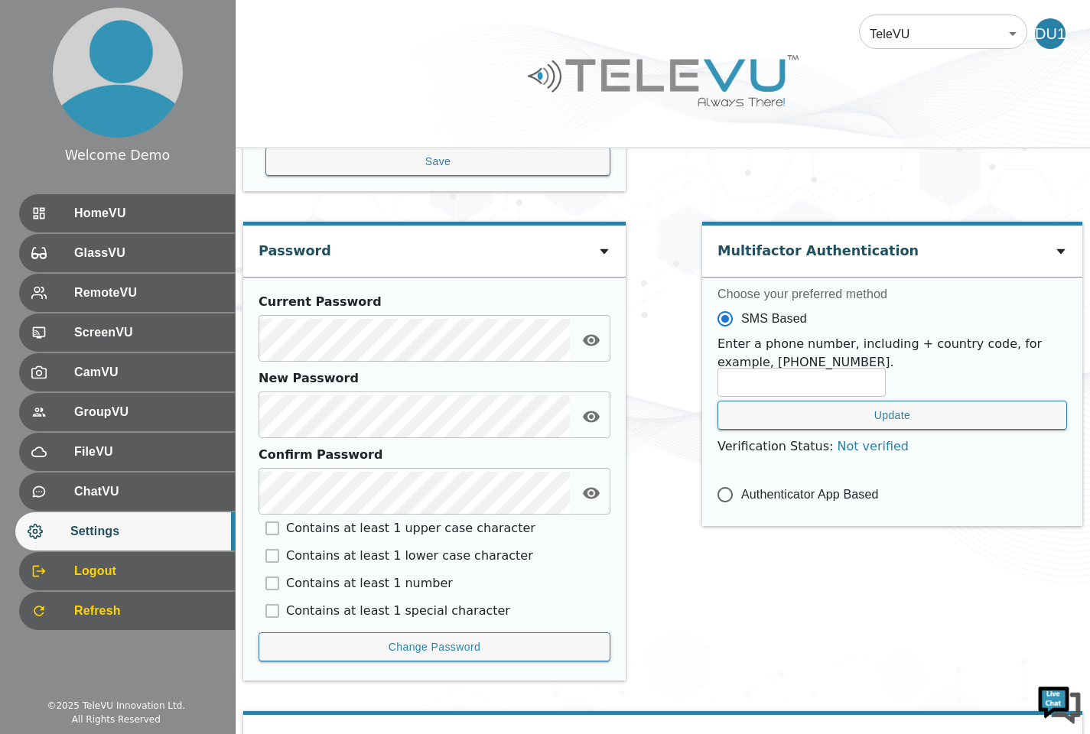
scroll to position [484, 0]
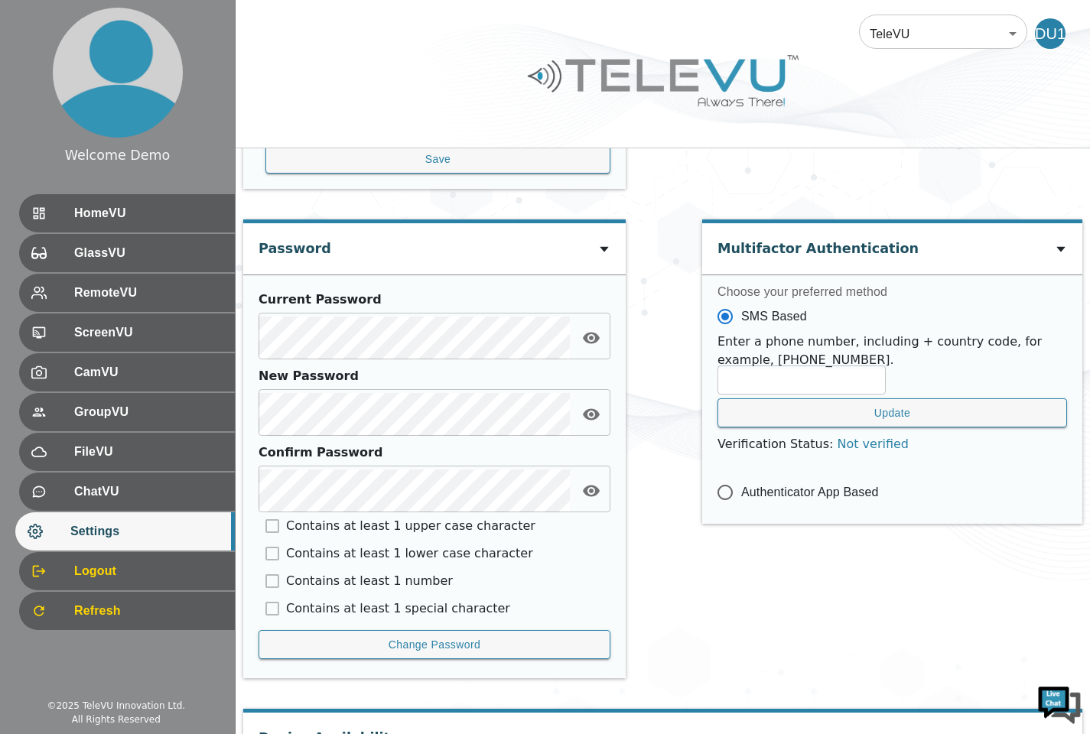
click at [132, 492] on span "ChatVU" at bounding box center [148, 491] width 148 height 18
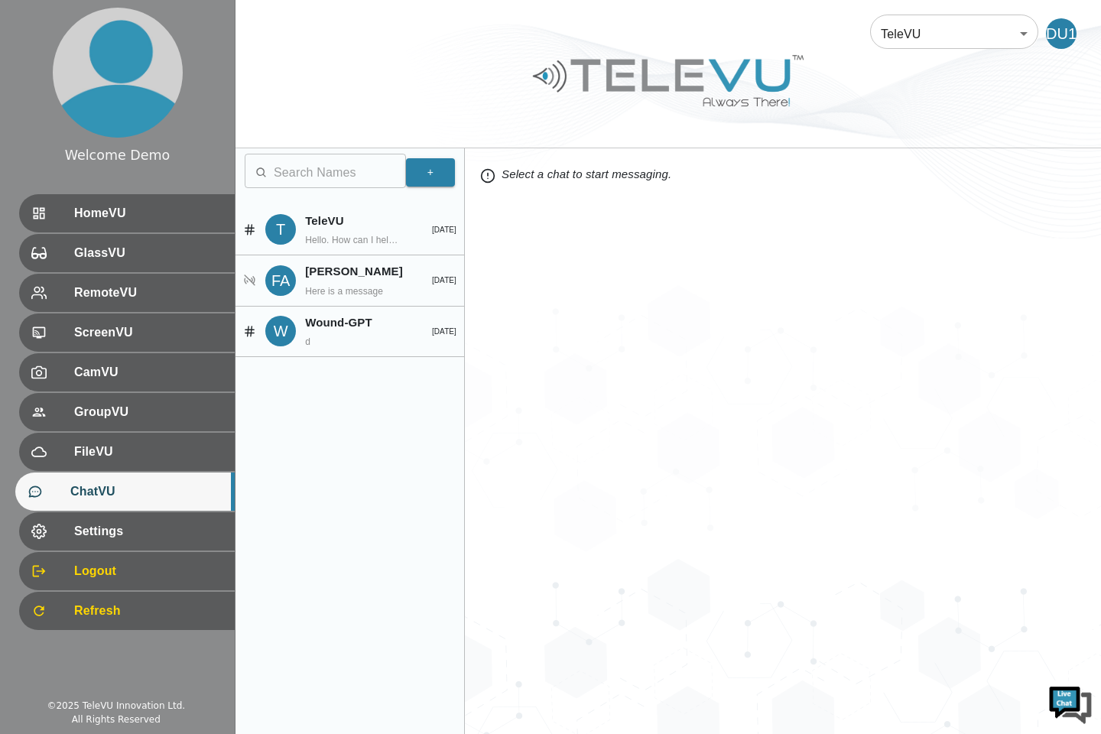
click at [134, 466] on div "FileVU" at bounding box center [127, 452] width 216 height 38
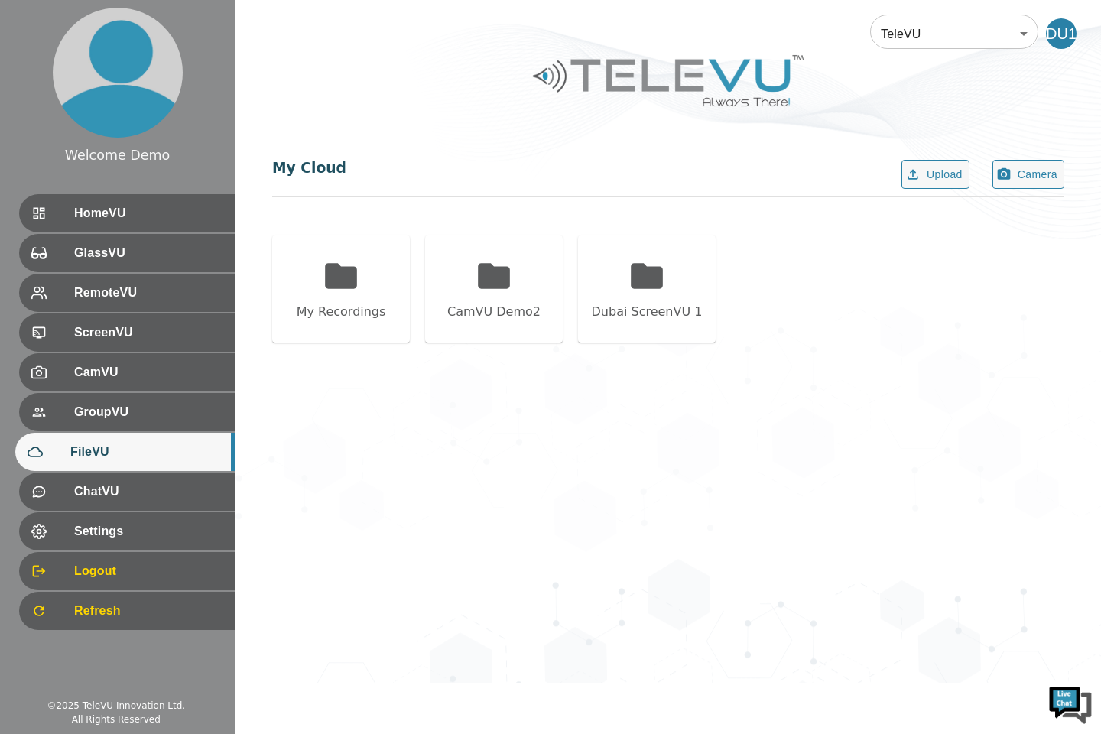
click at [127, 446] on span "FileVU" at bounding box center [146, 452] width 152 height 18
click at [119, 417] on span "GroupVU" at bounding box center [148, 412] width 148 height 18
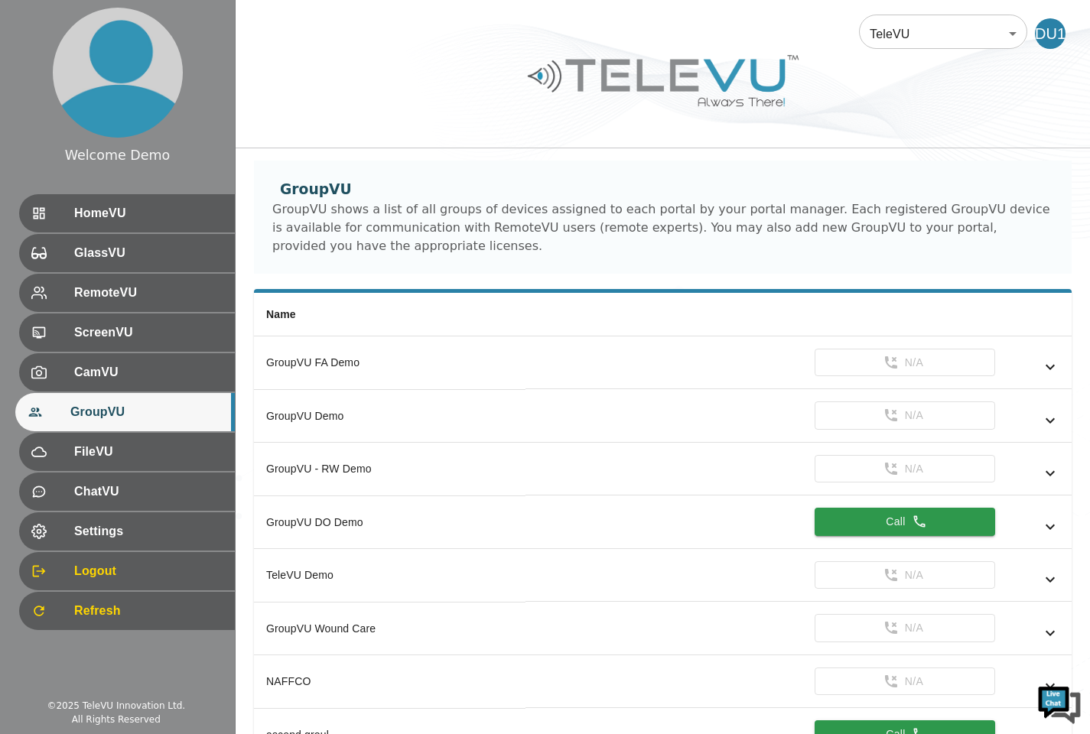
click at [123, 386] on div "CamVU" at bounding box center [127, 372] width 216 height 38
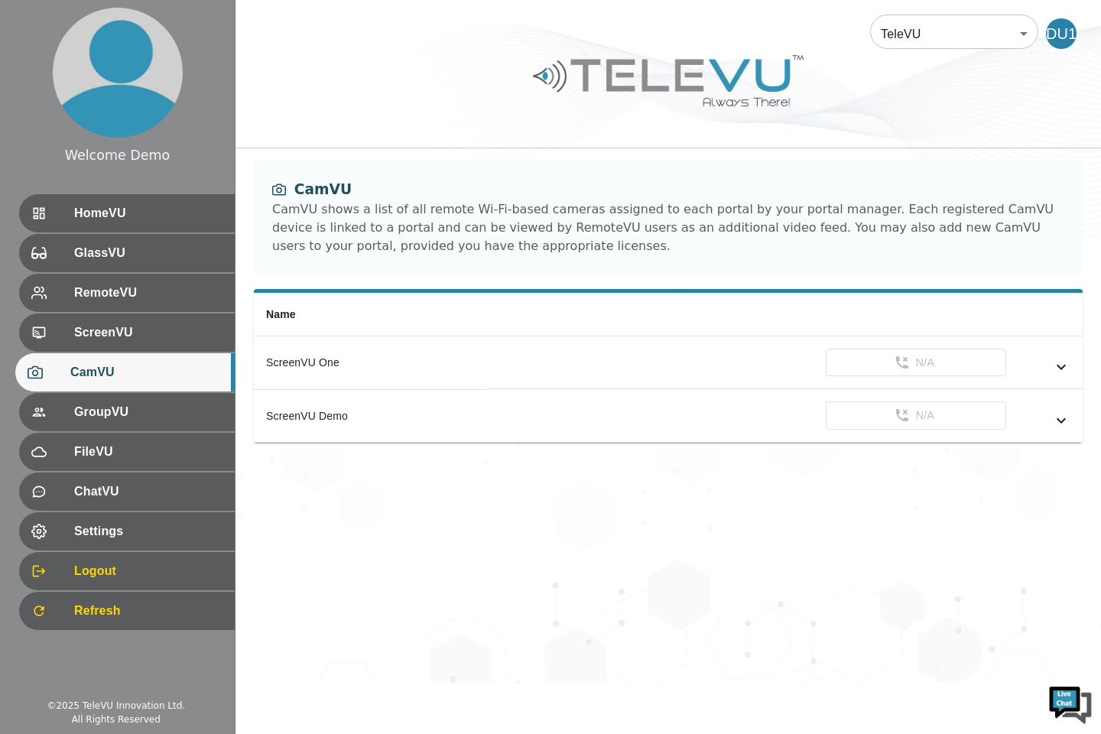
click at [99, 341] on span "ScreenVU" at bounding box center [148, 332] width 148 height 18
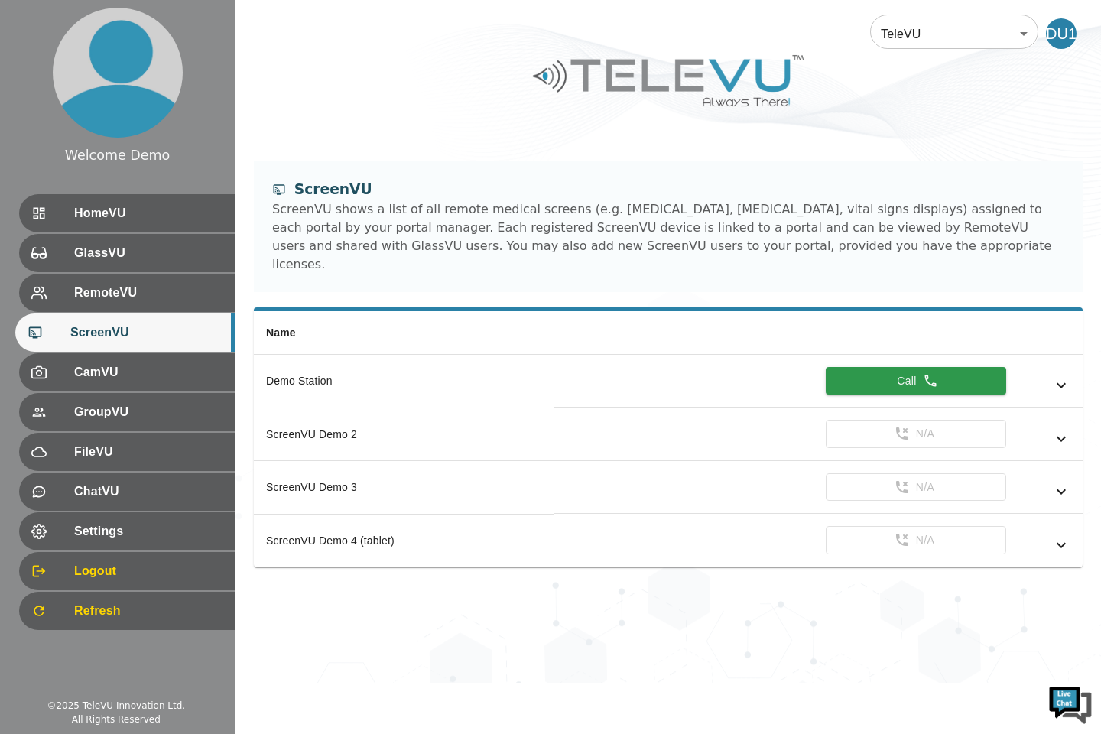
click at [134, 307] on div "RemoteVU" at bounding box center [127, 293] width 216 height 38
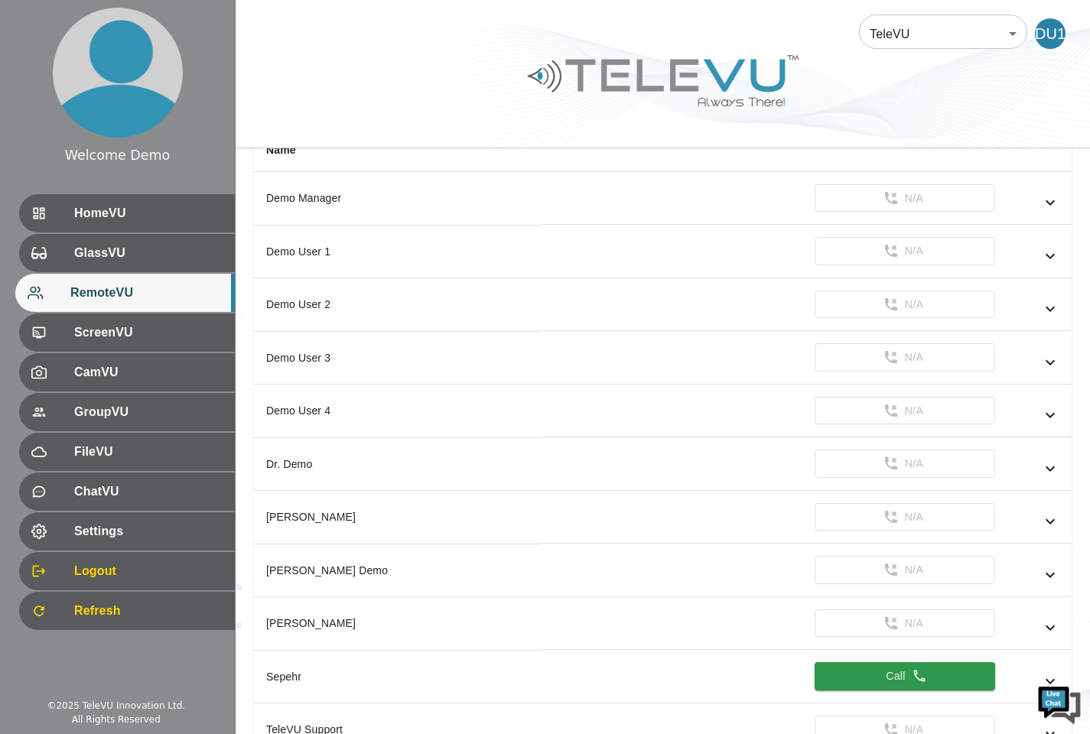
scroll to position [167, 0]
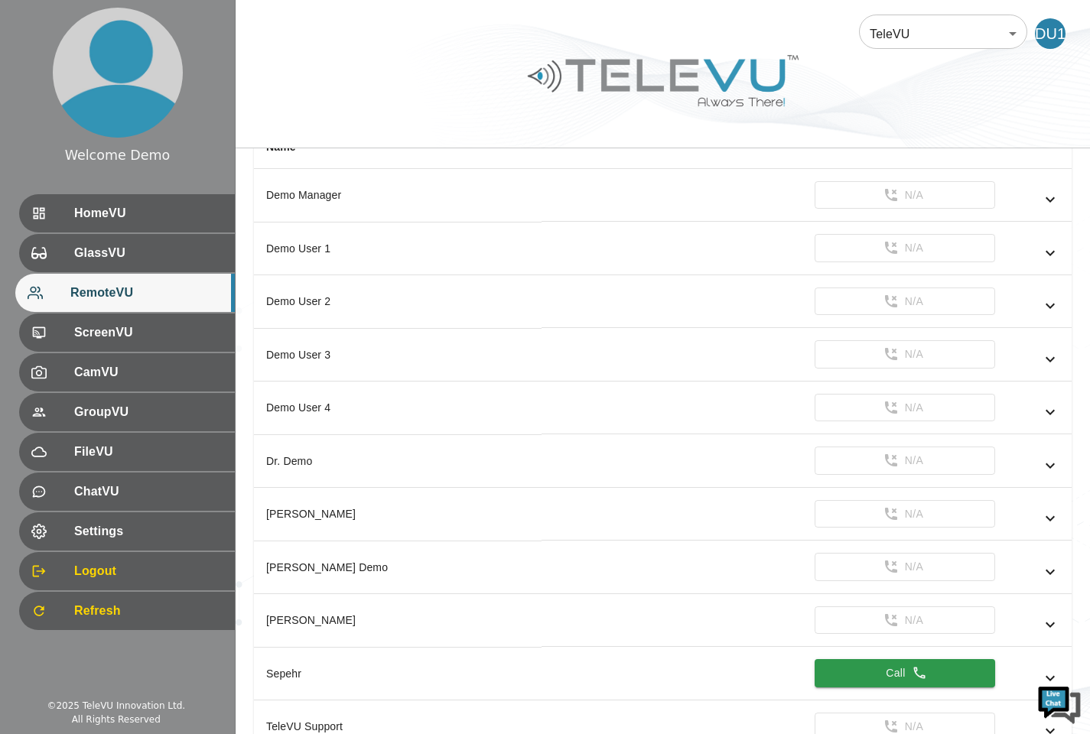
click at [80, 268] on div "GlassVU" at bounding box center [127, 253] width 216 height 38
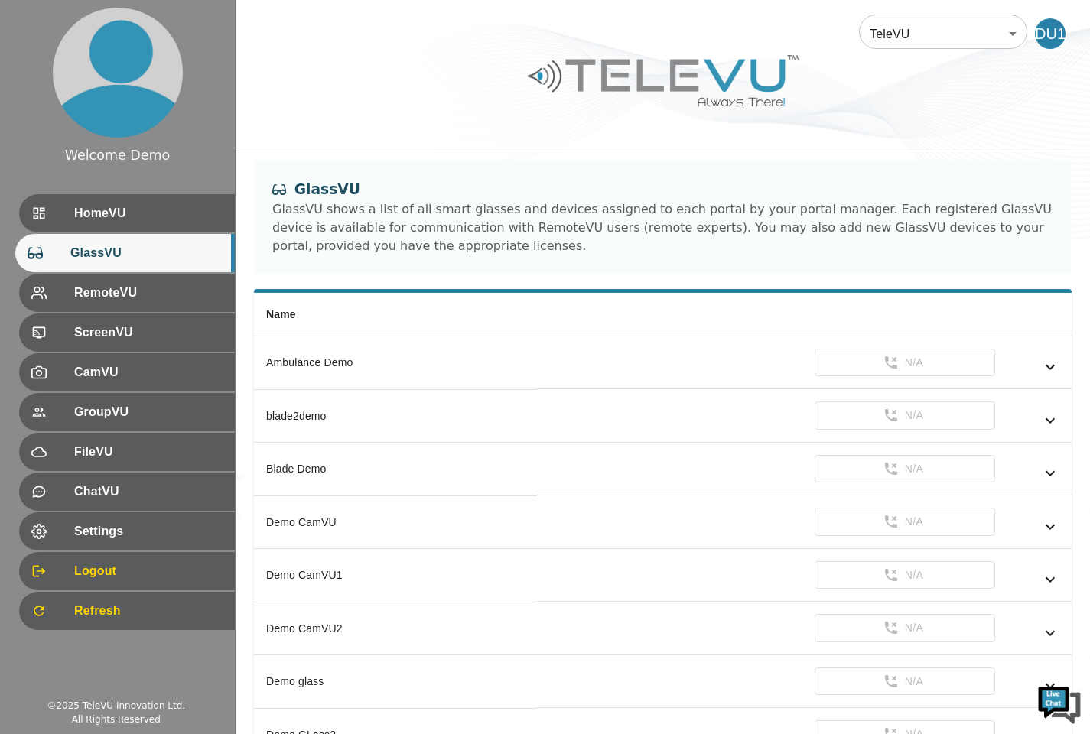
click at [71, 226] on div "HomeVU" at bounding box center [127, 213] width 216 height 38
